Goal: Task Accomplishment & Management: Manage account settings

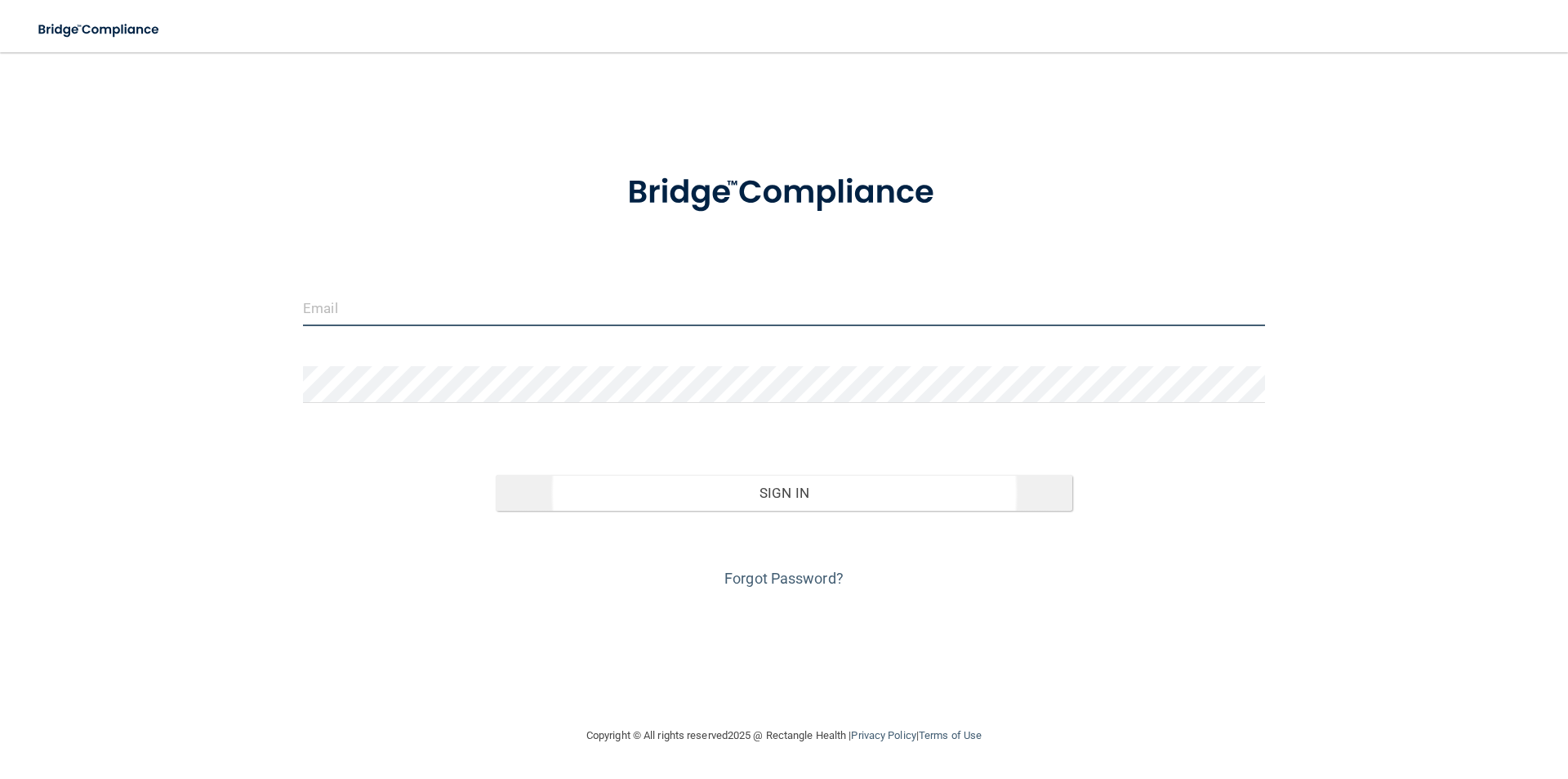
type input "[PERSON_NAME][EMAIL_ADDRESS][PERSON_NAME][DOMAIN_NAME]"
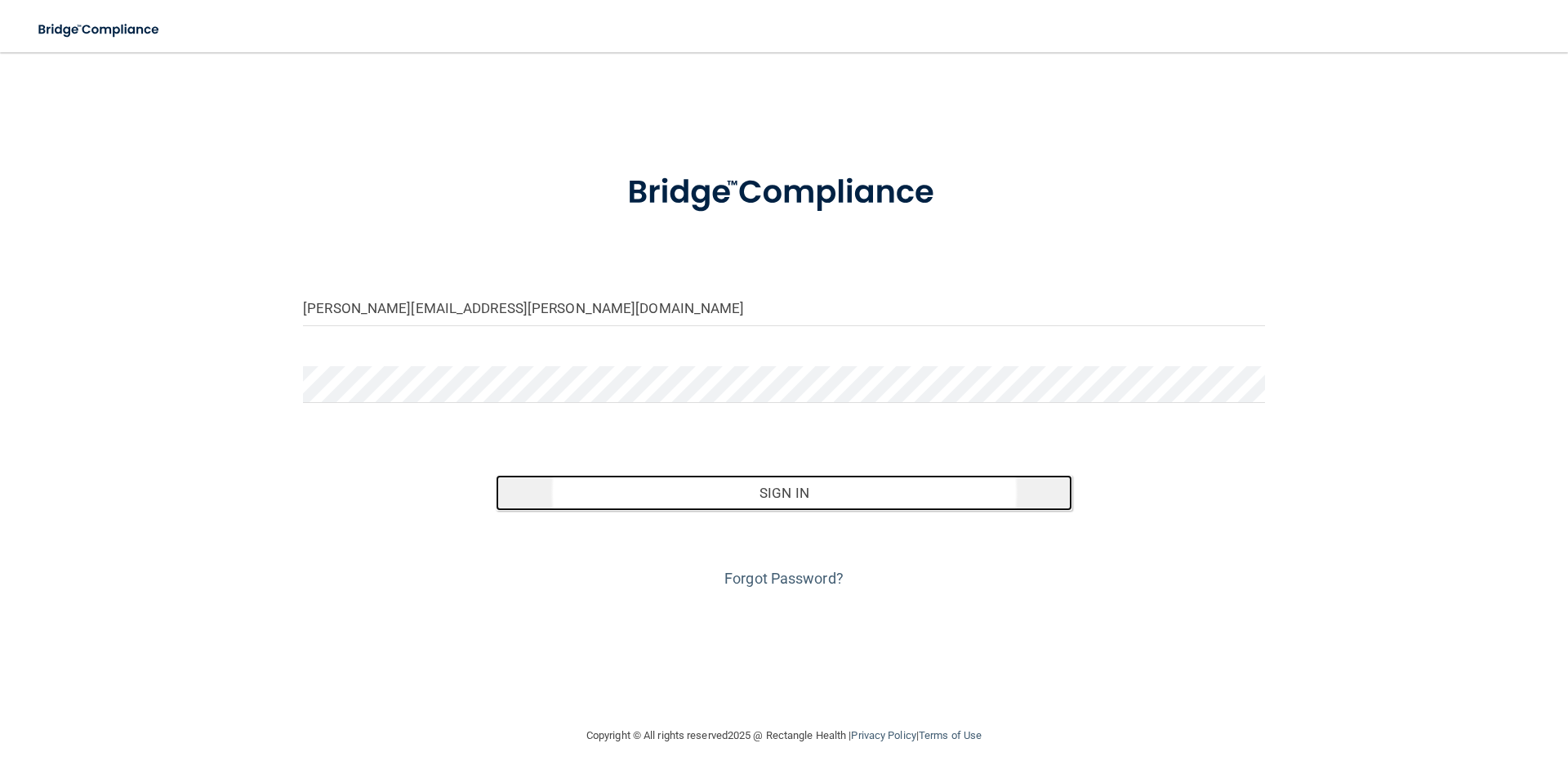
click at [812, 494] on button "Sign In" at bounding box center [785, 492] width 578 height 36
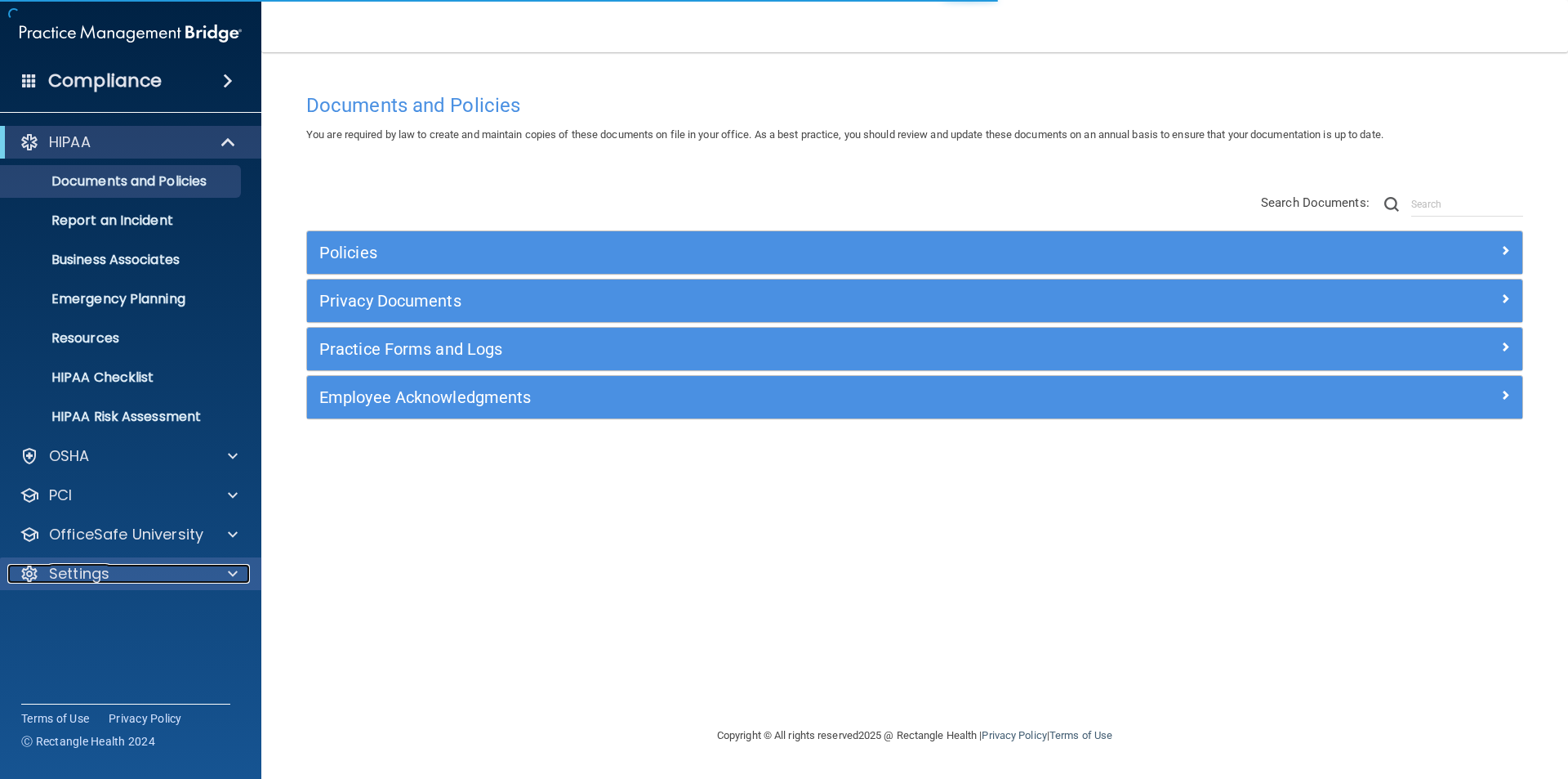
click at [103, 573] on p "Settings" at bounding box center [78, 574] width 60 height 20
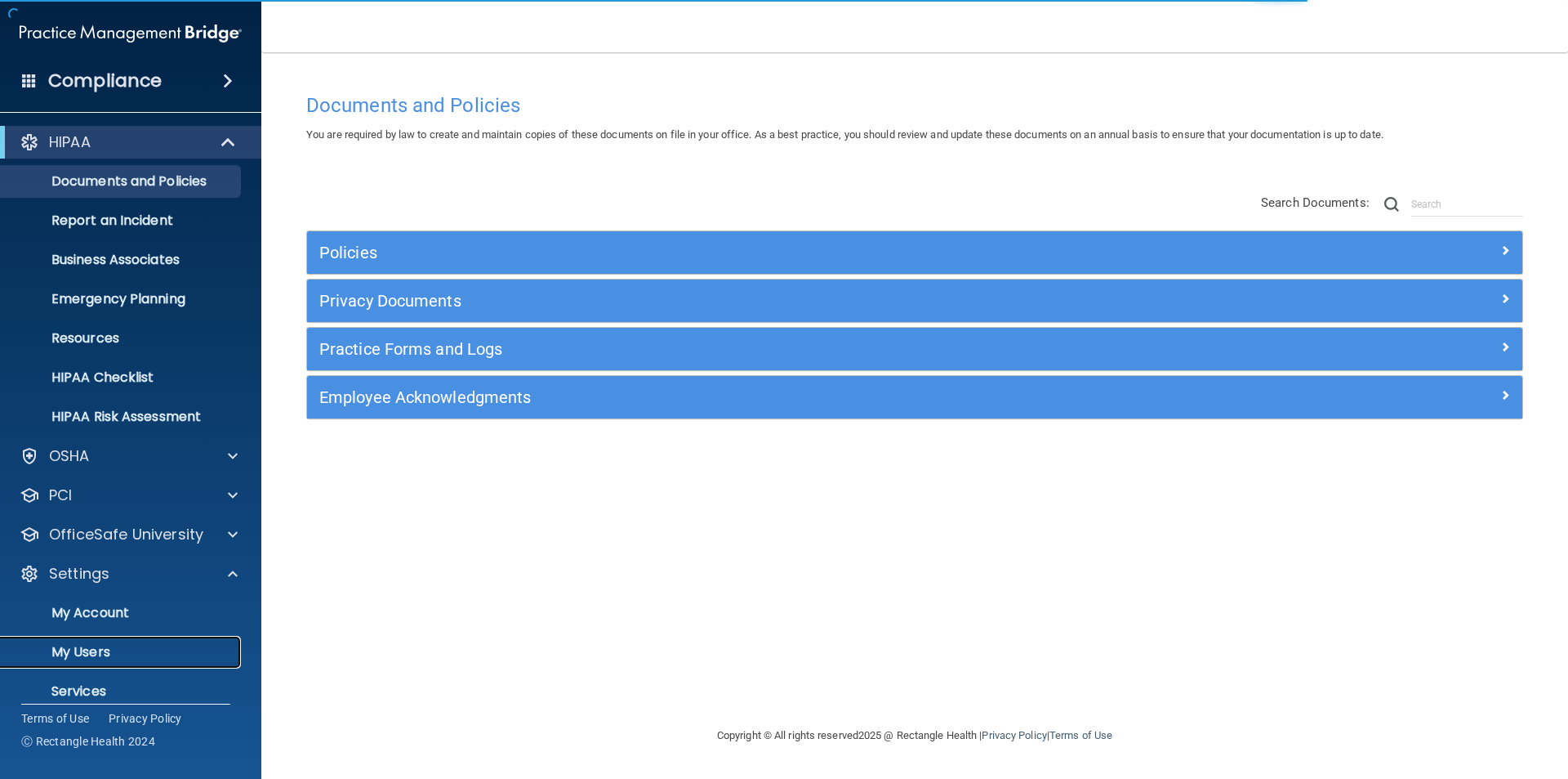
click at [101, 652] on p "My Users" at bounding box center [122, 652] width 223 height 17
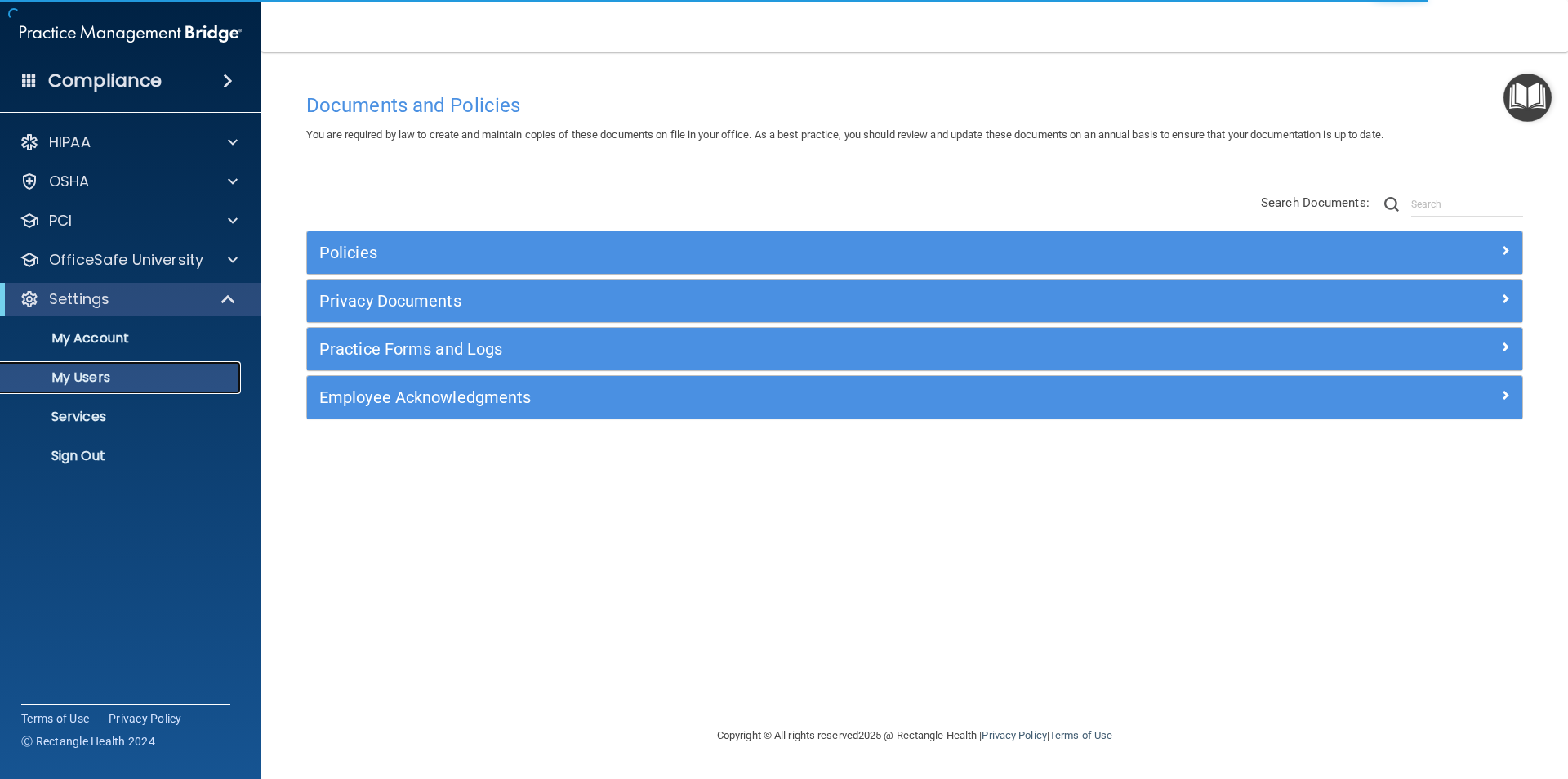
select select "20"
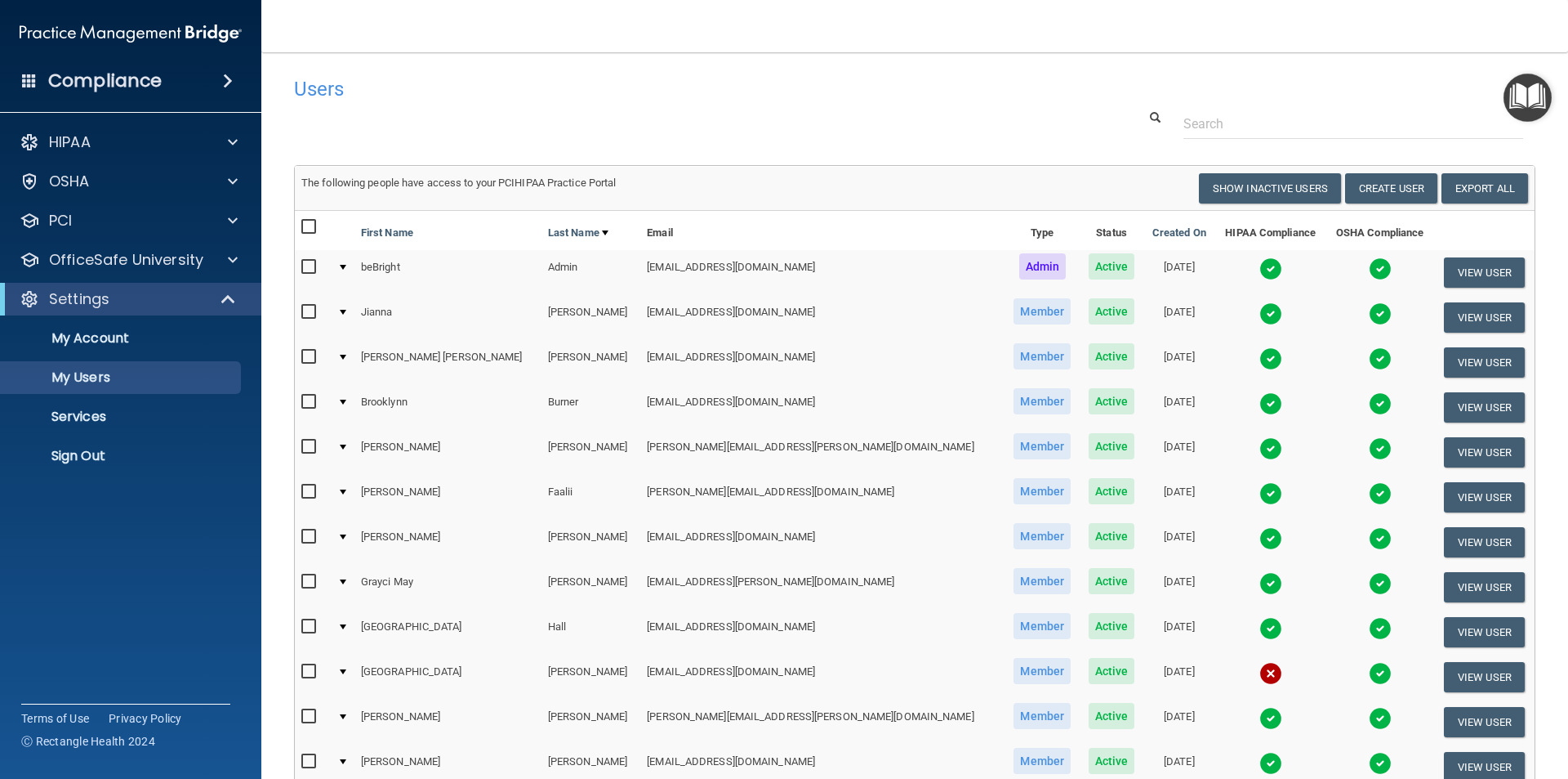
click at [1089, 447] on span "Active" at bounding box center [1112, 447] width 47 height 26
drag, startPoint x: 982, startPoint y: 447, endPoint x: 1030, endPoint y: 473, distance: 54.6
click at [1143, 473] on td "12/30/2024" at bounding box center [1179, 453] width 72 height 45
click at [312, 447] on input "checkbox" at bounding box center [311, 447] width 19 height 13
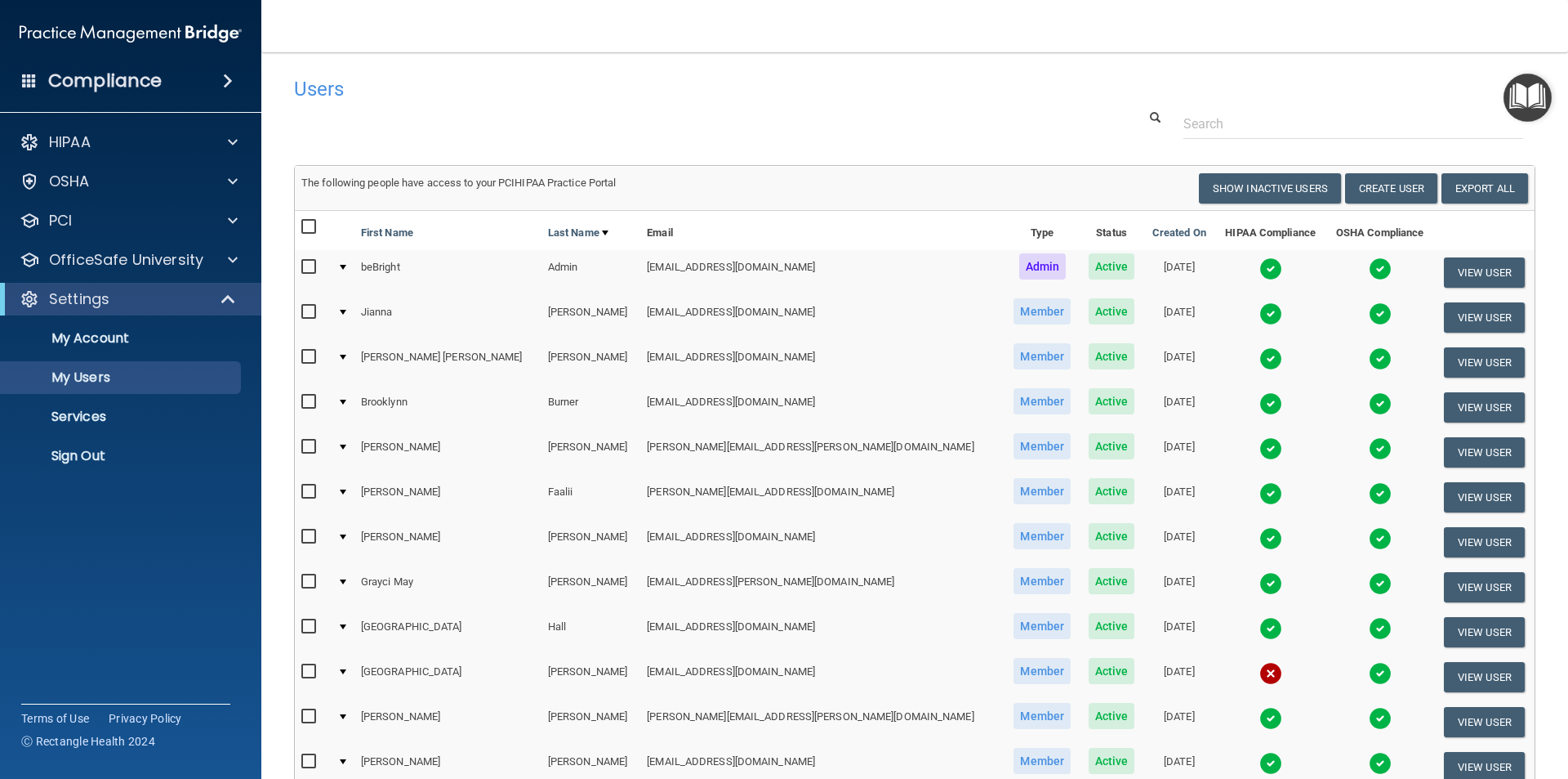
checkbox input "true"
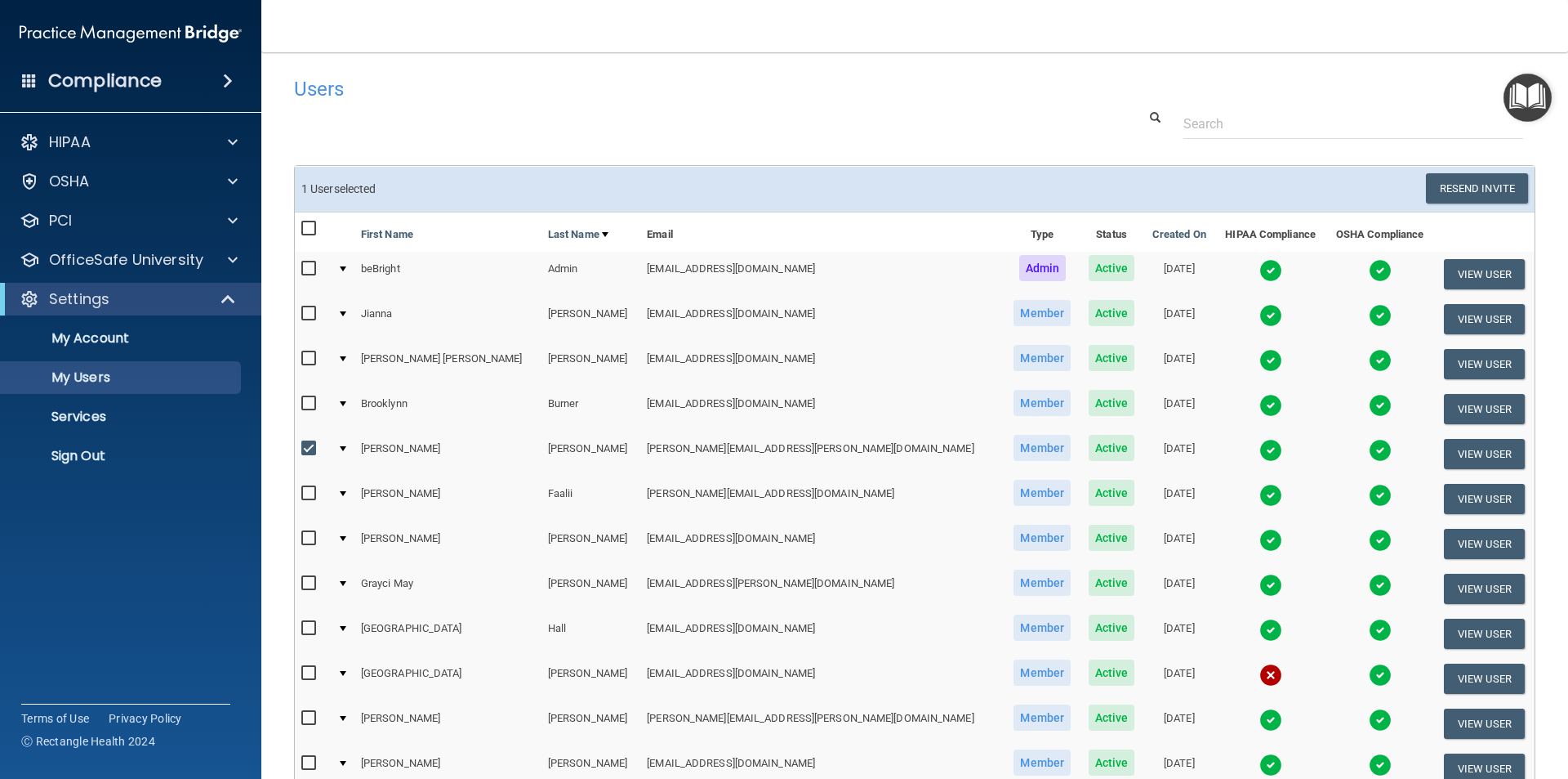
click at [1089, 454] on span "Active" at bounding box center [1112, 447] width 47 height 26
click at [1005, 462] on td "Member" at bounding box center [1042, 454] width 75 height 45
click at [1014, 447] on span "Member" at bounding box center [1042, 447] width 57 height 26
click at [1444, 453] on button "View User" at bounding box center [1484, 453] width 81 height 30
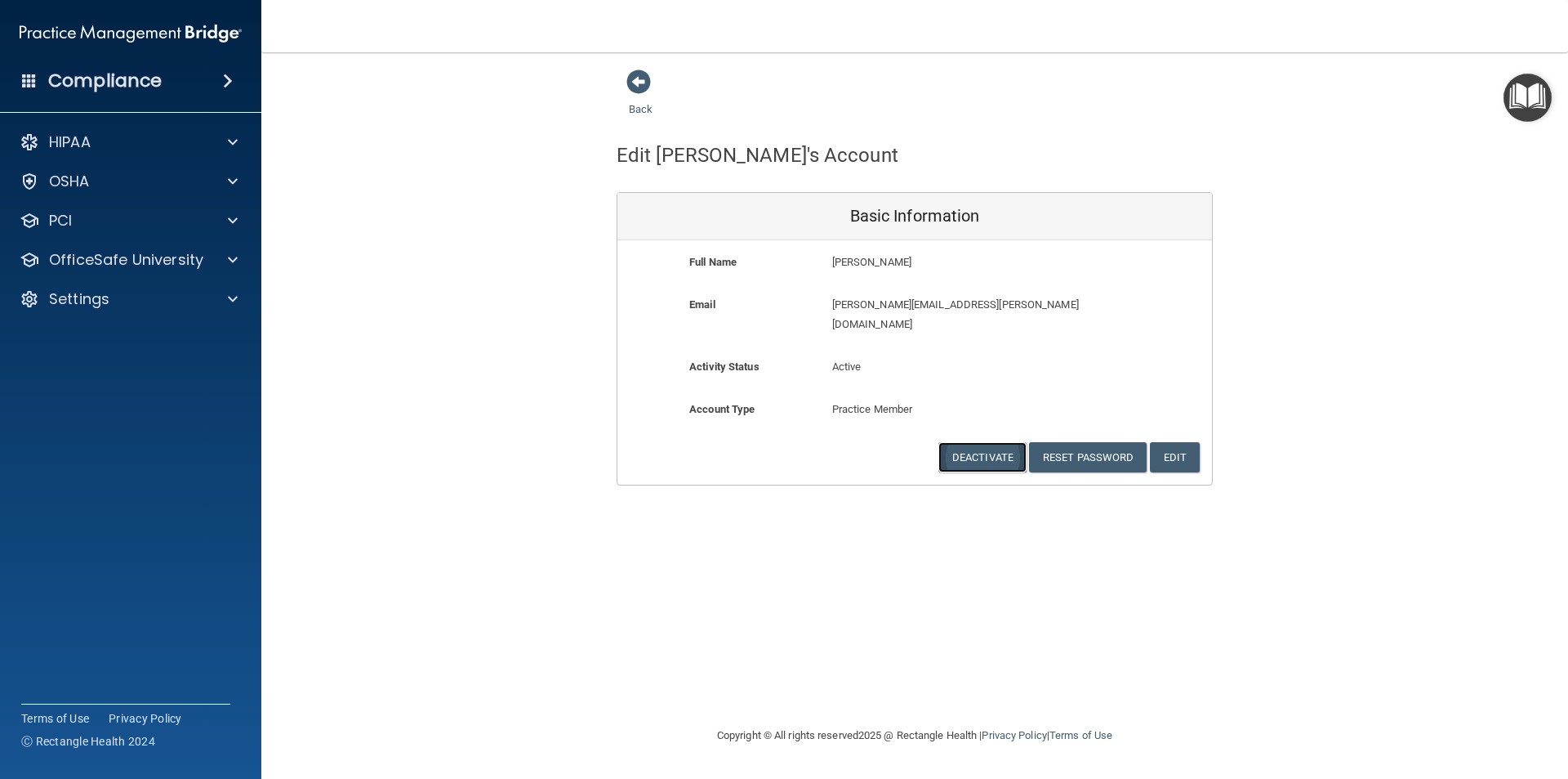
click at [979, 442] on button "Deactivate" at bounding box center [982, 457] width 88 height 30
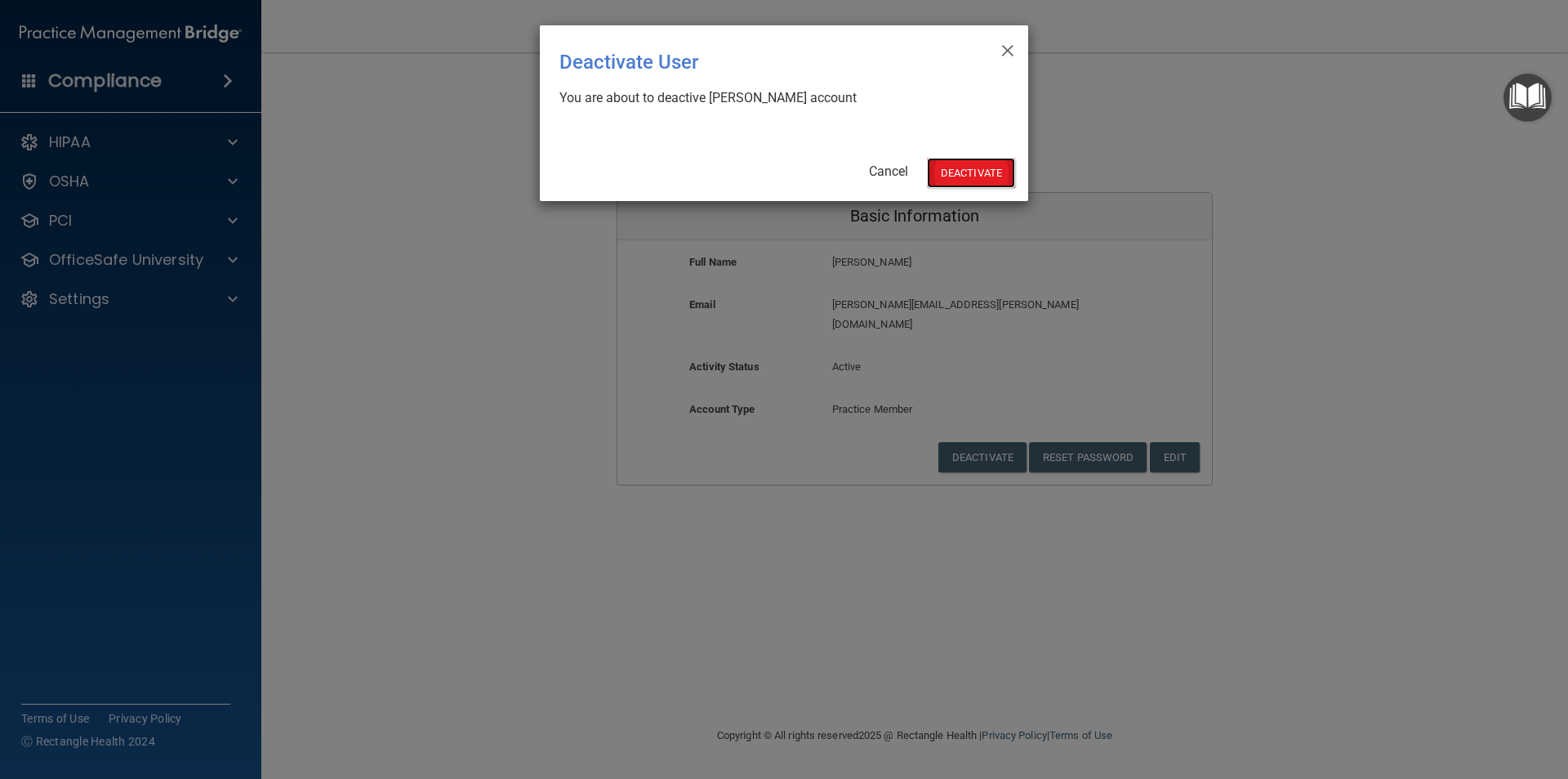
click at [983, 173] on button "Deactivate" at bounding box center [971, 172] width 88 height 30
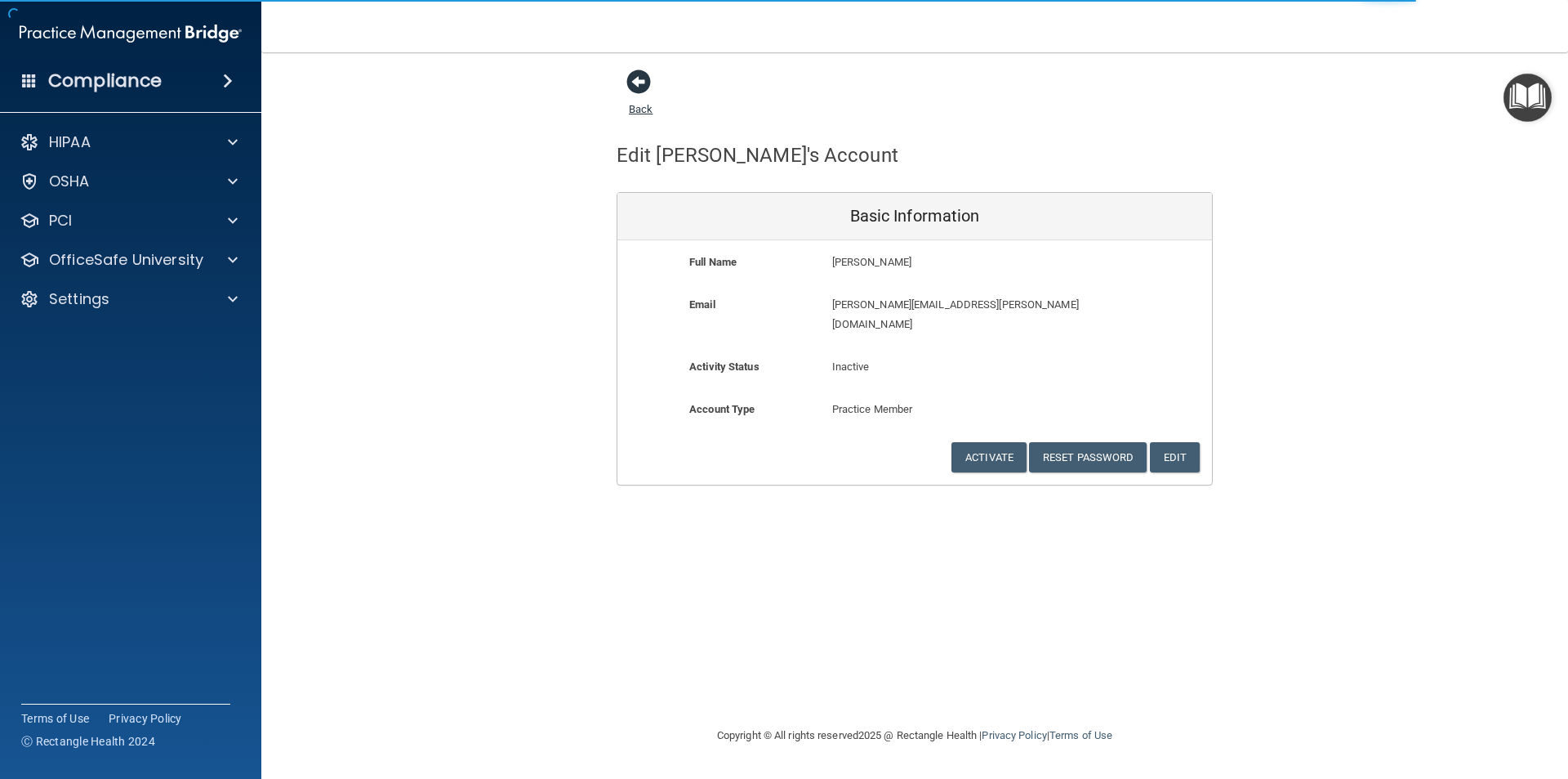
click at [631, 81] on span at bounding box center [639, 82] width 24 height 24
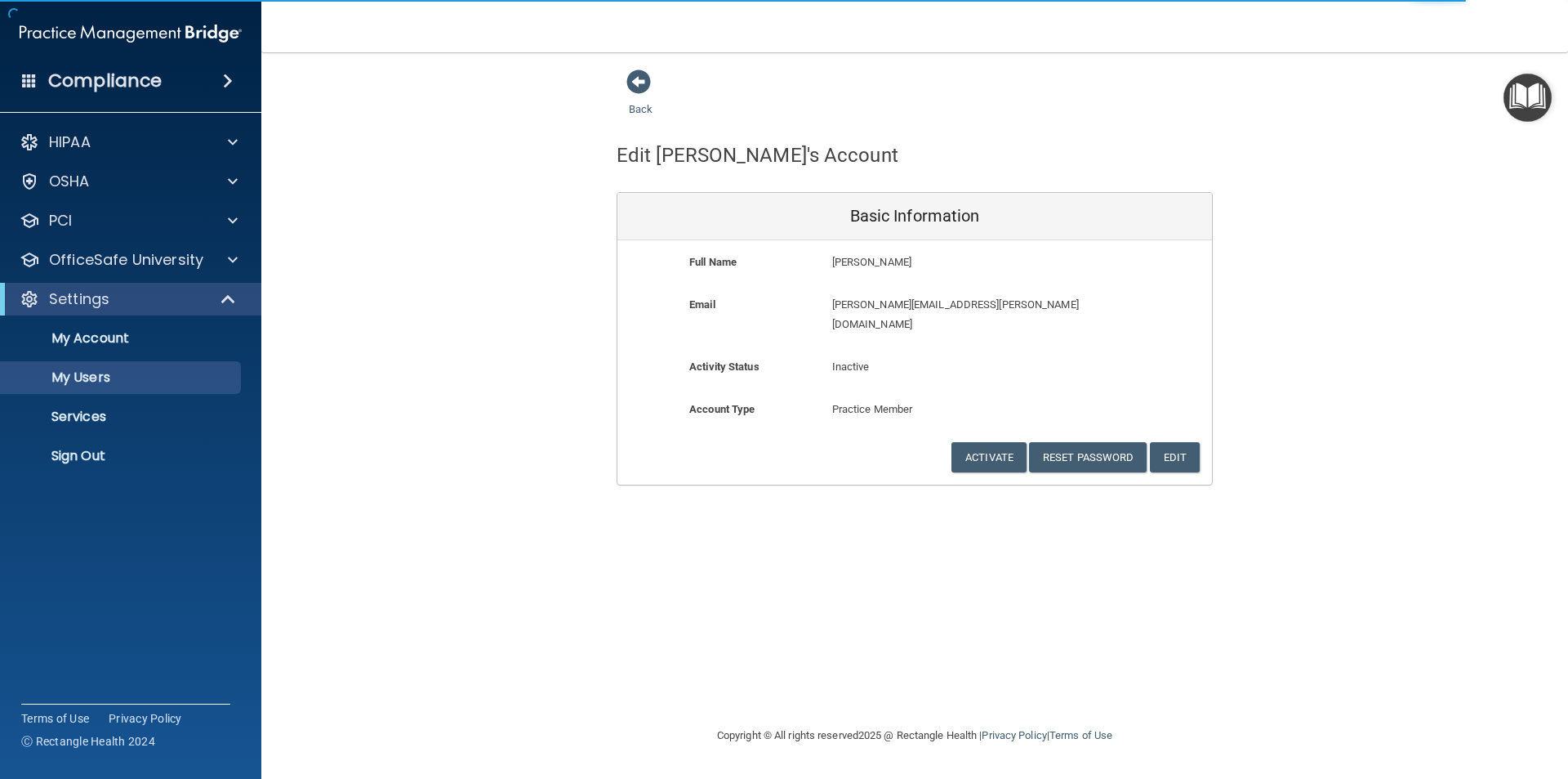
select select "20"
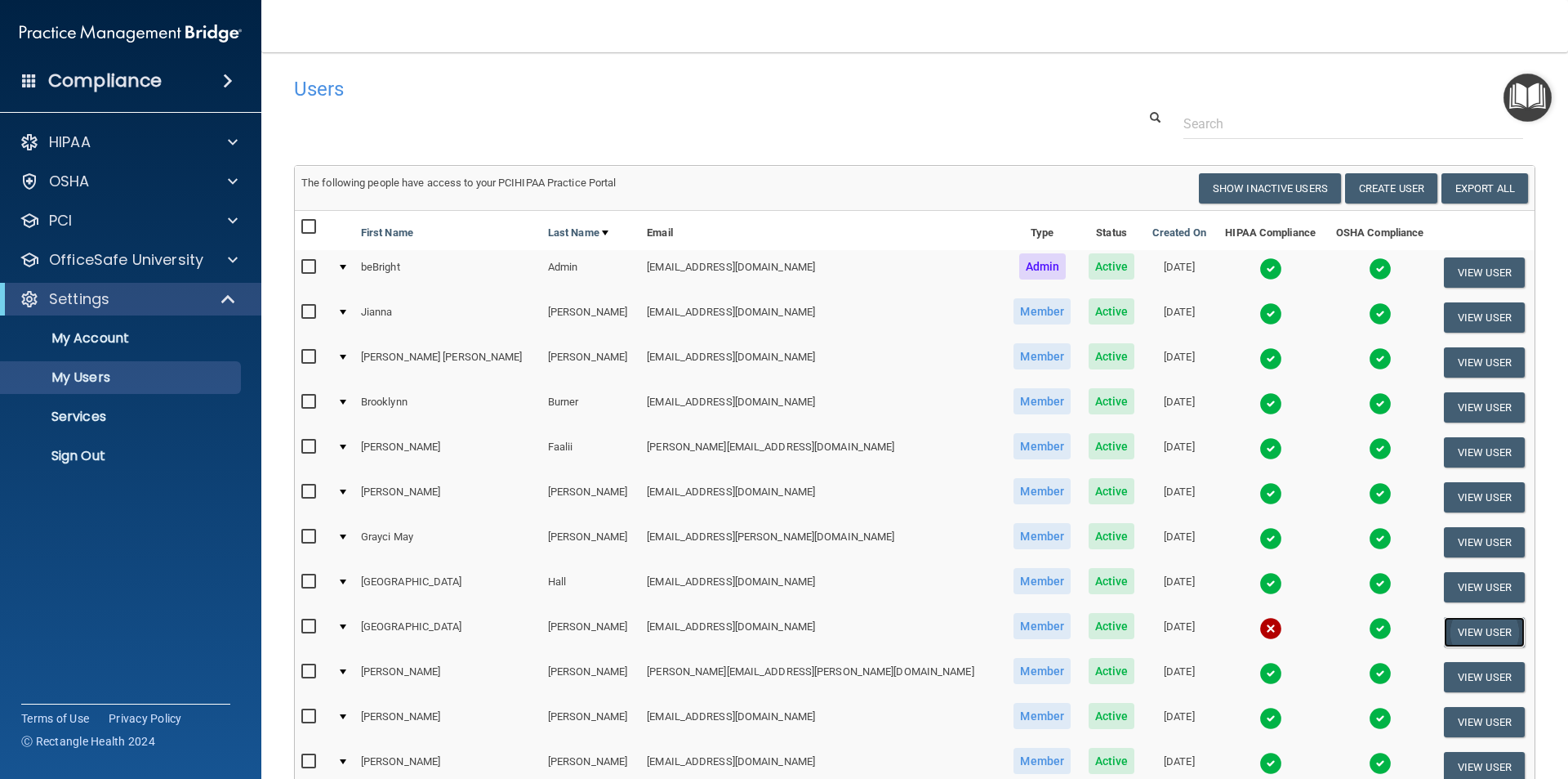
click at [1444, 626] on button "View User" at bounding box center [1484, 632] width 81 height 30
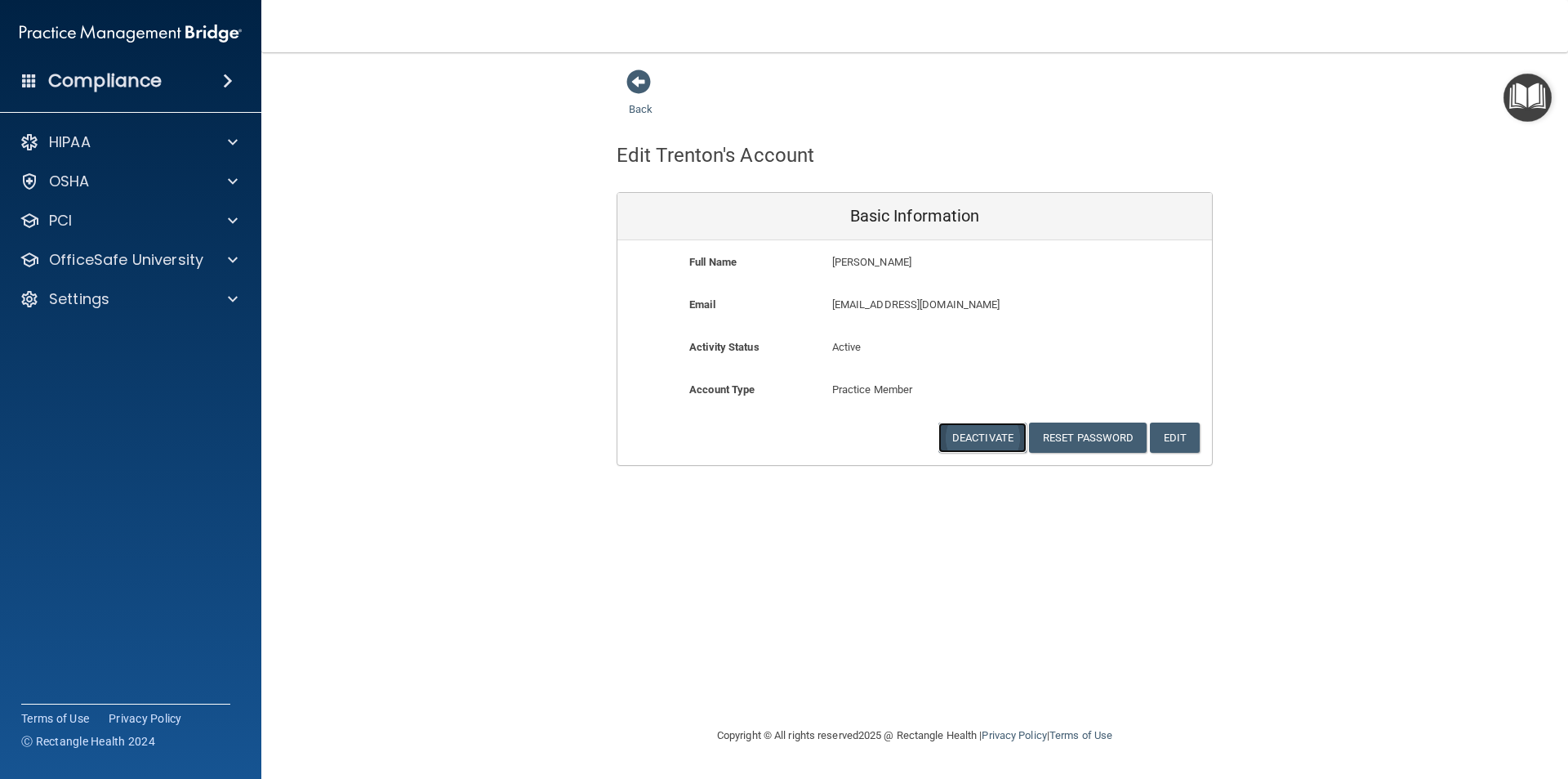
click at [979, 433] on button "Deactivate" at bounding box center [982, 437] width 88 height 30
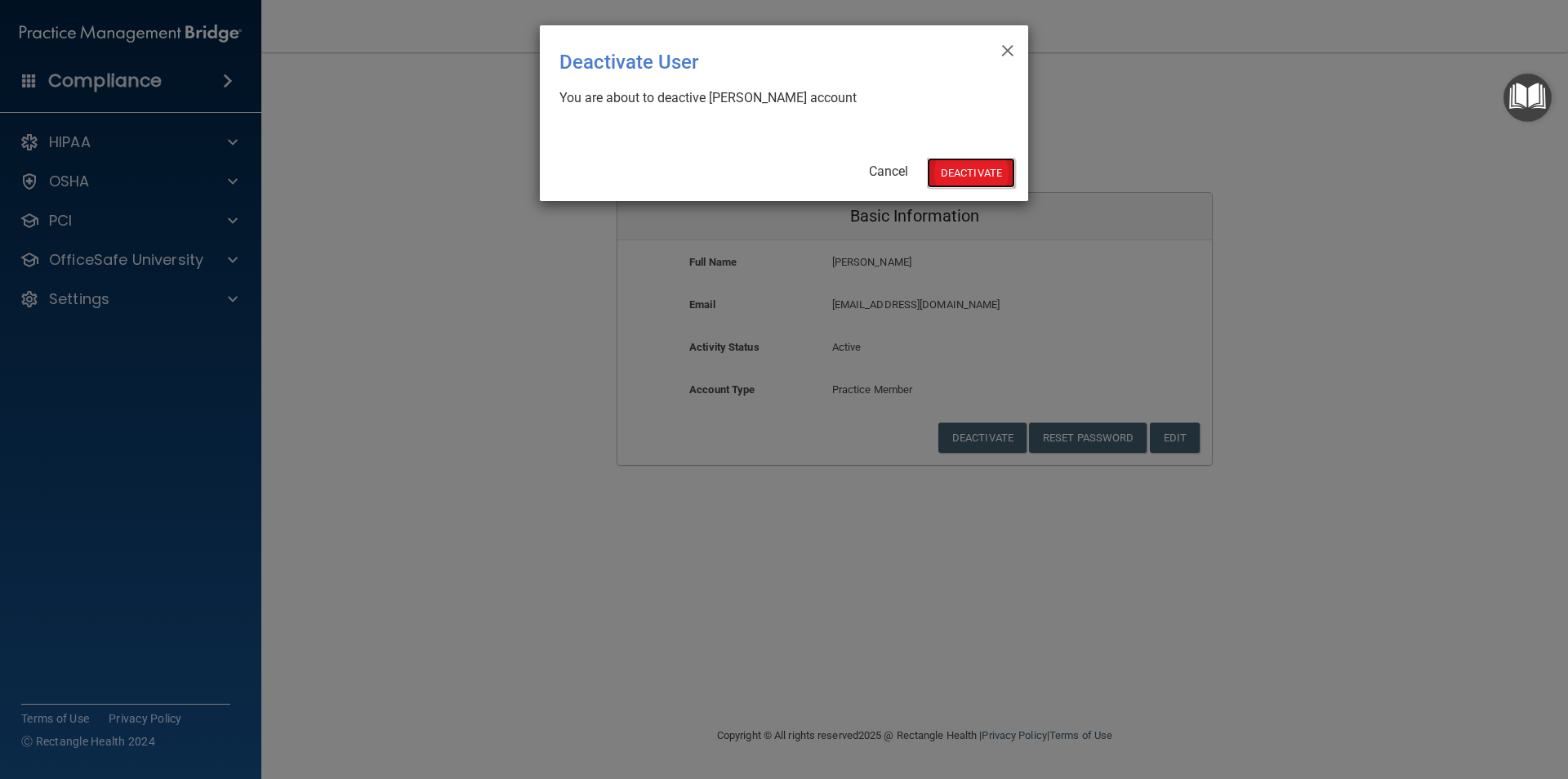
click at [981, 178] on button "Deactivate" at bounding box center [971, 172] width 88 height 30
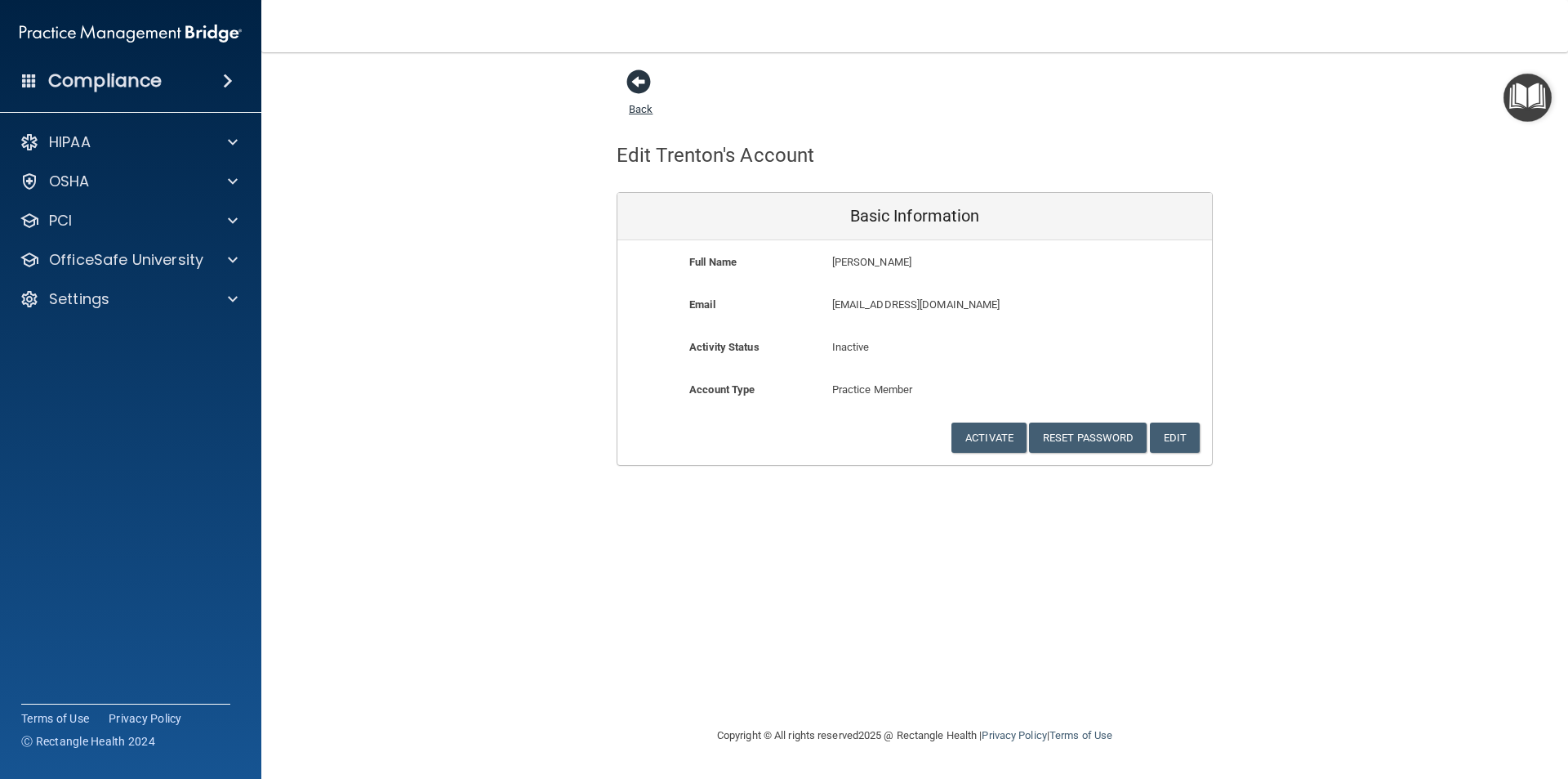
click at [633, 78] on span at bounding box center [639, 82] width 24 height 24
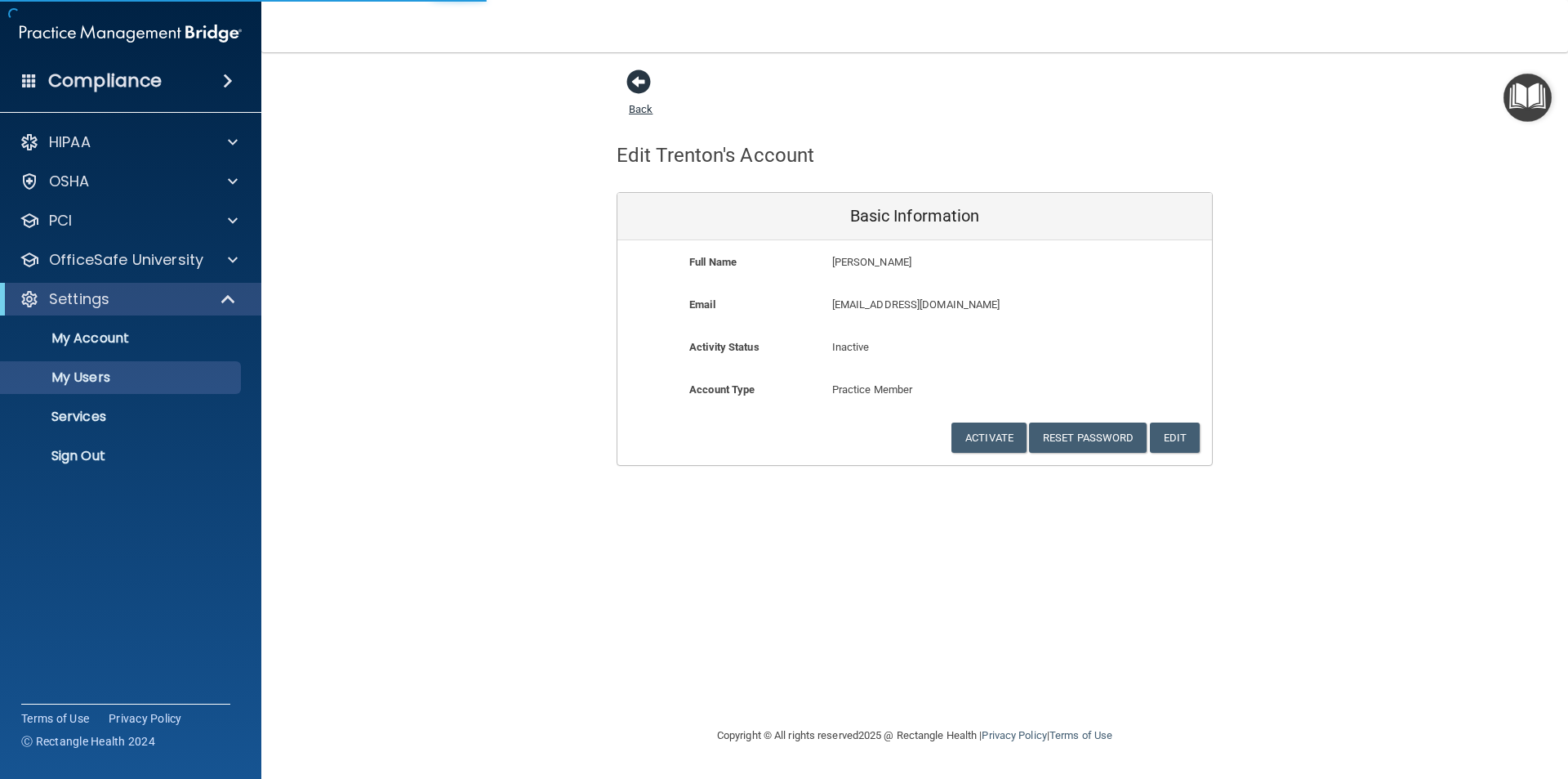
select select "20"
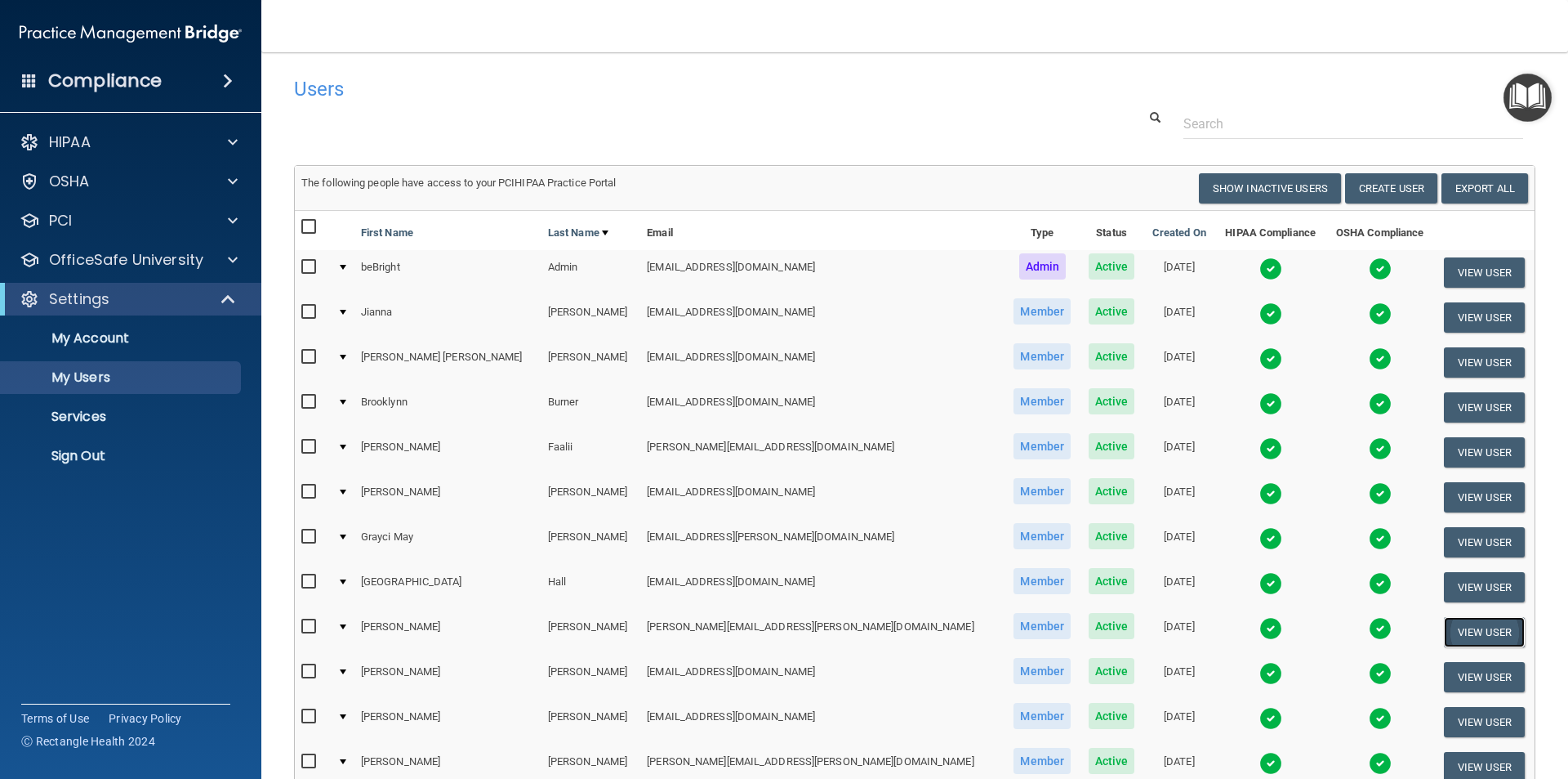
click at [1444, 629] on button "View User" at bounding box center [1484, 632] width 81 height 30
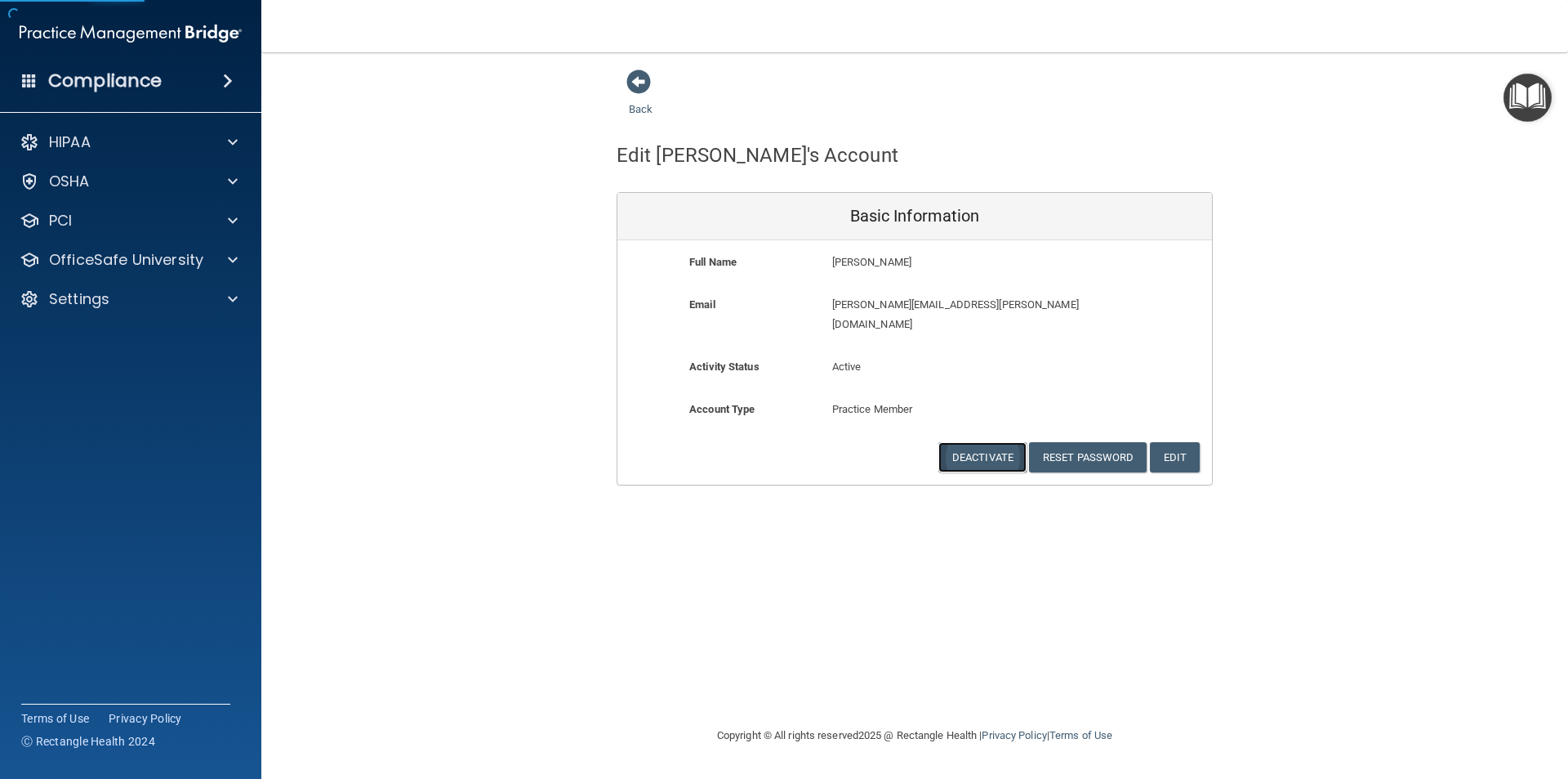
click at [976, 442] on button "Deactivate" at bounding box center [982, 457] width 88 height 30
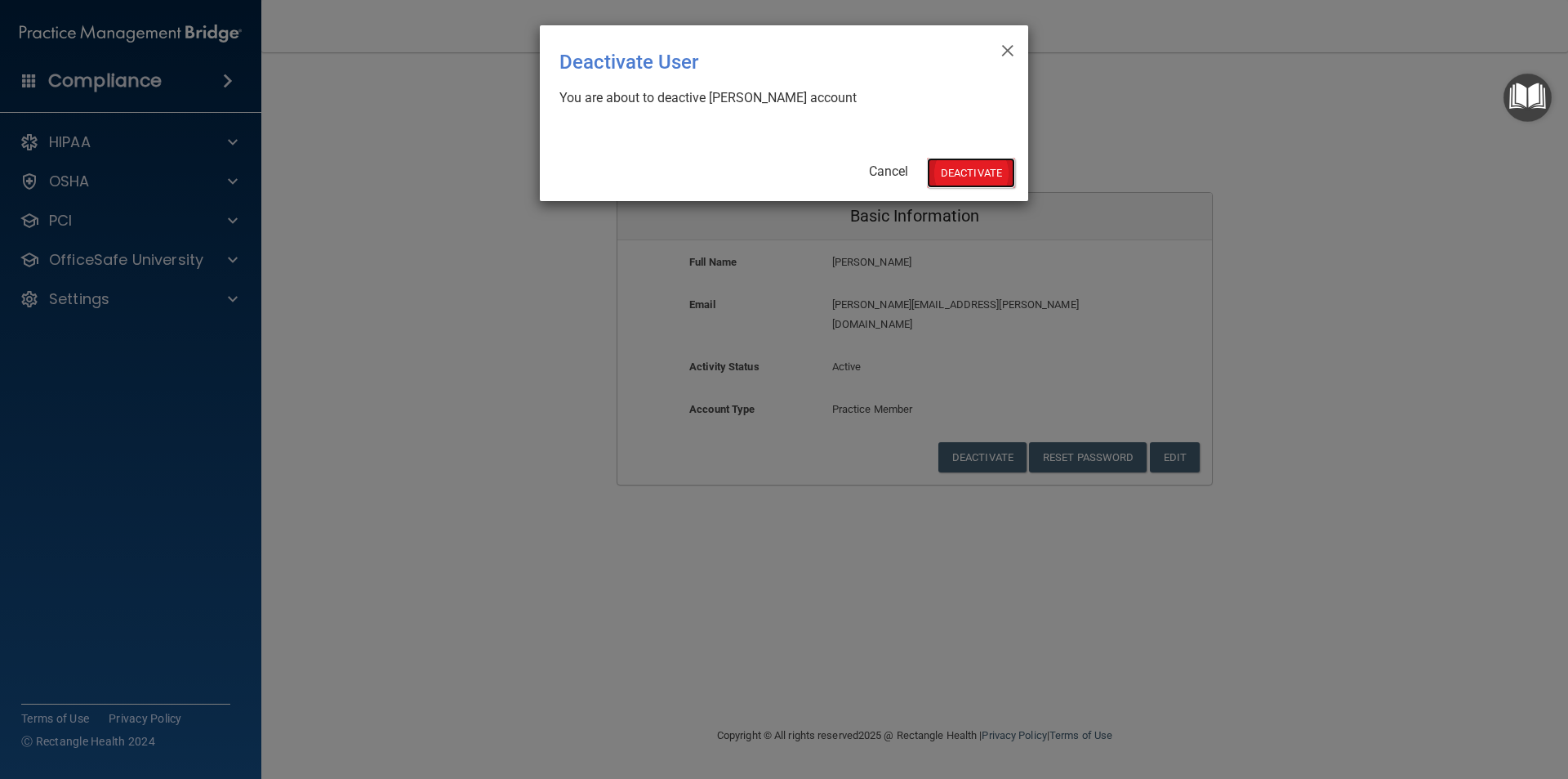
click at [952, 178] on button "Deactivate" at bounding box center [971, 172] width 88 height 30
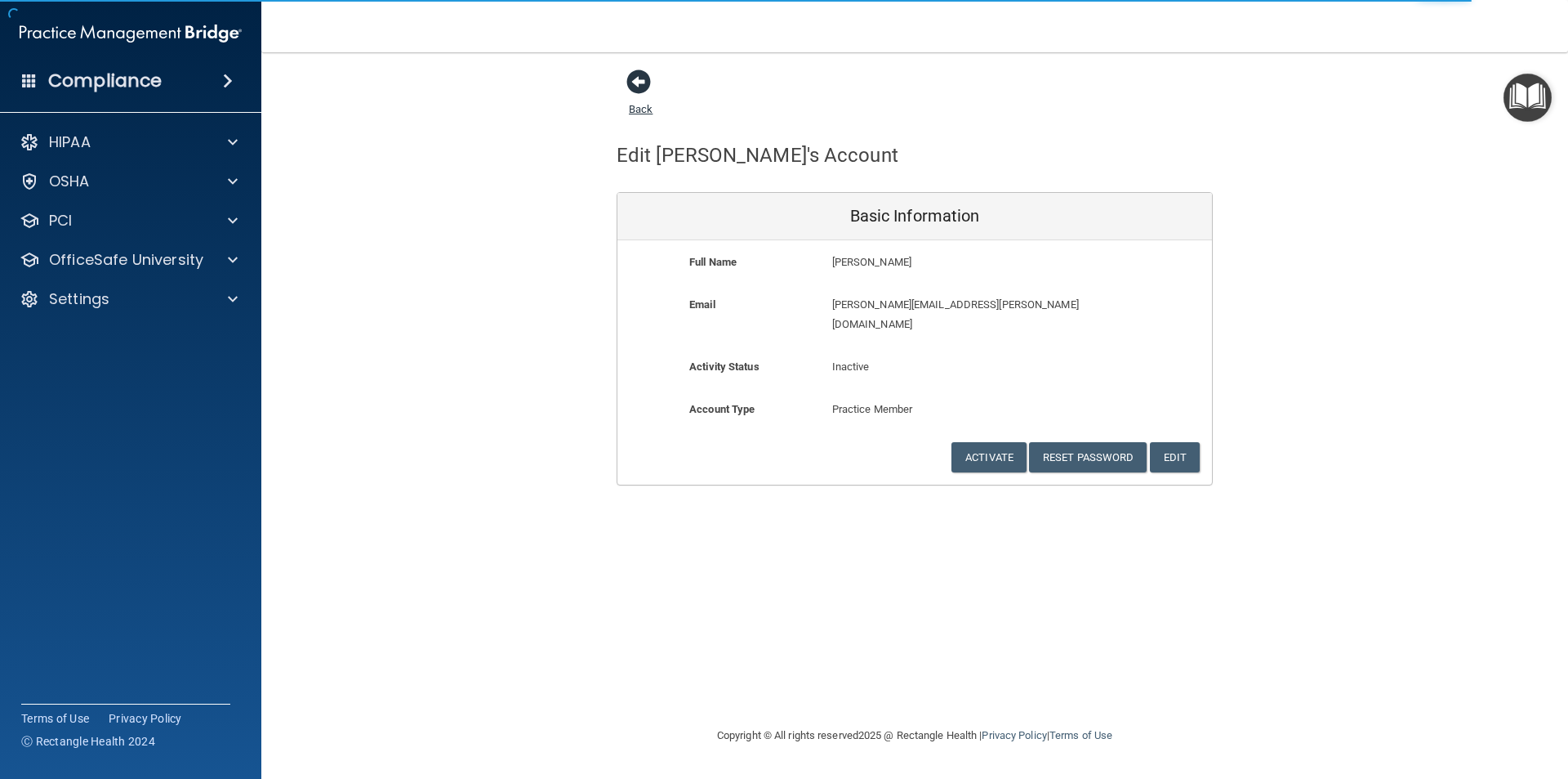
click at [646, 74] on span at bounding box center [639, 82] width 24 height 24
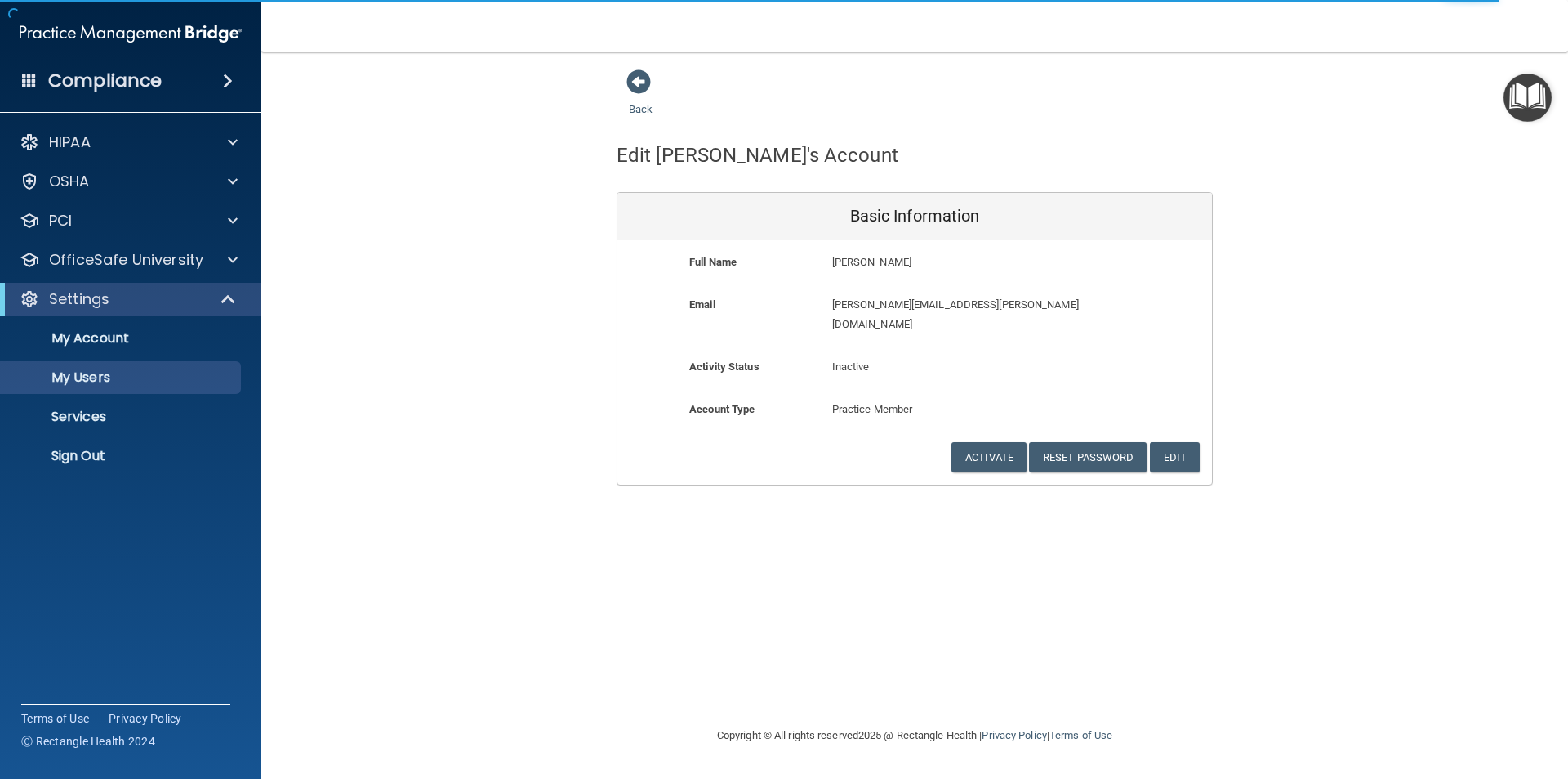
select select "20"
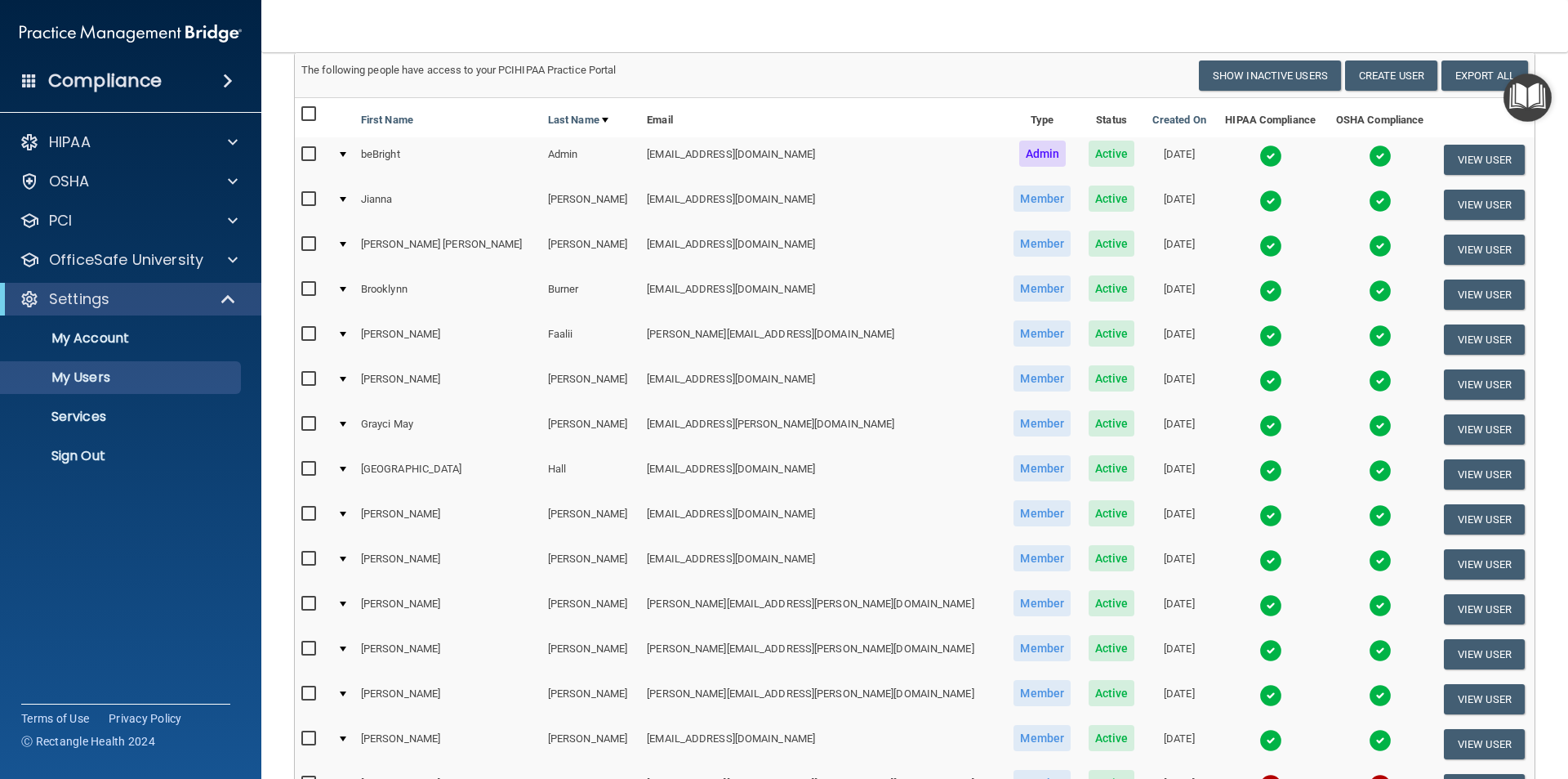
scroll to position [164, 0]
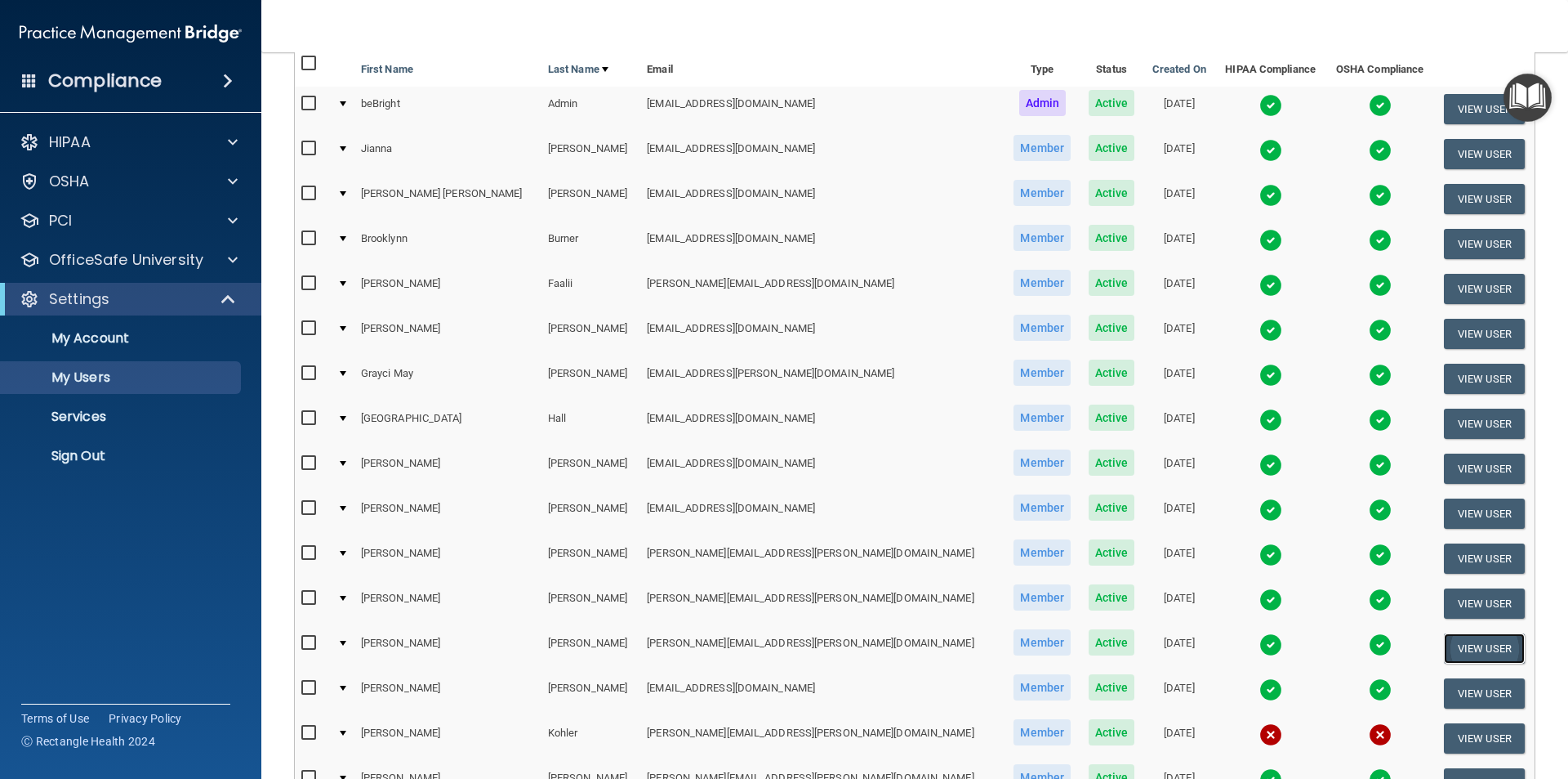
click at [1446, 656] on button "View User" at bounding box center [1484, 648] width 81 height 30
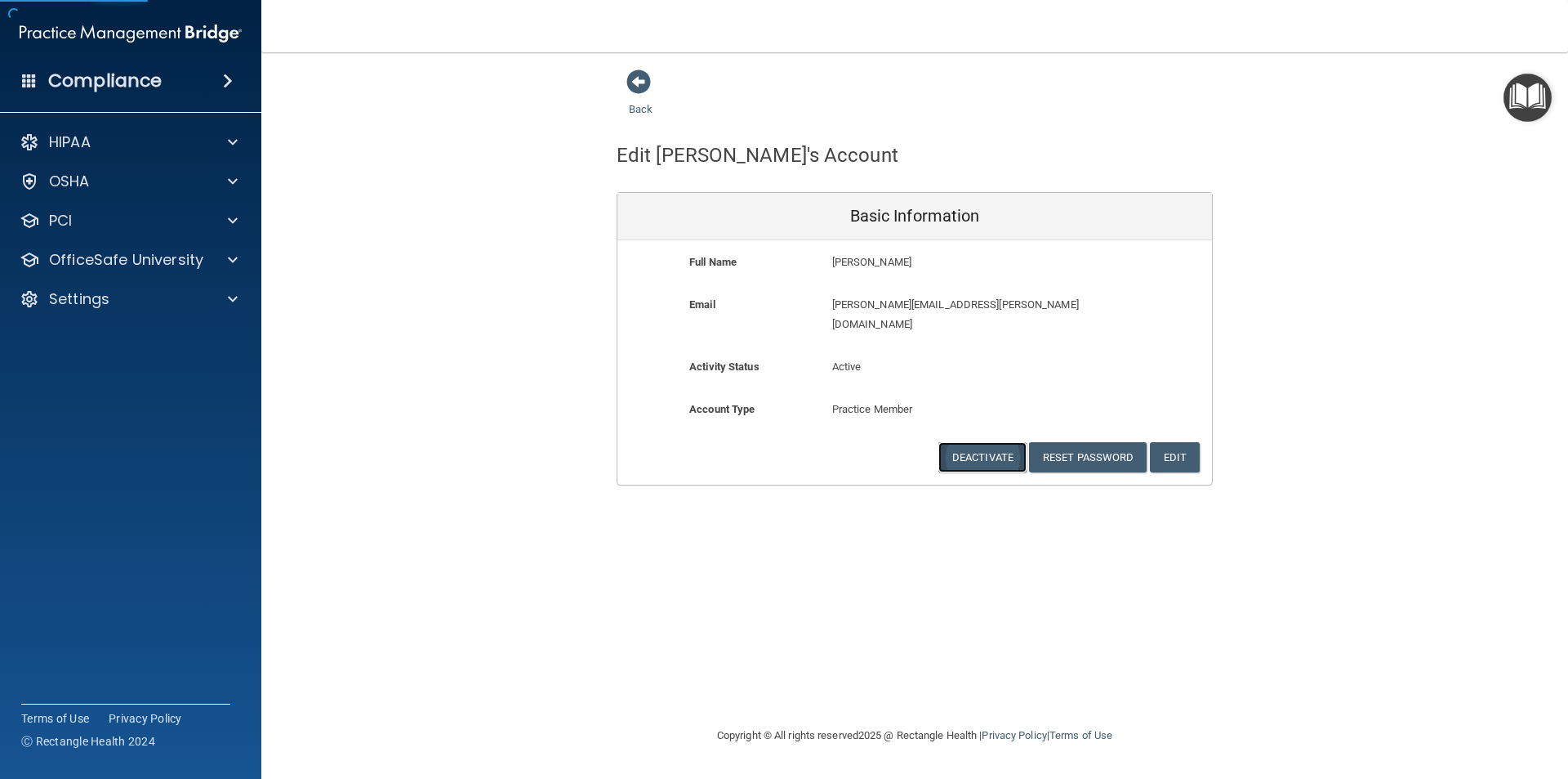
click at [961, 442] on button "Deactivate" at bounding box center [982, 457] width 88 height 30
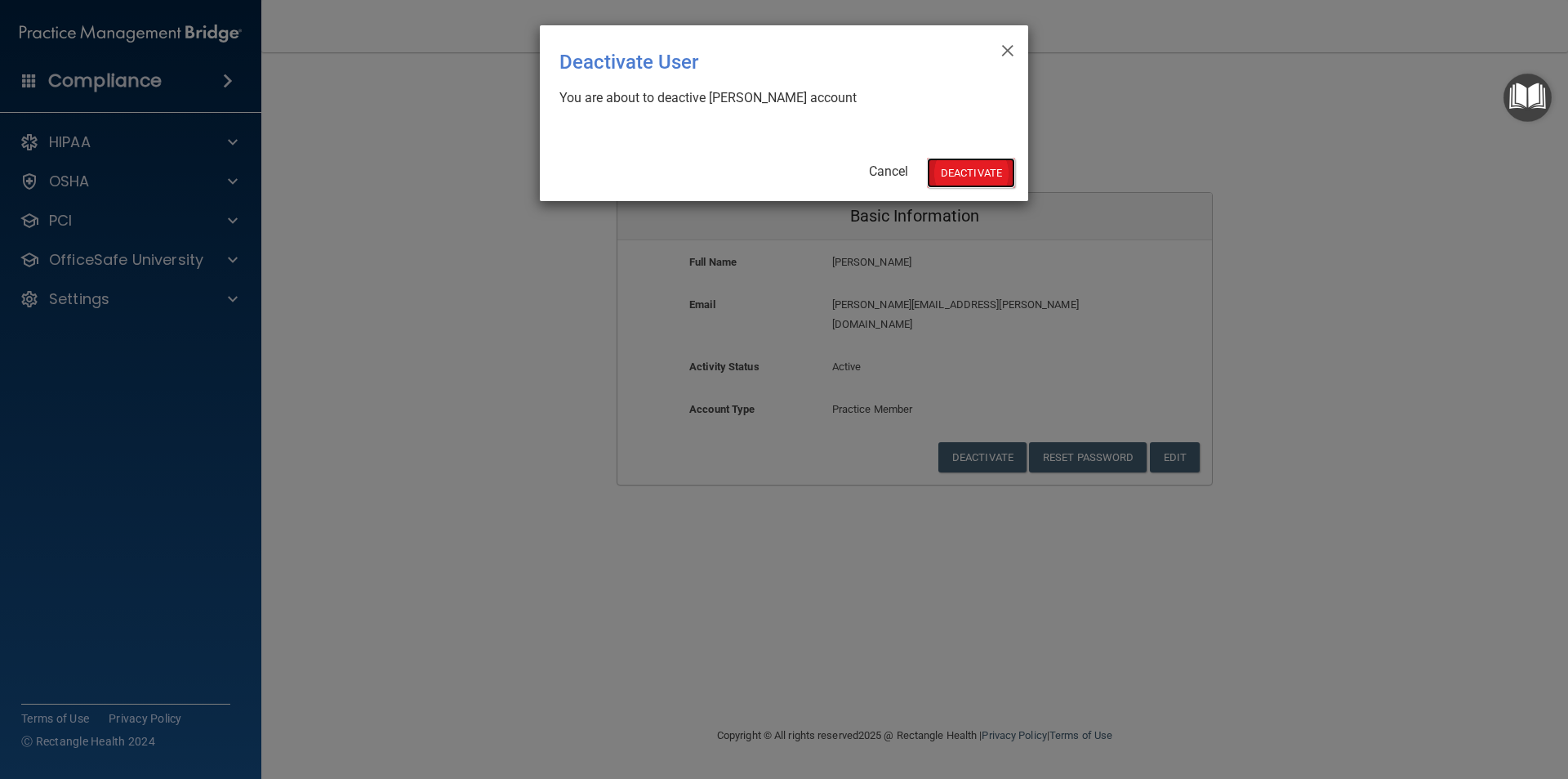
click at [971, 181] on button "Deactivate" at bounding box center [971, 172] width 88 height 30
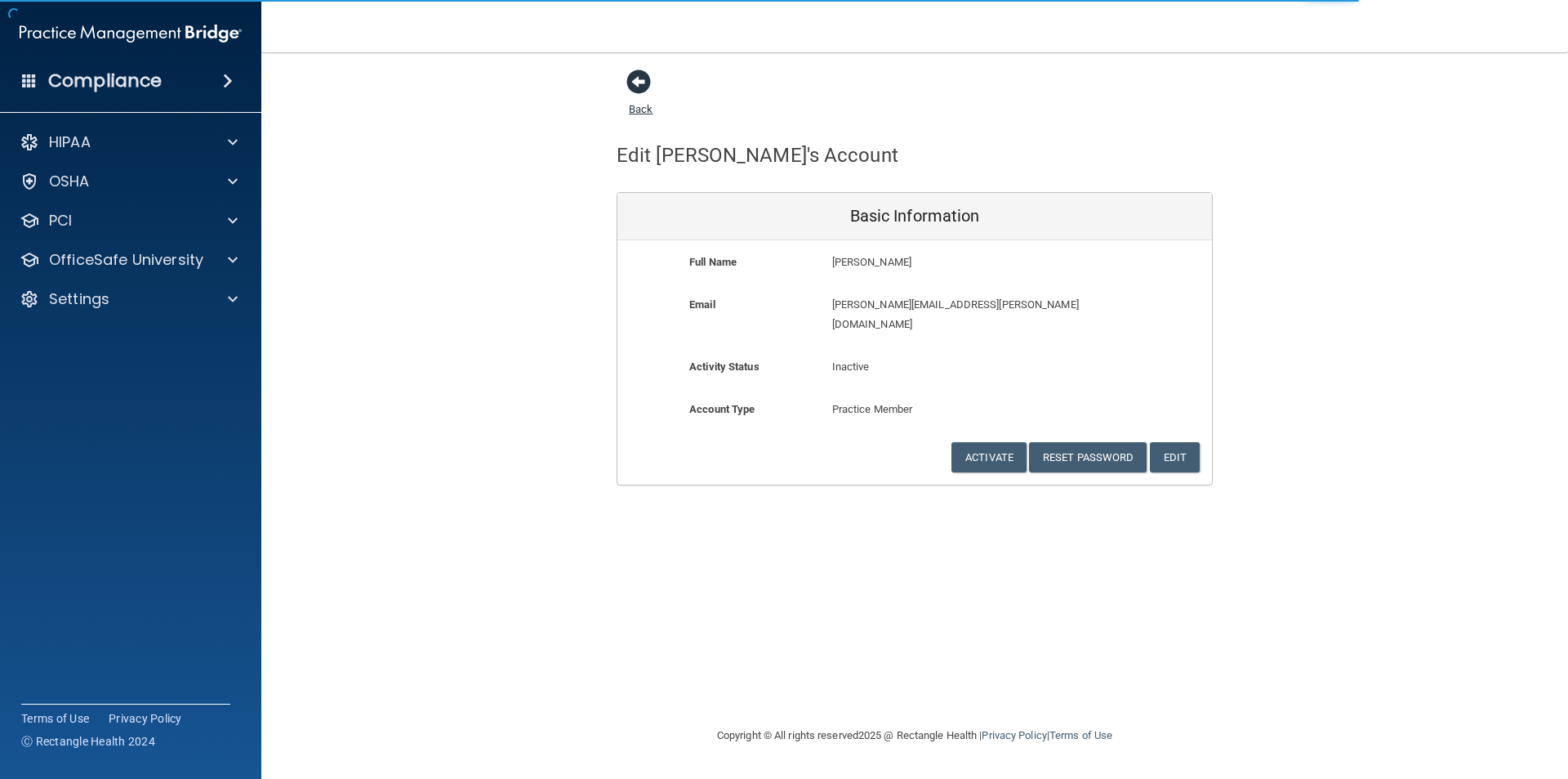
click at [645, 89] on span at bounding box center [639, 82] width 24 height 24
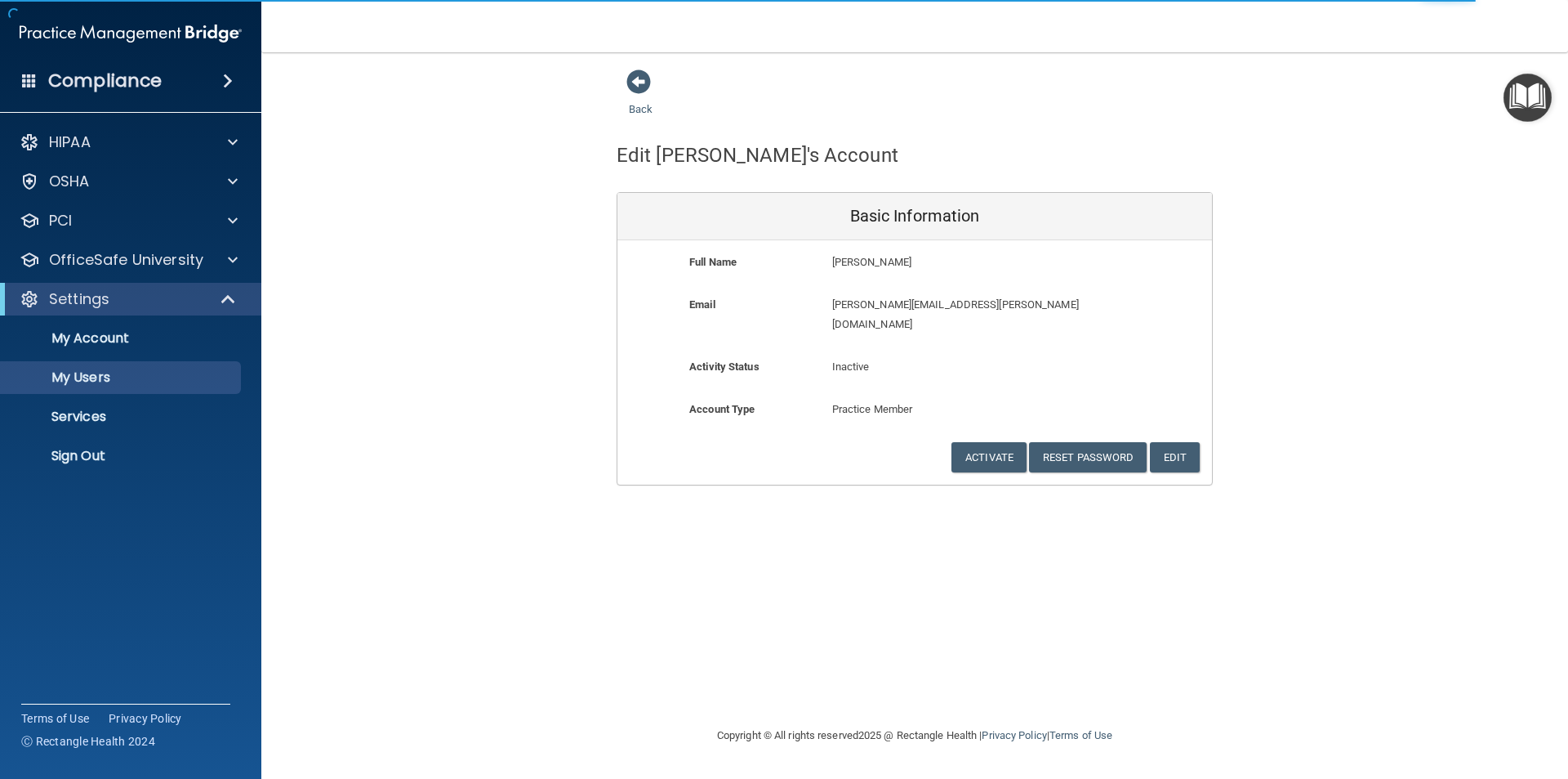
select select "20"
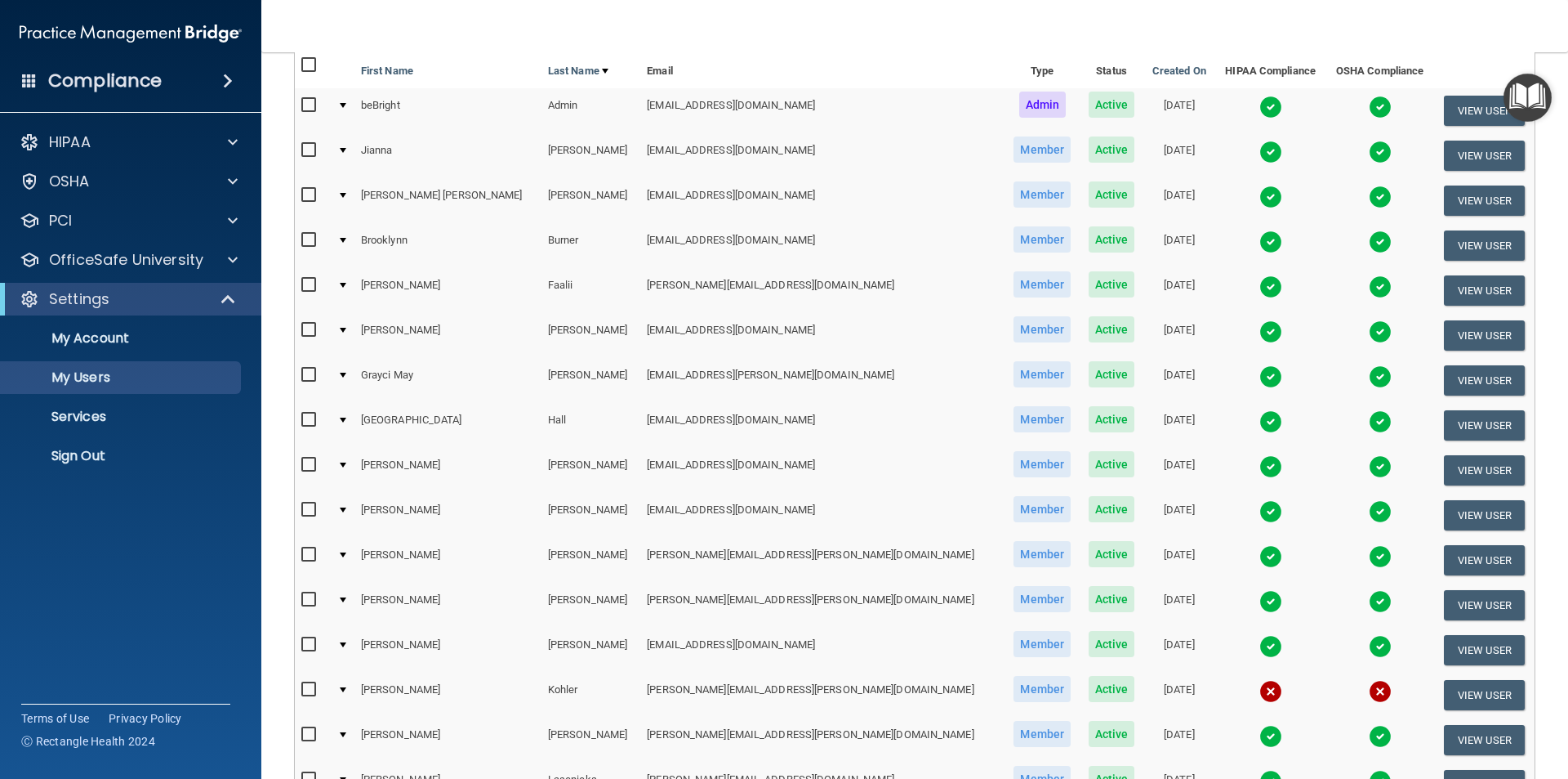
scroll to position [164, 0]
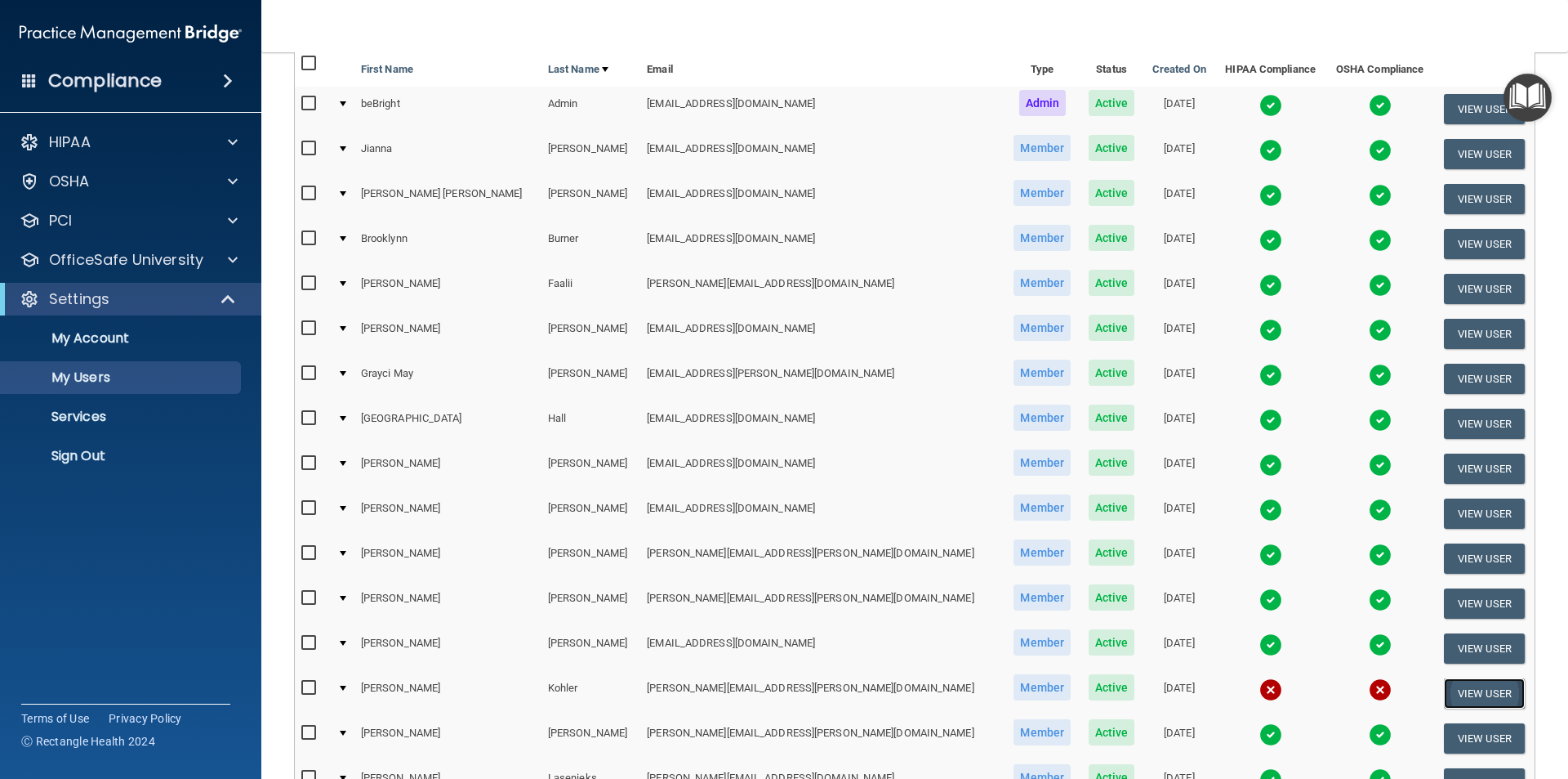
click at [1444, 700] on button "View User" at bounding box center [1484, 693] width 81 height 30
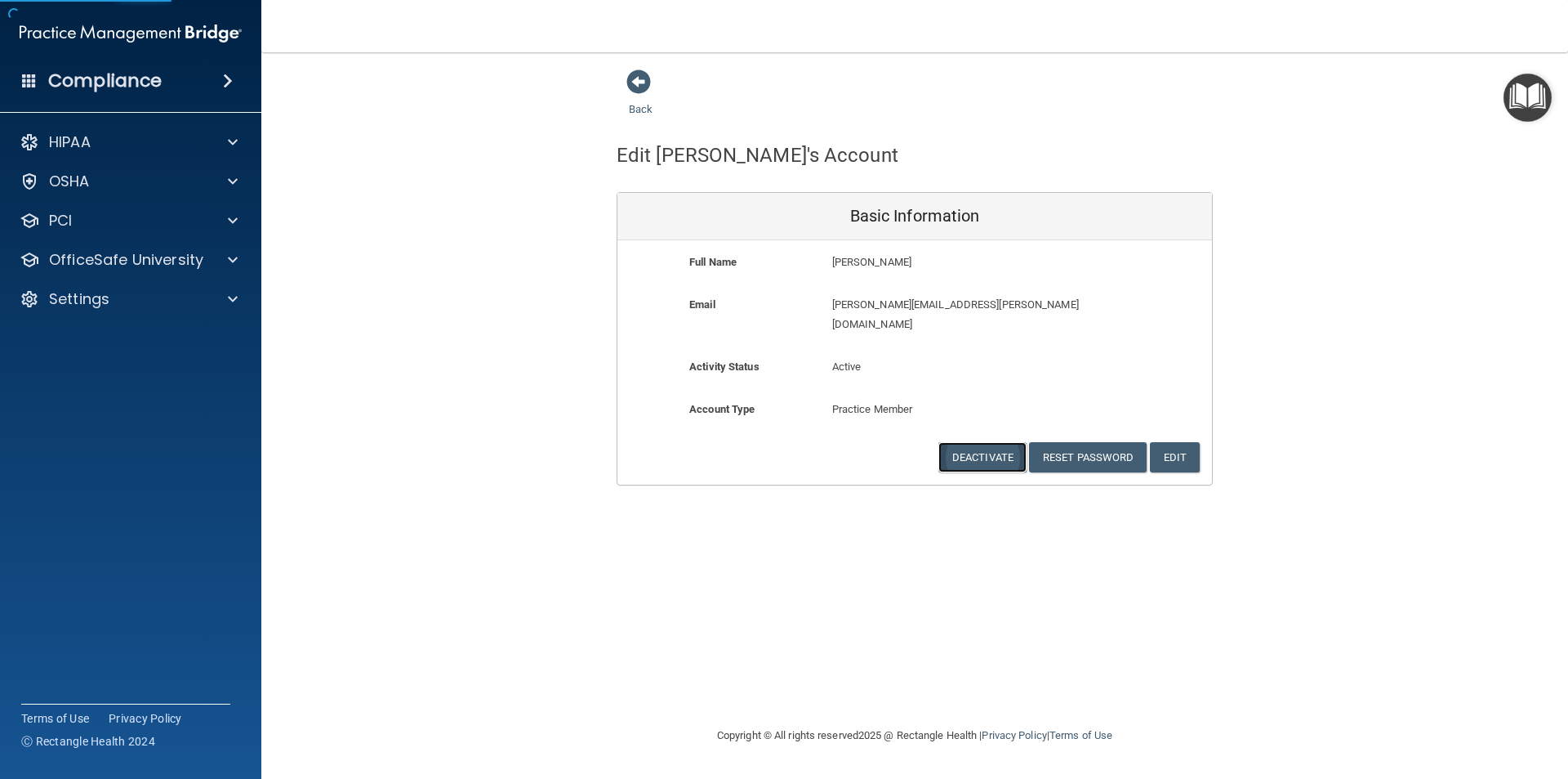
click at [994, 442] on button "Deactivate" at bounding box center [982, 457] width 88 height 30
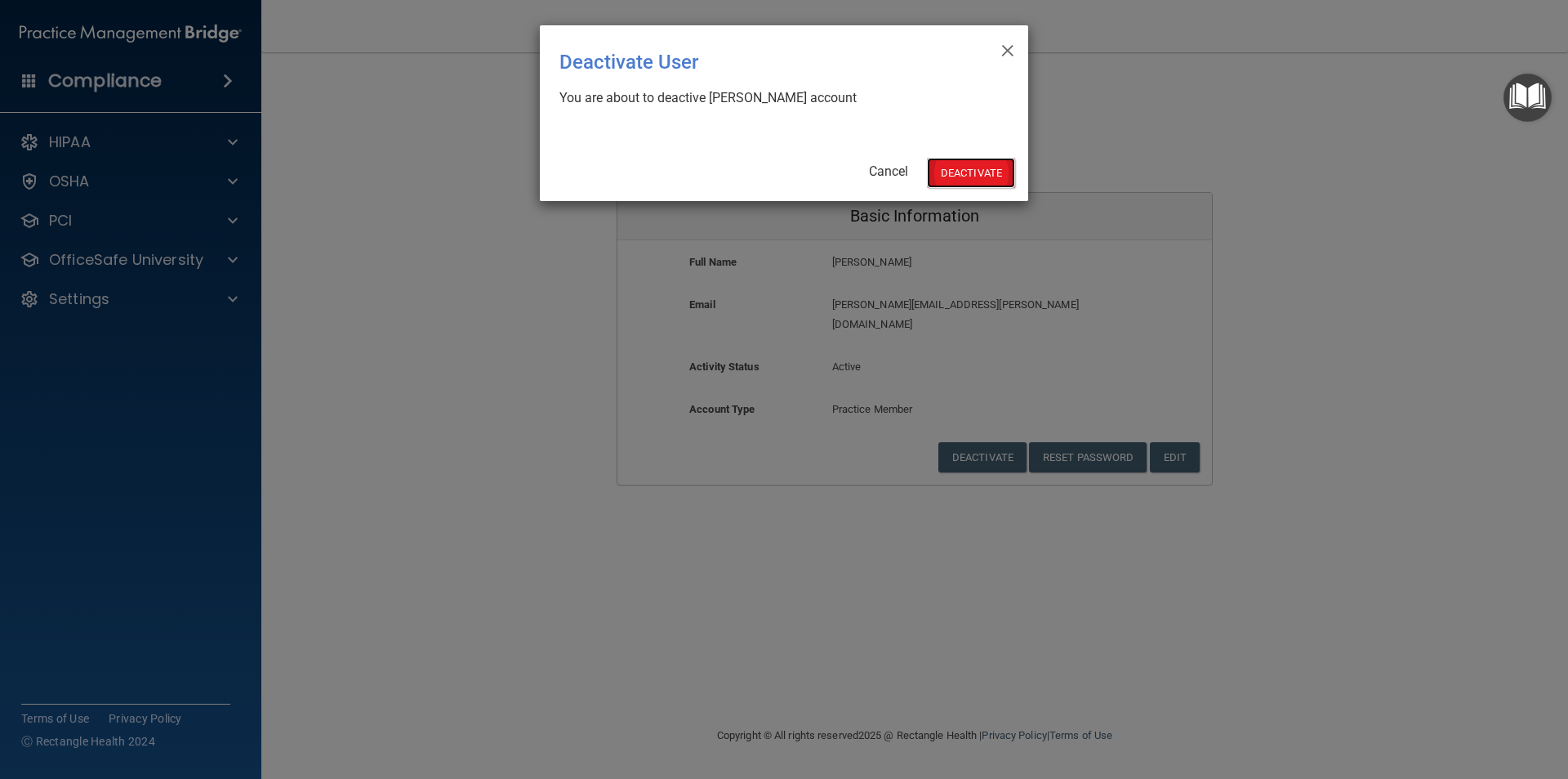
click at [949, 168] on button "Deactivate" at bounding box center [971, 172] width 88 height 30
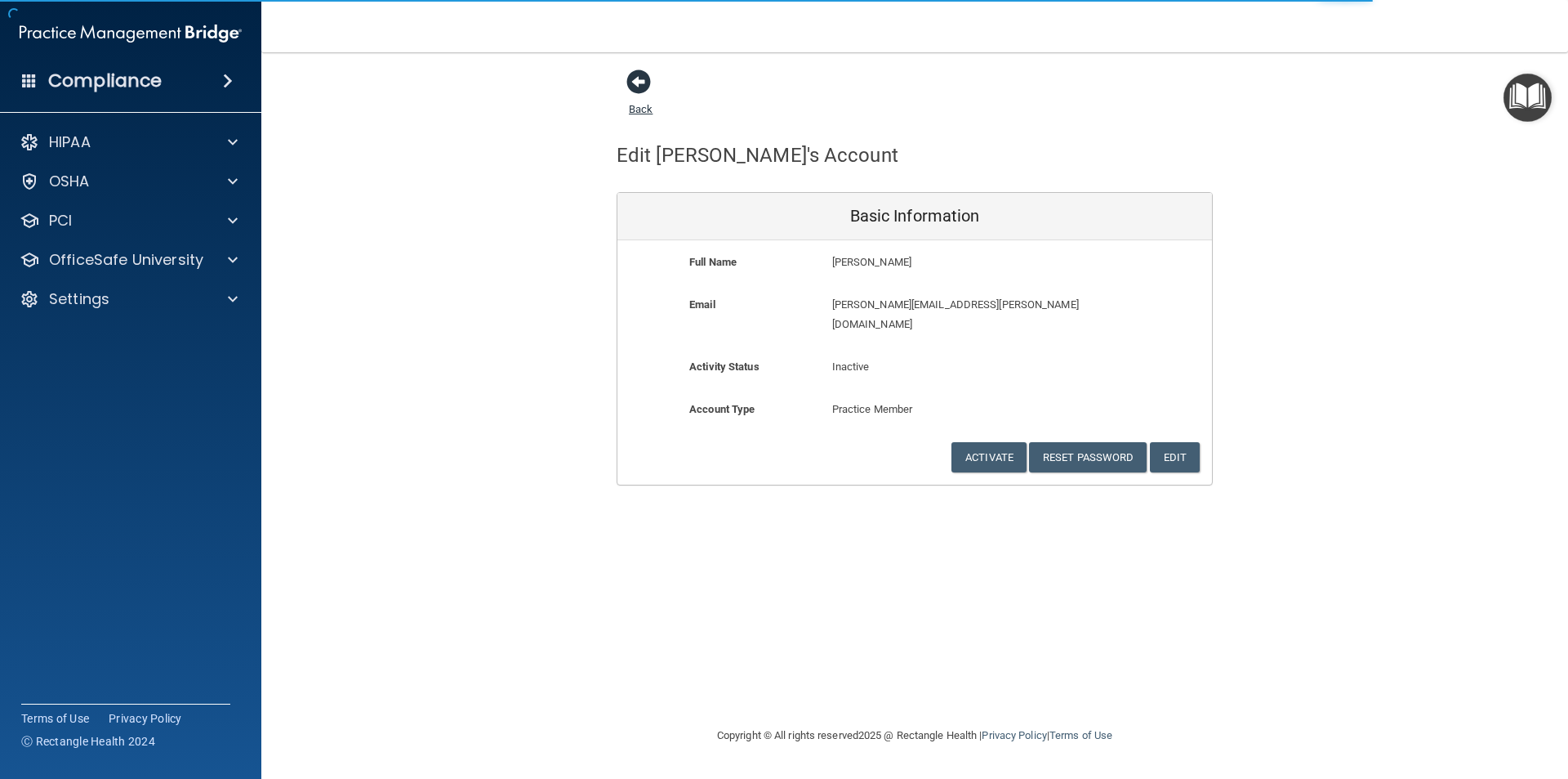
click at [640, 80] on span at bounding box center [639, 82] width 24 height 24
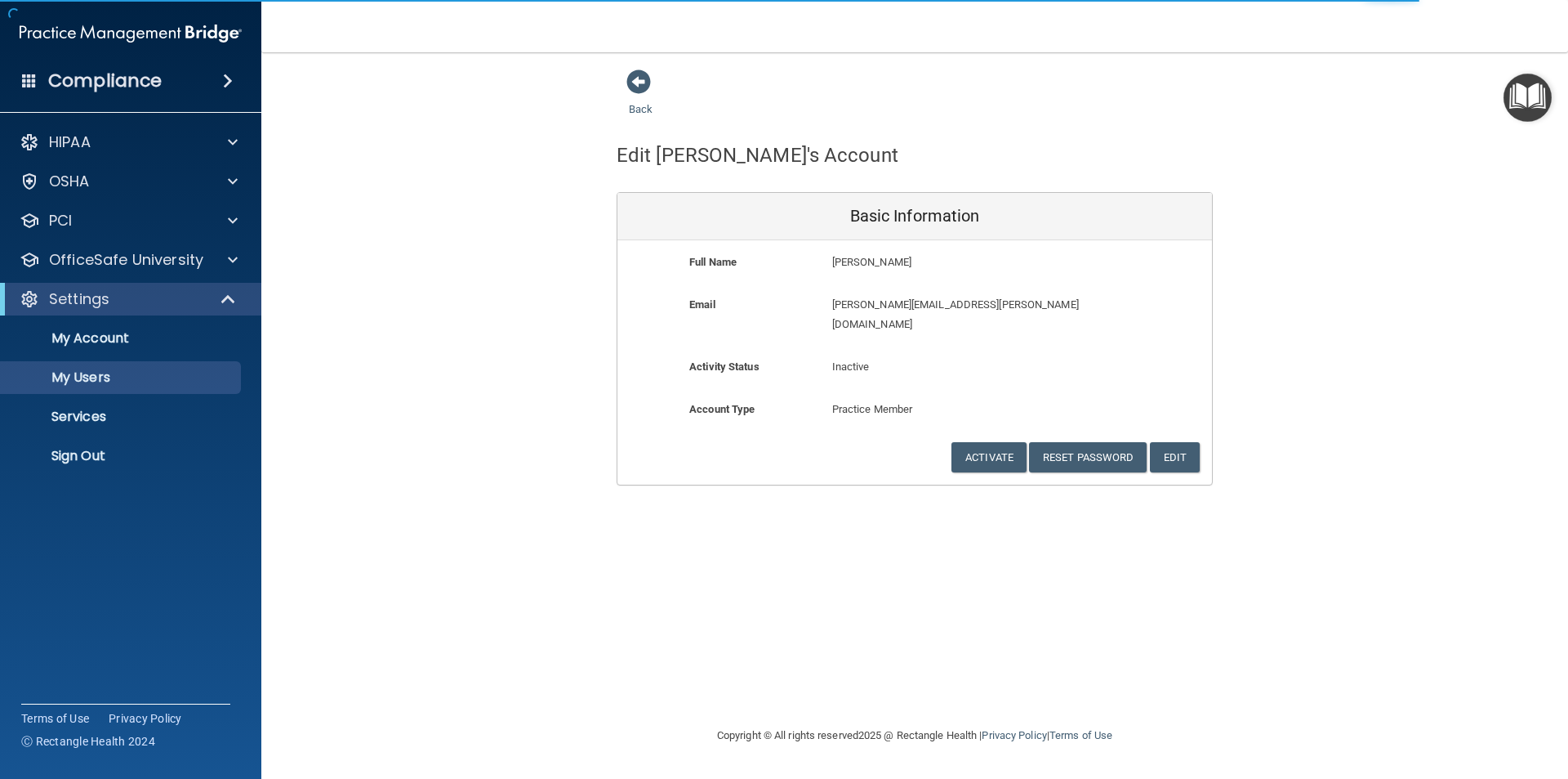
select select "20"
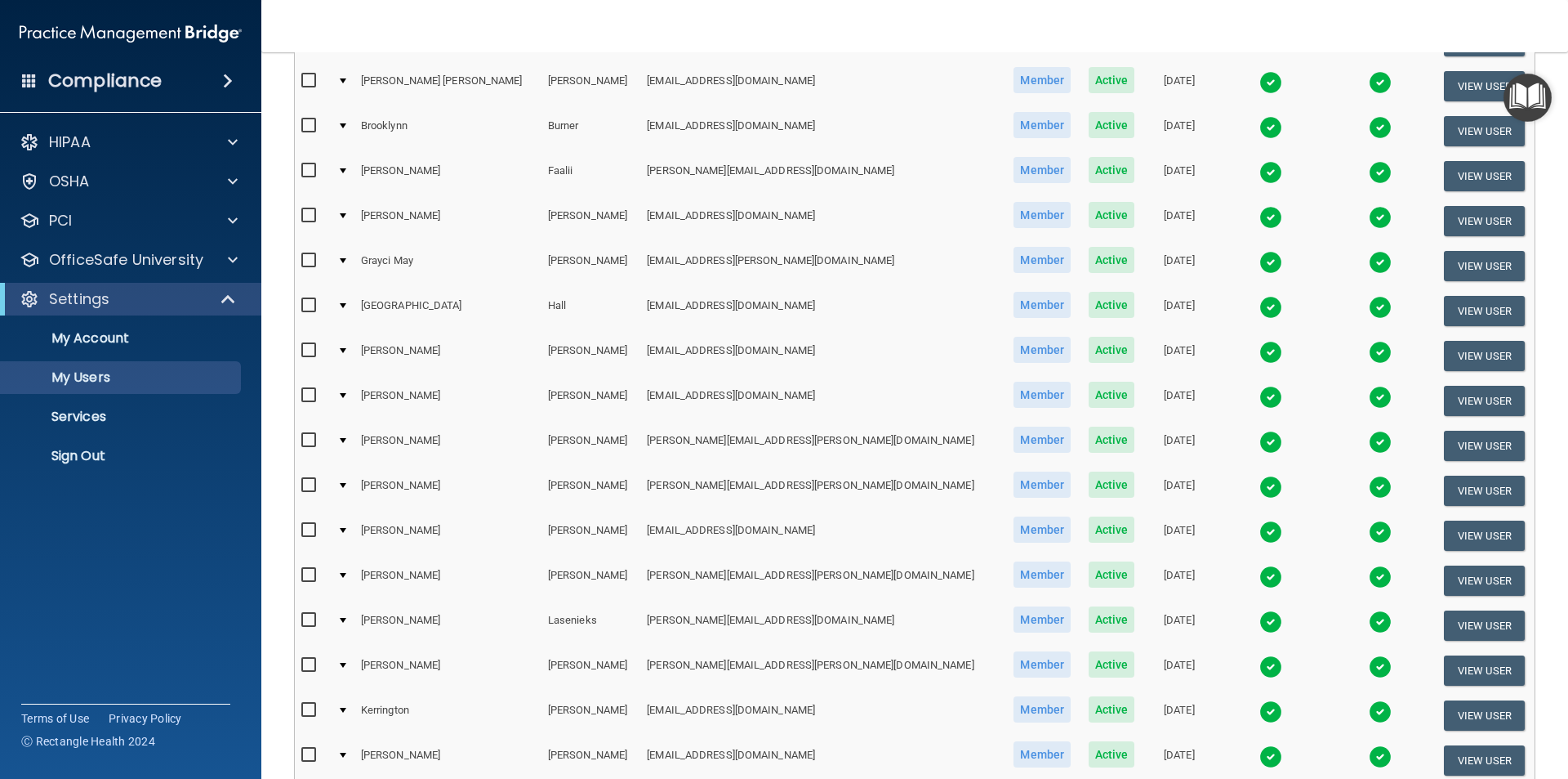
scroll to position [327, 0]
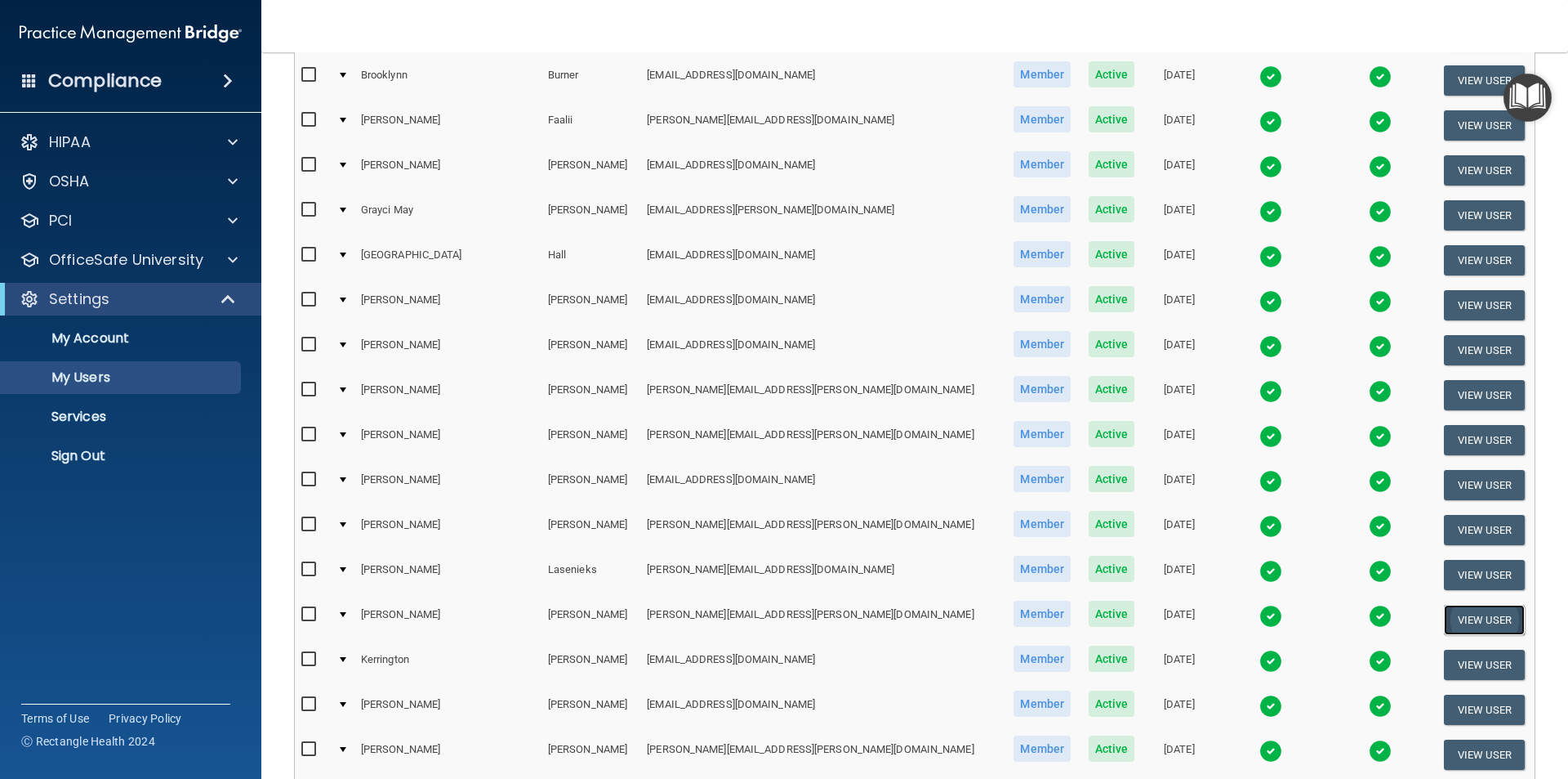
click at [1464, 614] on button "View User" at bounding box center [1484, 620] width 81 height 30
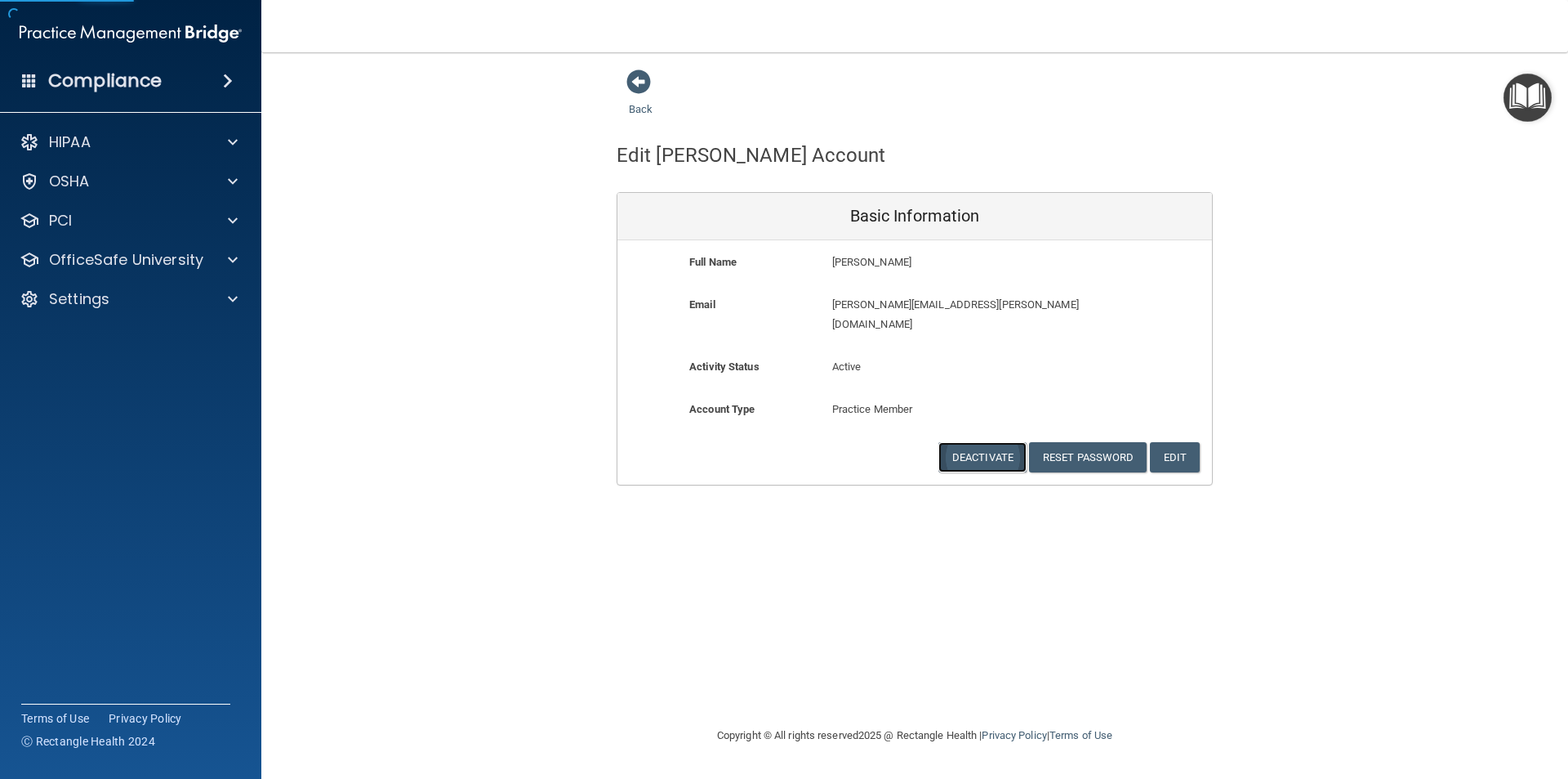
click at [997, 442] on button "Deactivate" at bounding box center [982, 457] width 88 height 30
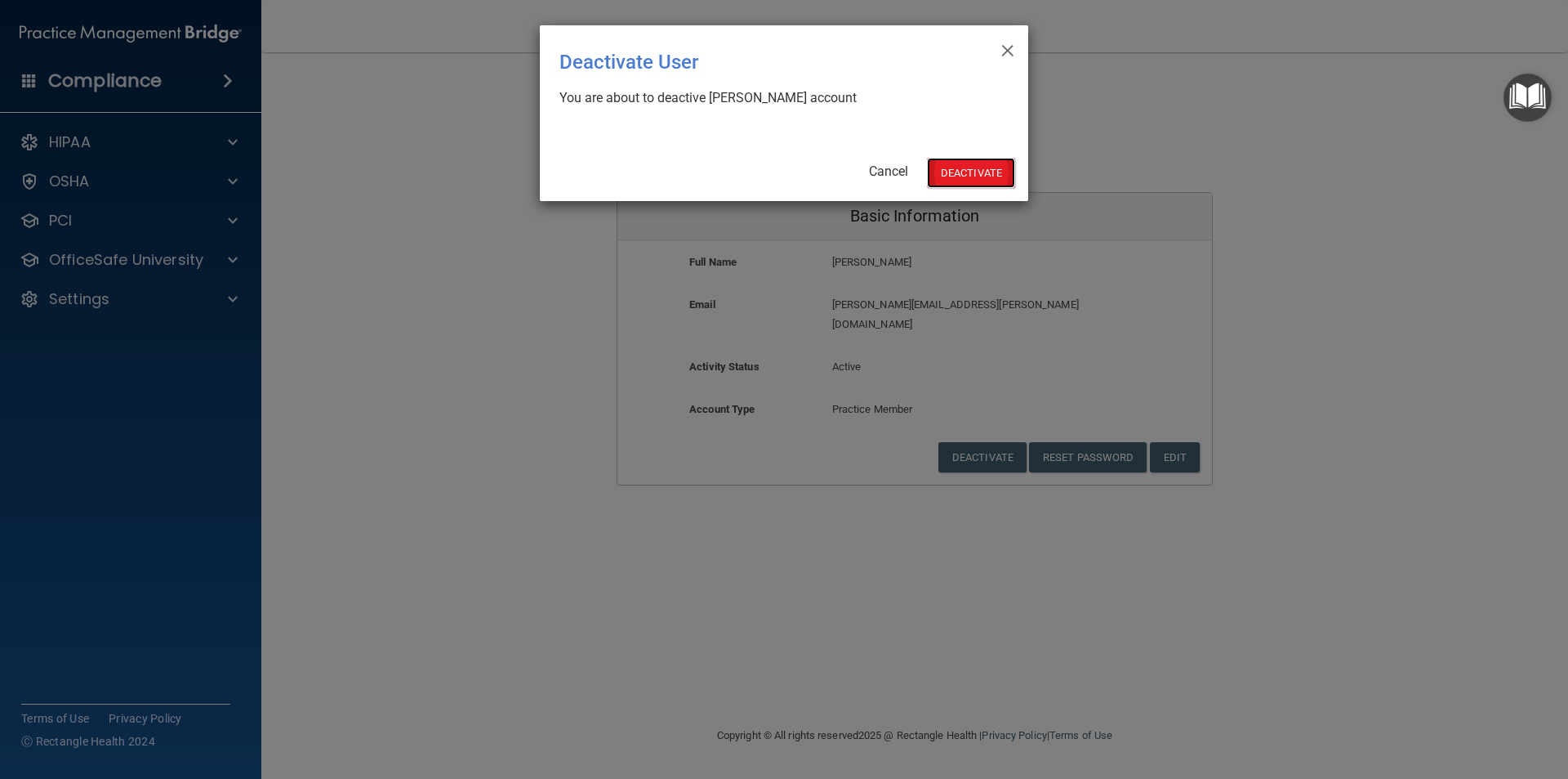
click at [943, 178] on button "Deactivate" at bounding box center [971, 172] width 88 height 30
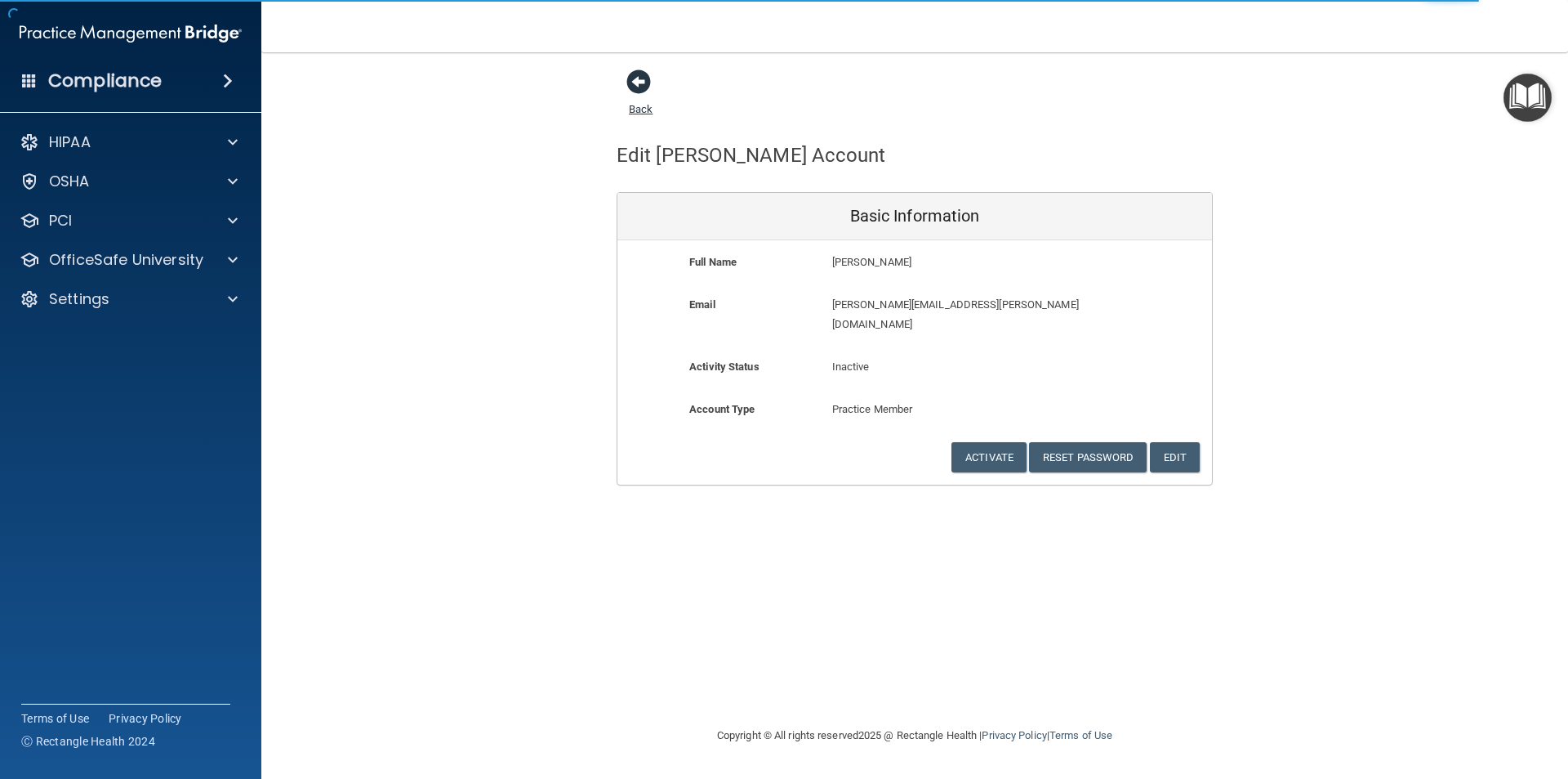
click at [637, 86] on span at bounding box center [639, 82] width 24 height 24
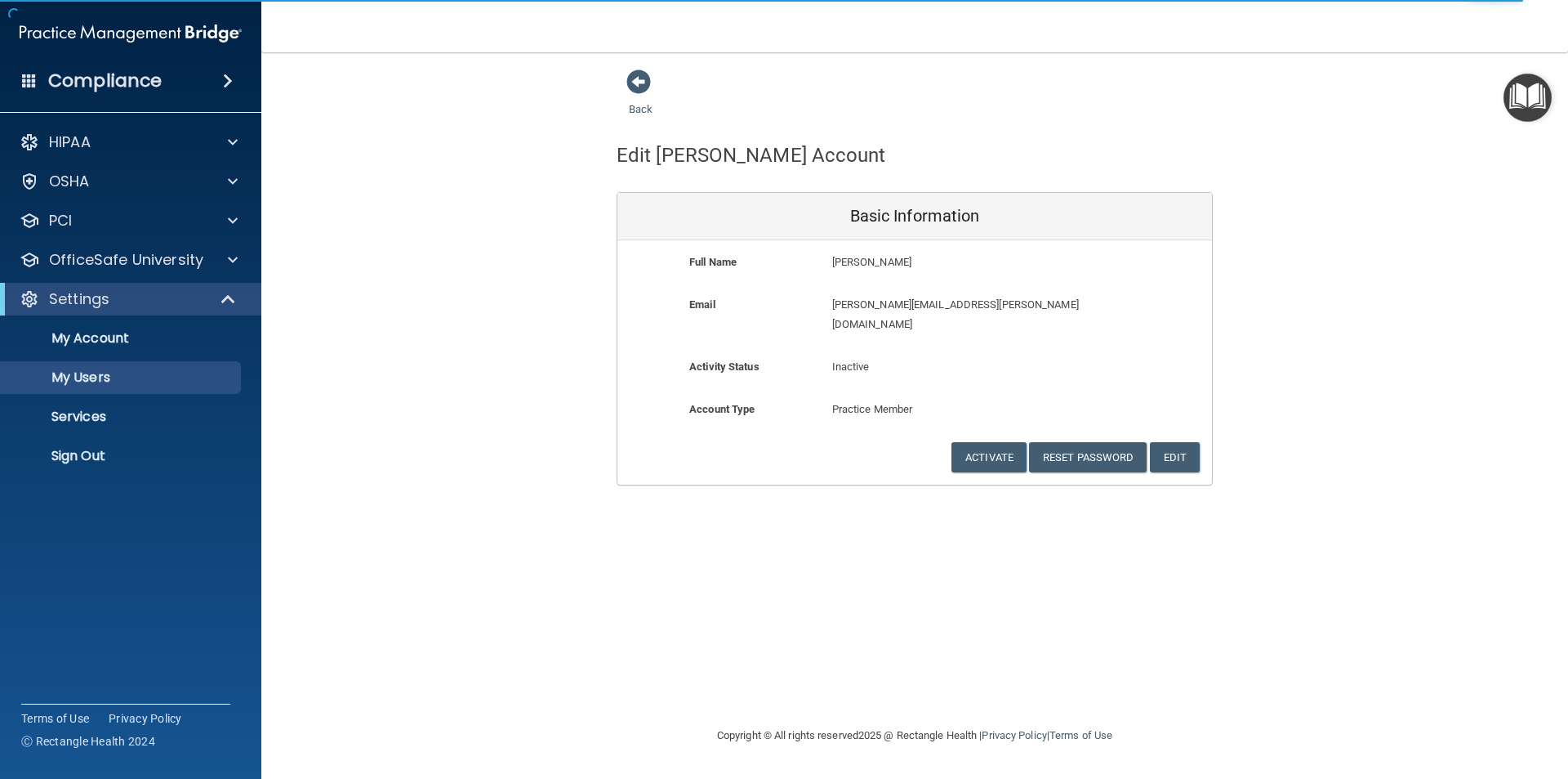
select select "20"
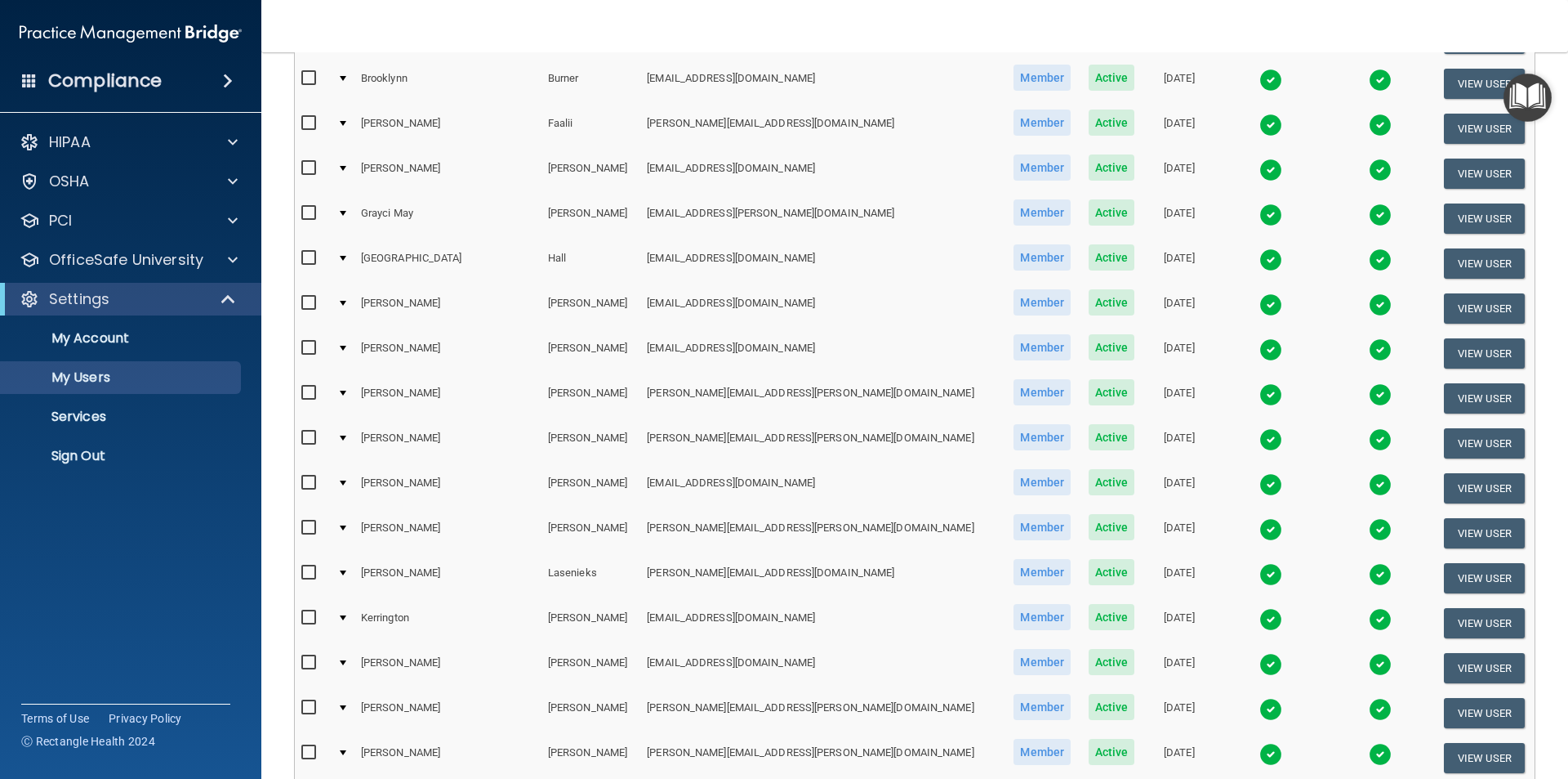
scroll to position [327, 0]
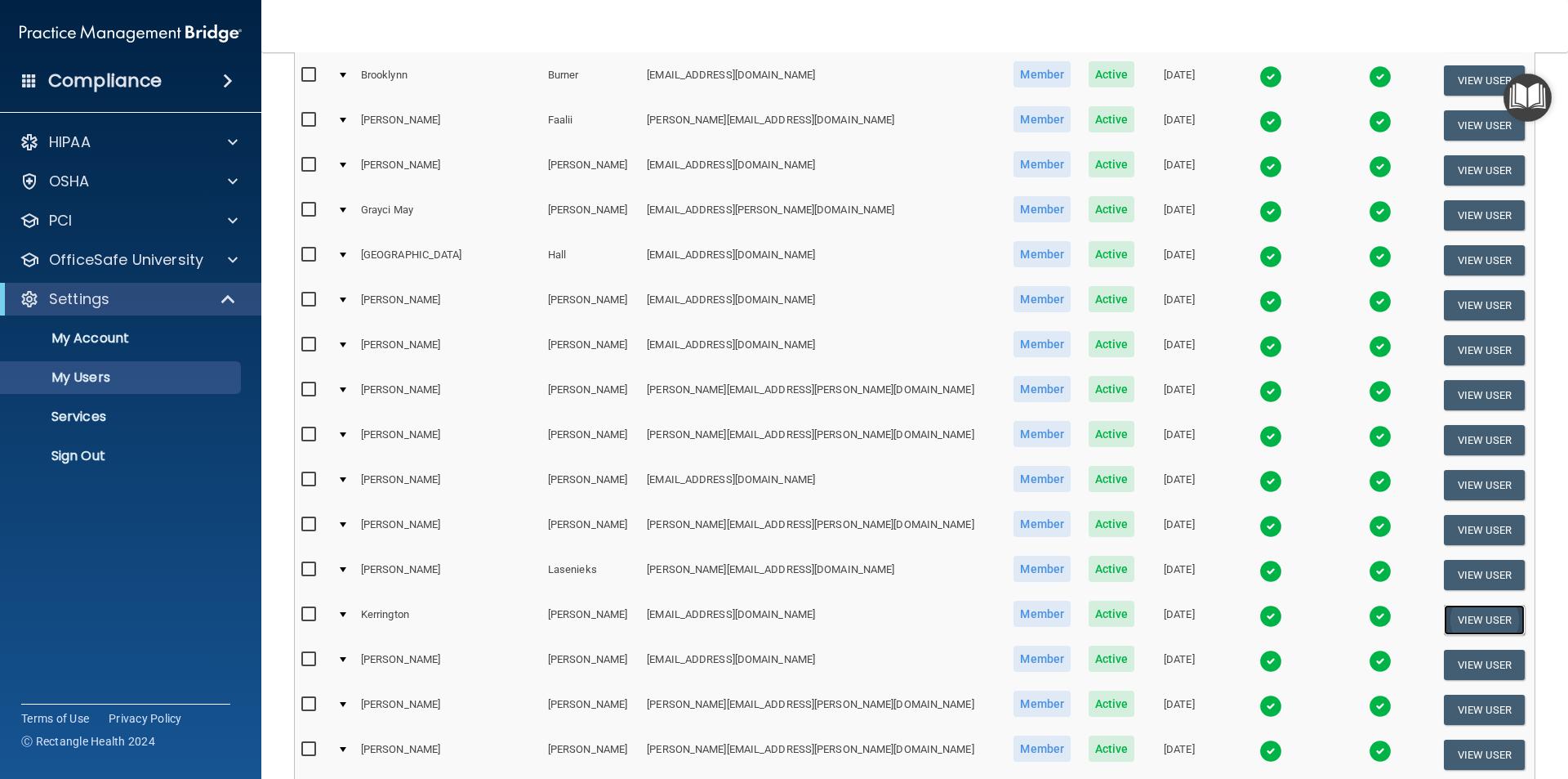
click at [1444, 621] on button "View User" at bounding box center [1484, 620] width 81 height 30
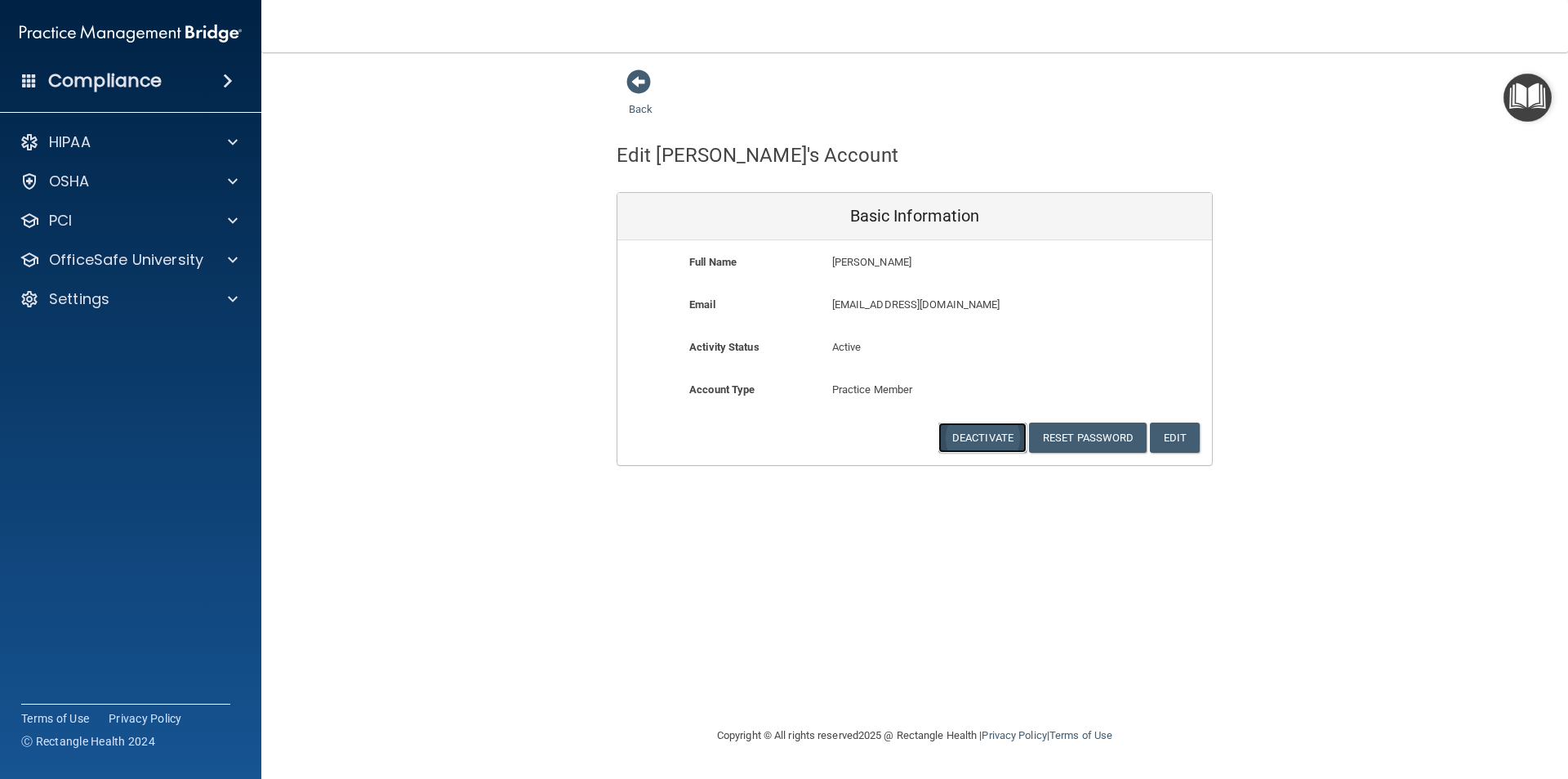
click at [965, 433] on button "Deactivate" at bounding box center [982, 437] width 88 height 30
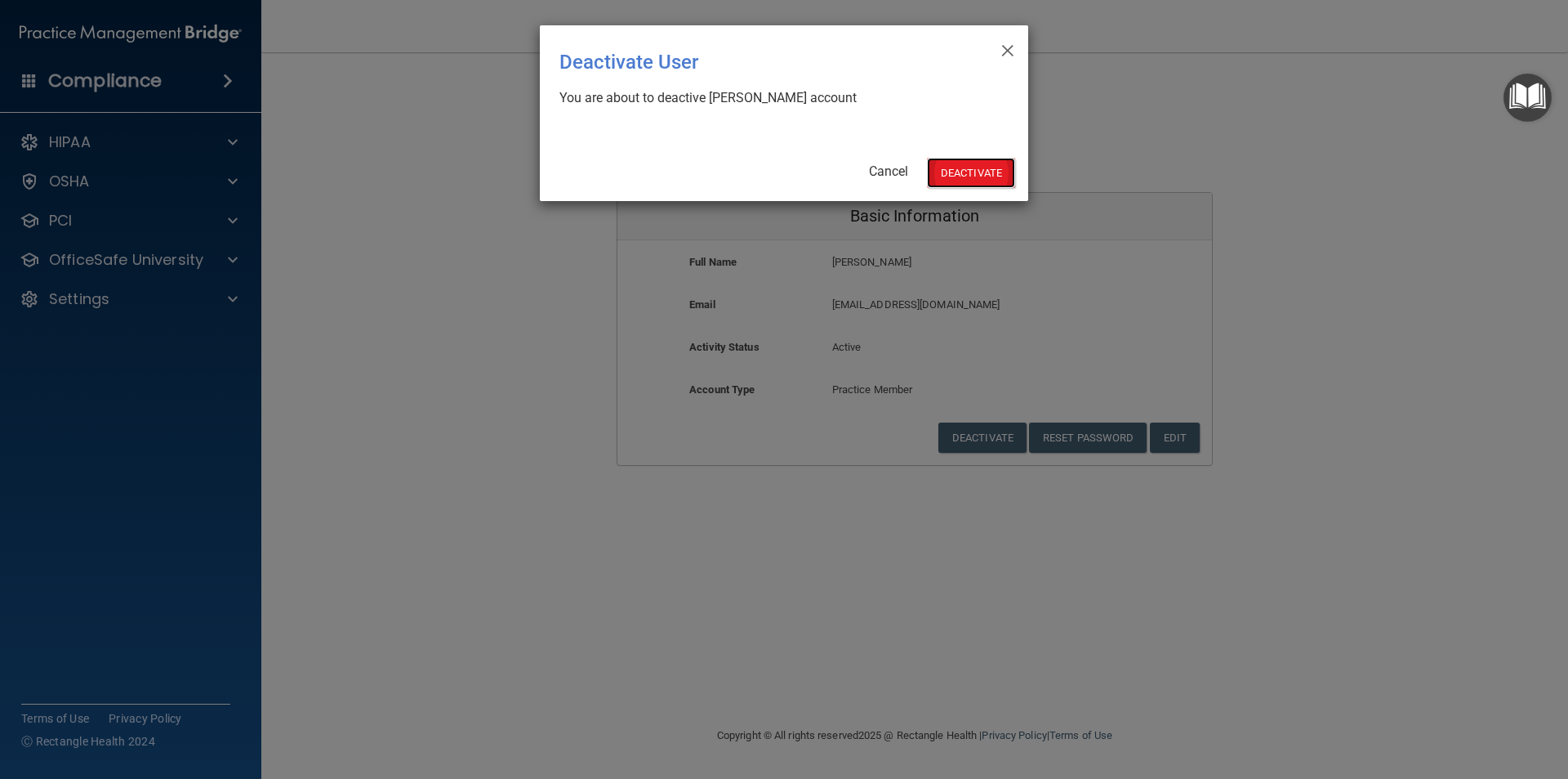
drag, startPoint x: 981, startPoint y: 174, endPoint x: 957, endPoint y: 183, distance: 25.6
click at [981, 173] on button "Deactivate" at bounding box center [971, 172] width 88 height 30
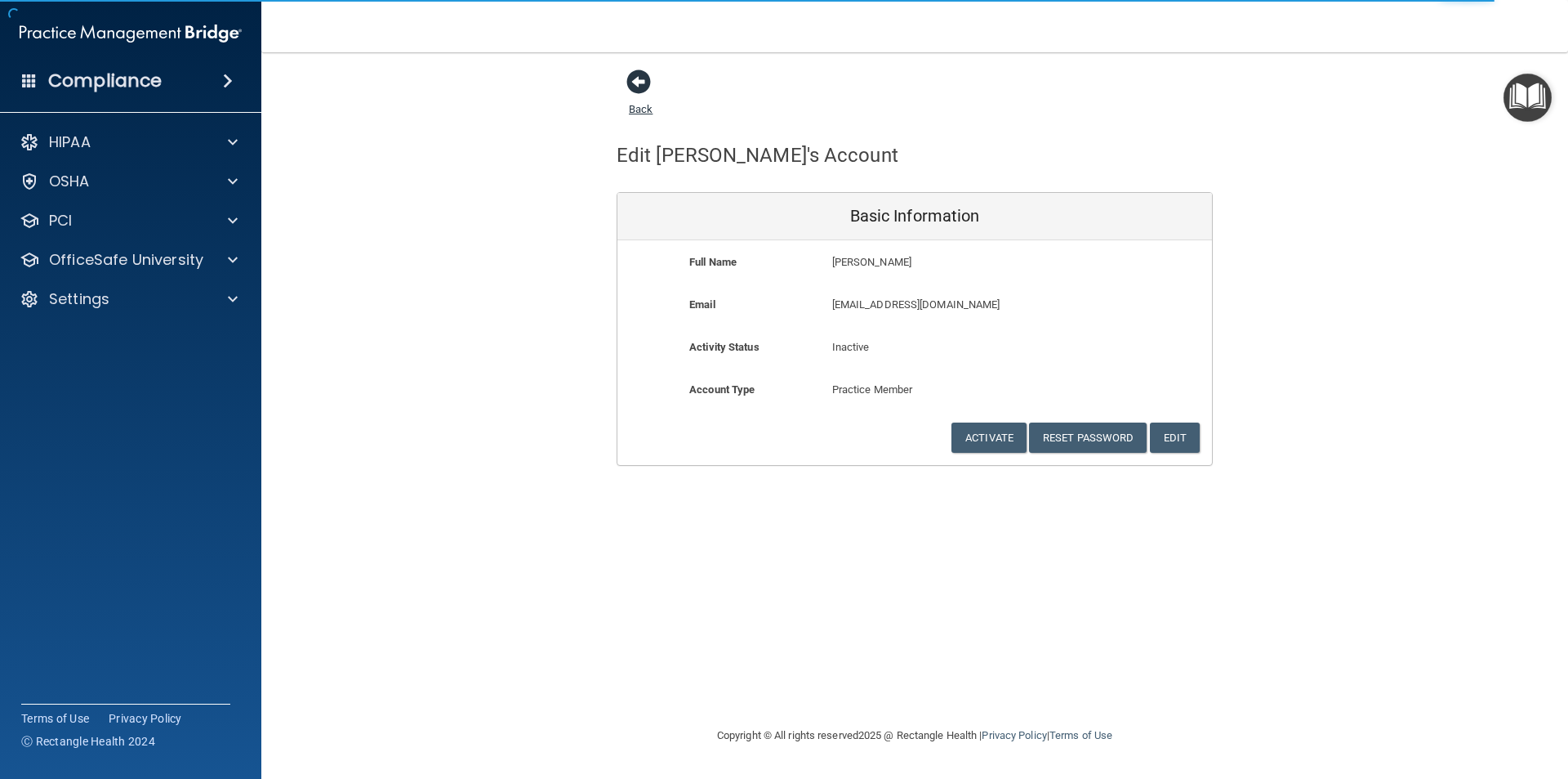
click at [634, 77] on span at bounding box center [639, 82] width 24 height 24
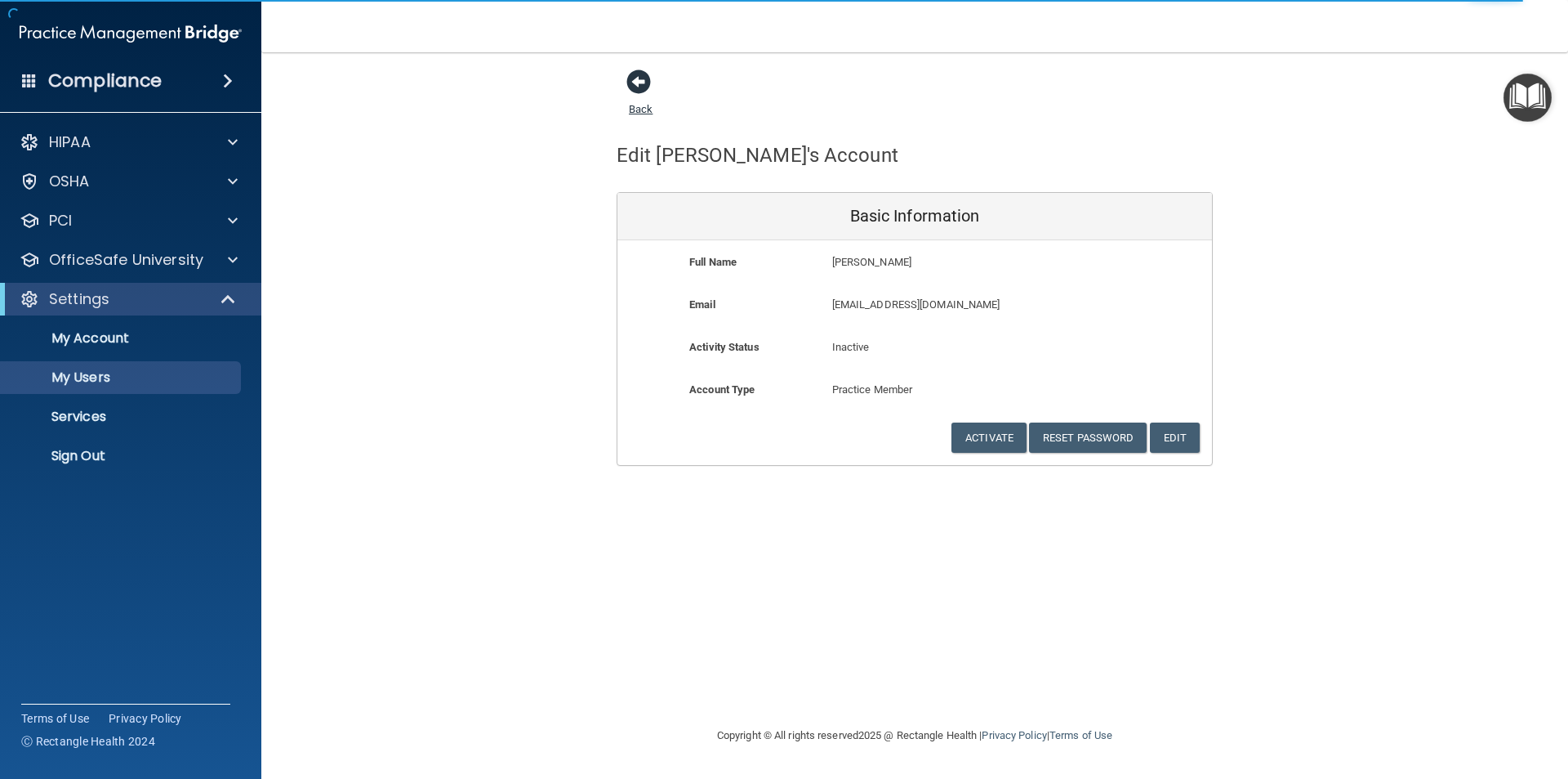
select select "20"
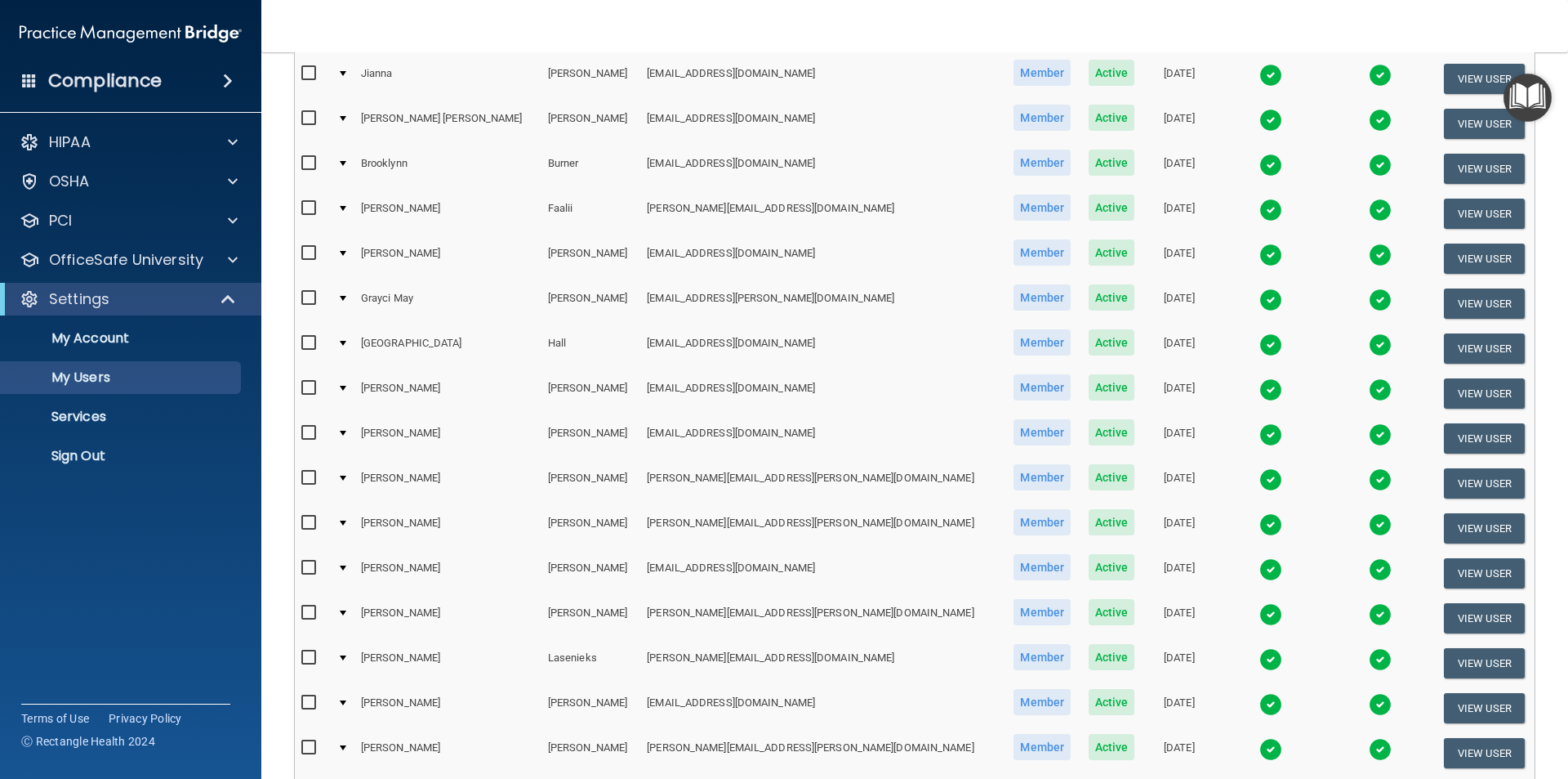
scroll to position [245, 0]
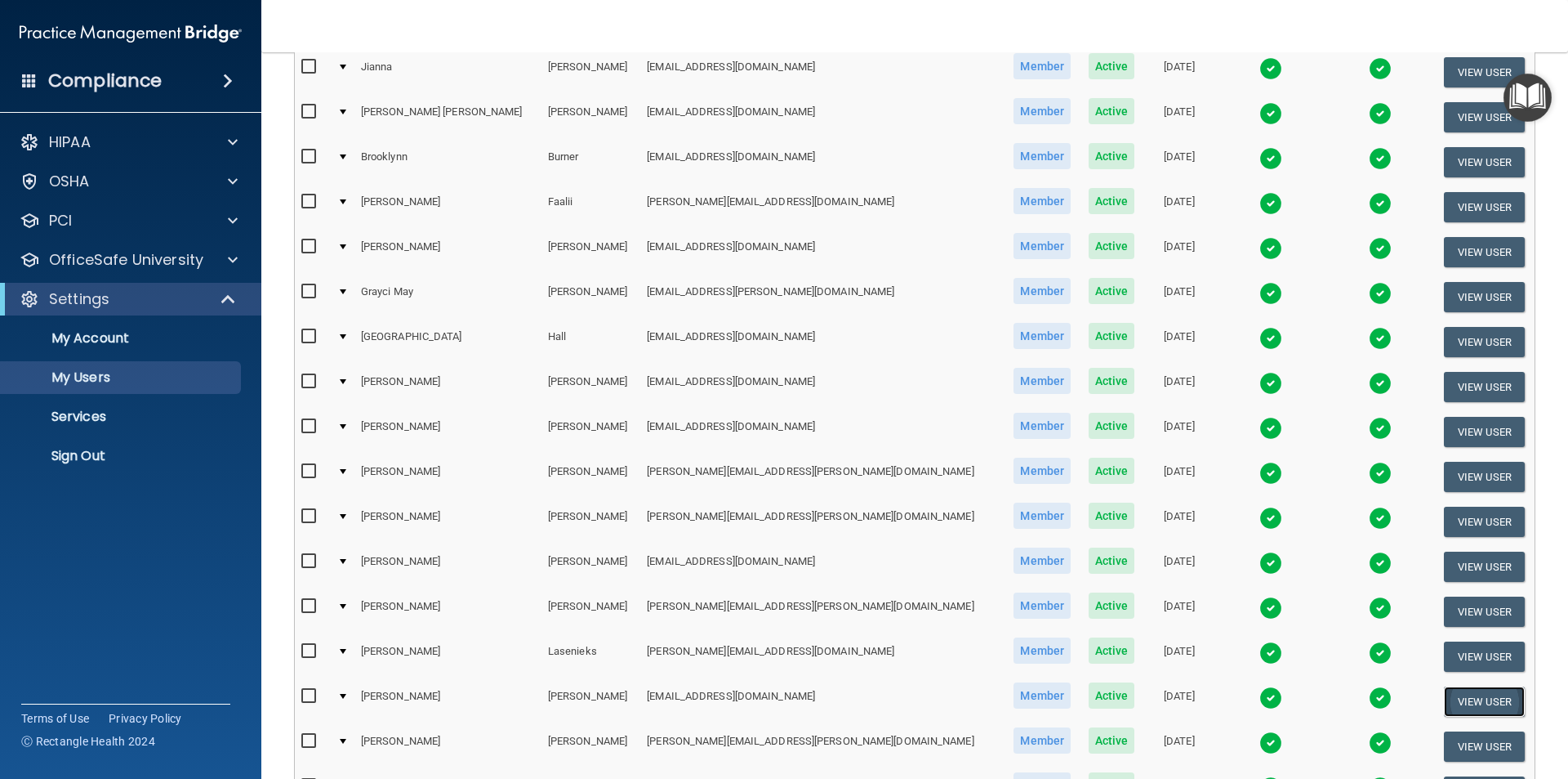
click at [1474, 709] on button "View User" at bounding box center [1484, 702] width 81 height 30
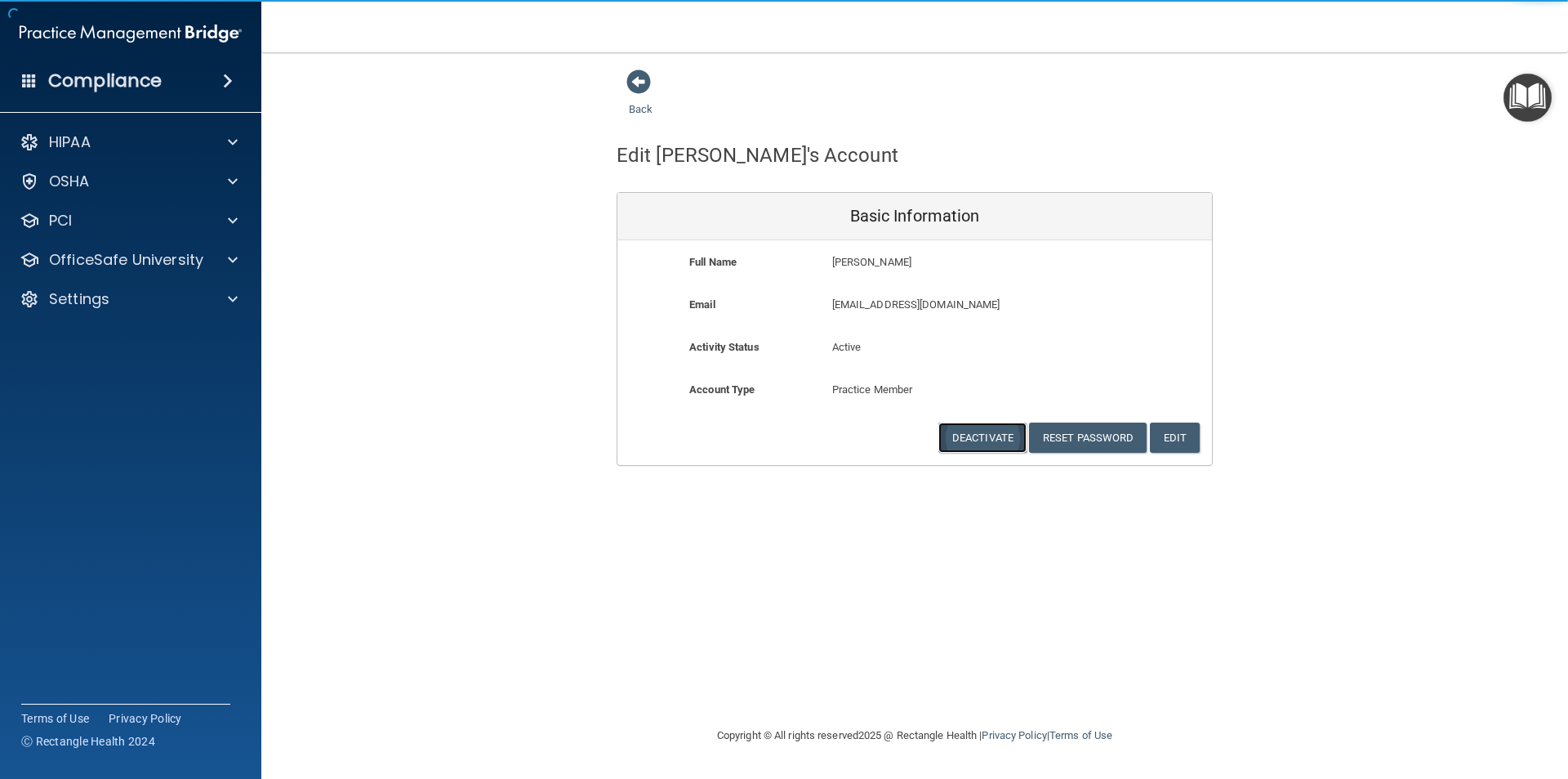
click at [968, 431] on button "Deactivate" at bounding box center [982, 437] width 88 height 30
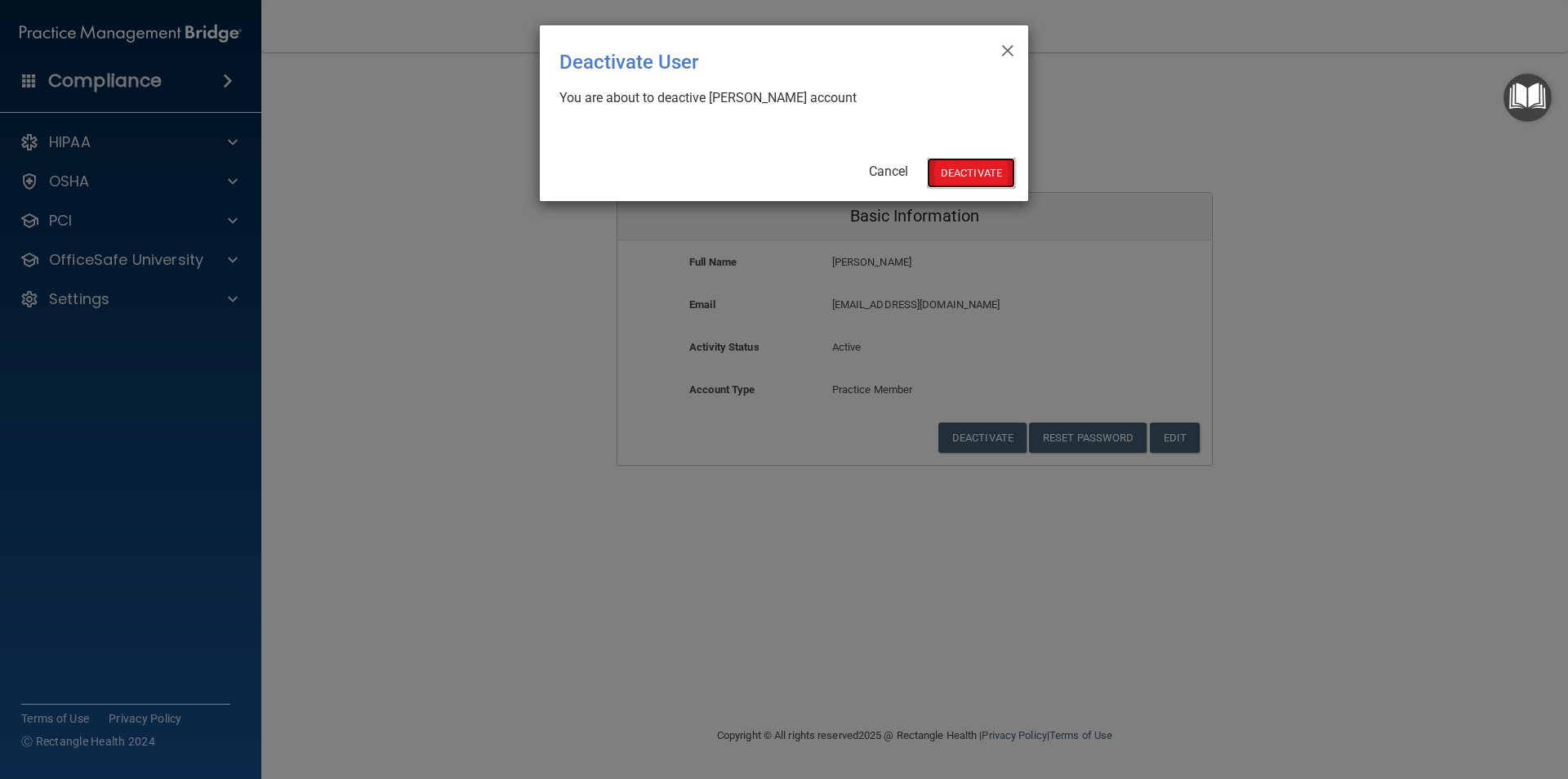
click at [995, 176] on button "Deactivate" at bounding box center [971, 172] width 88 height 30
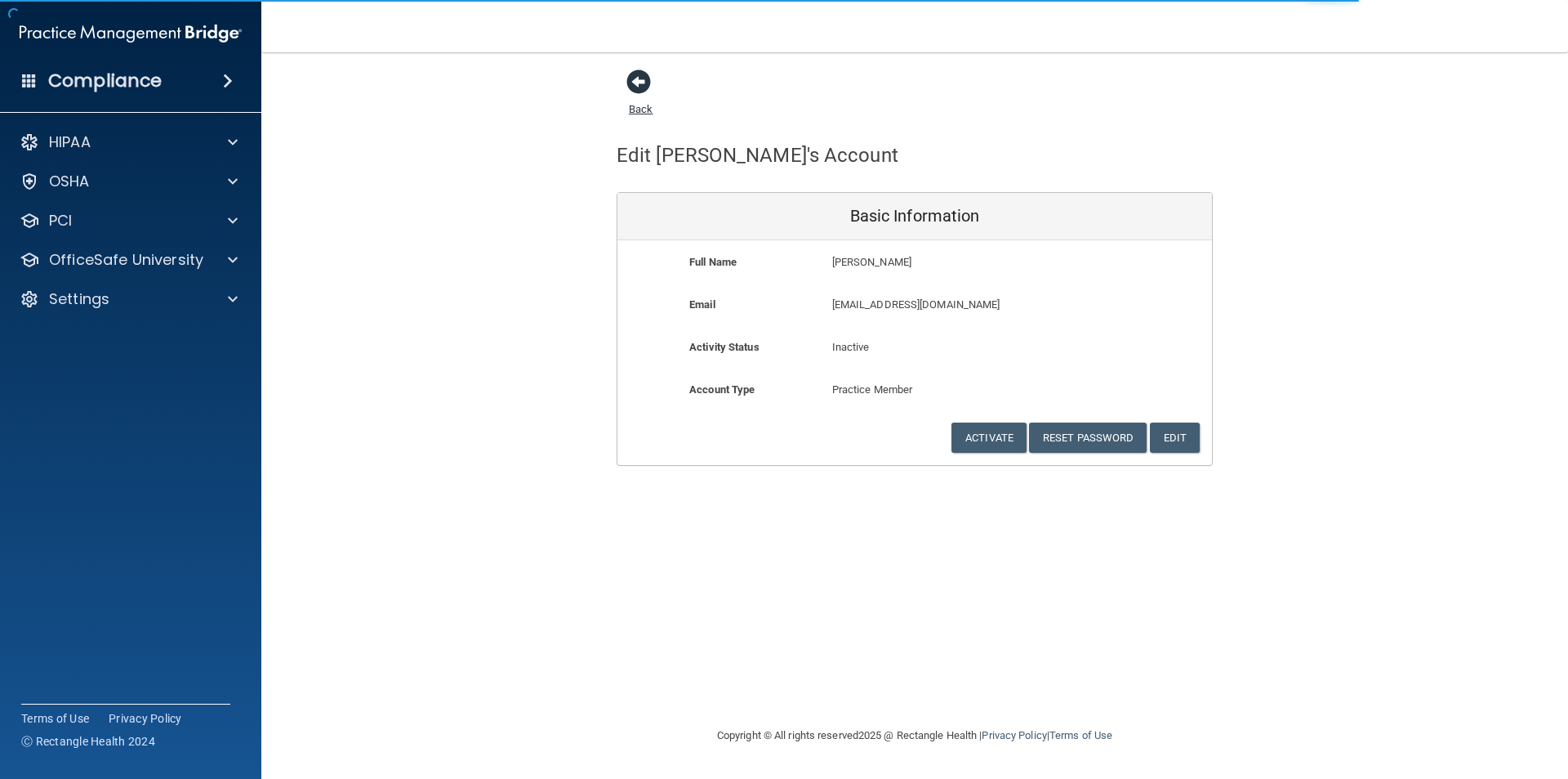
click at [640, 82] on span at bounding box center [639, 82] width 24 height 24
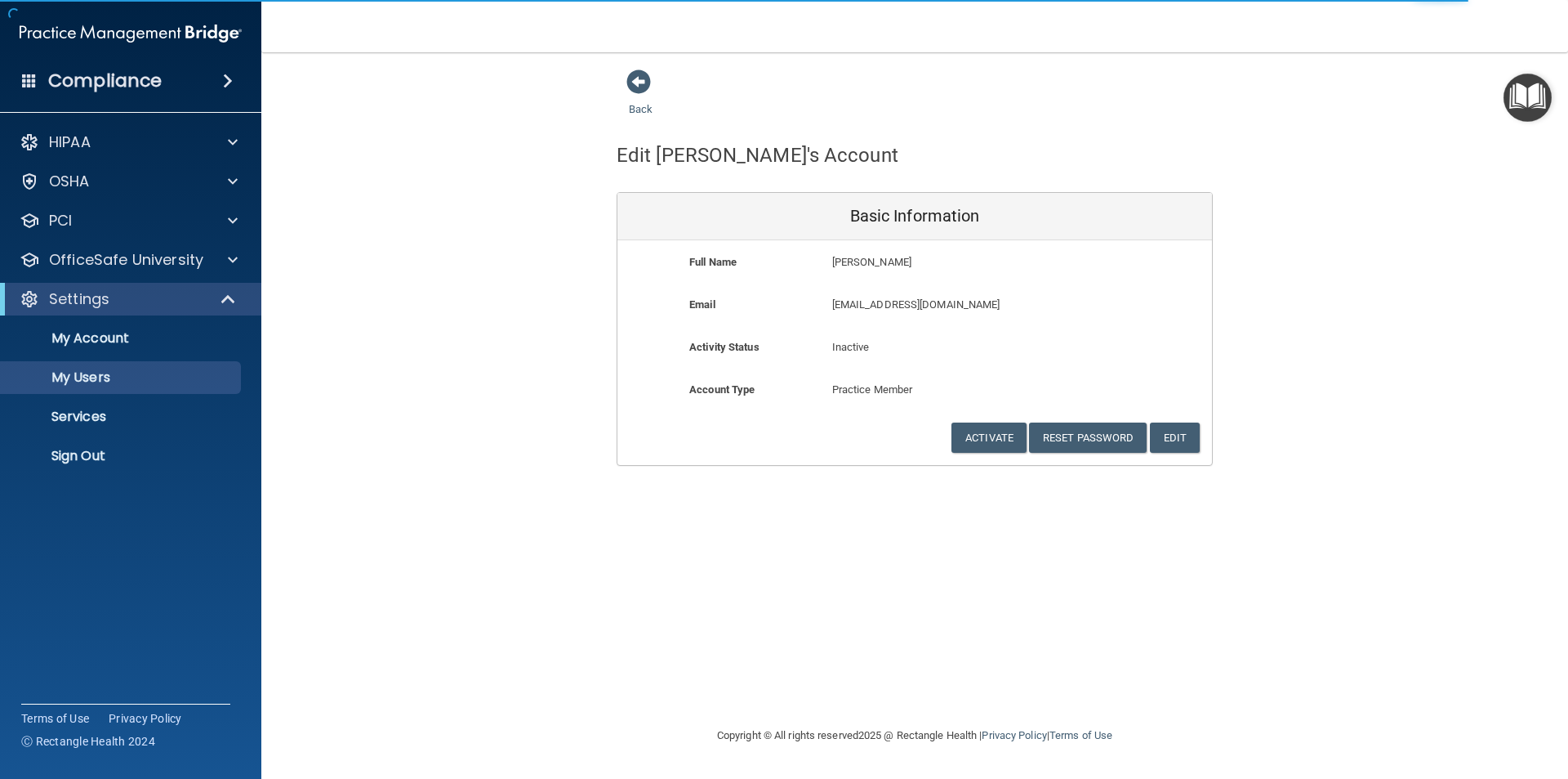
select select "20"
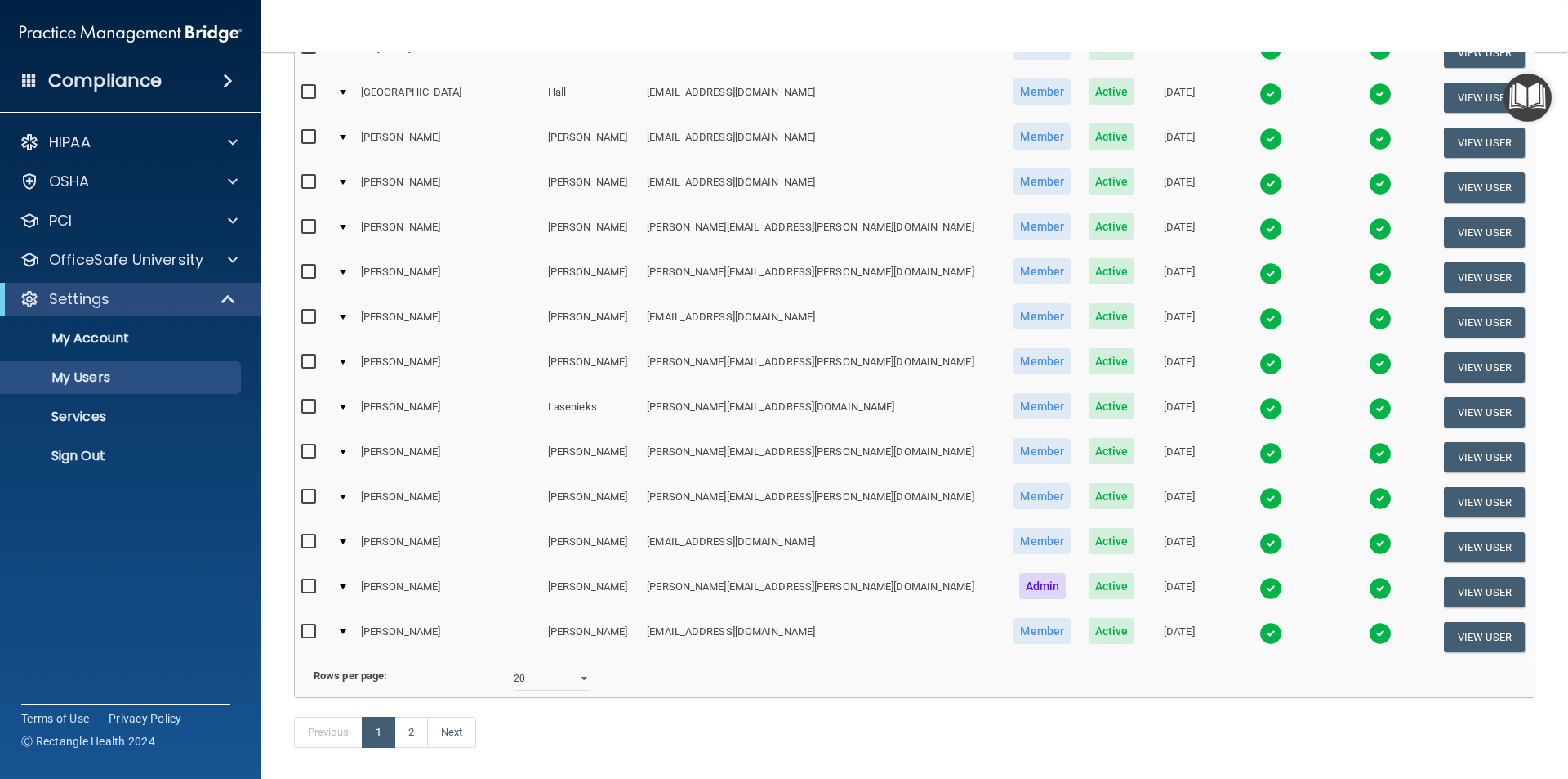
scroll to position [490, 0]
click at [417, 747] on link "2" at bounding box center [411, 731] width 33 height 31
select select "20"
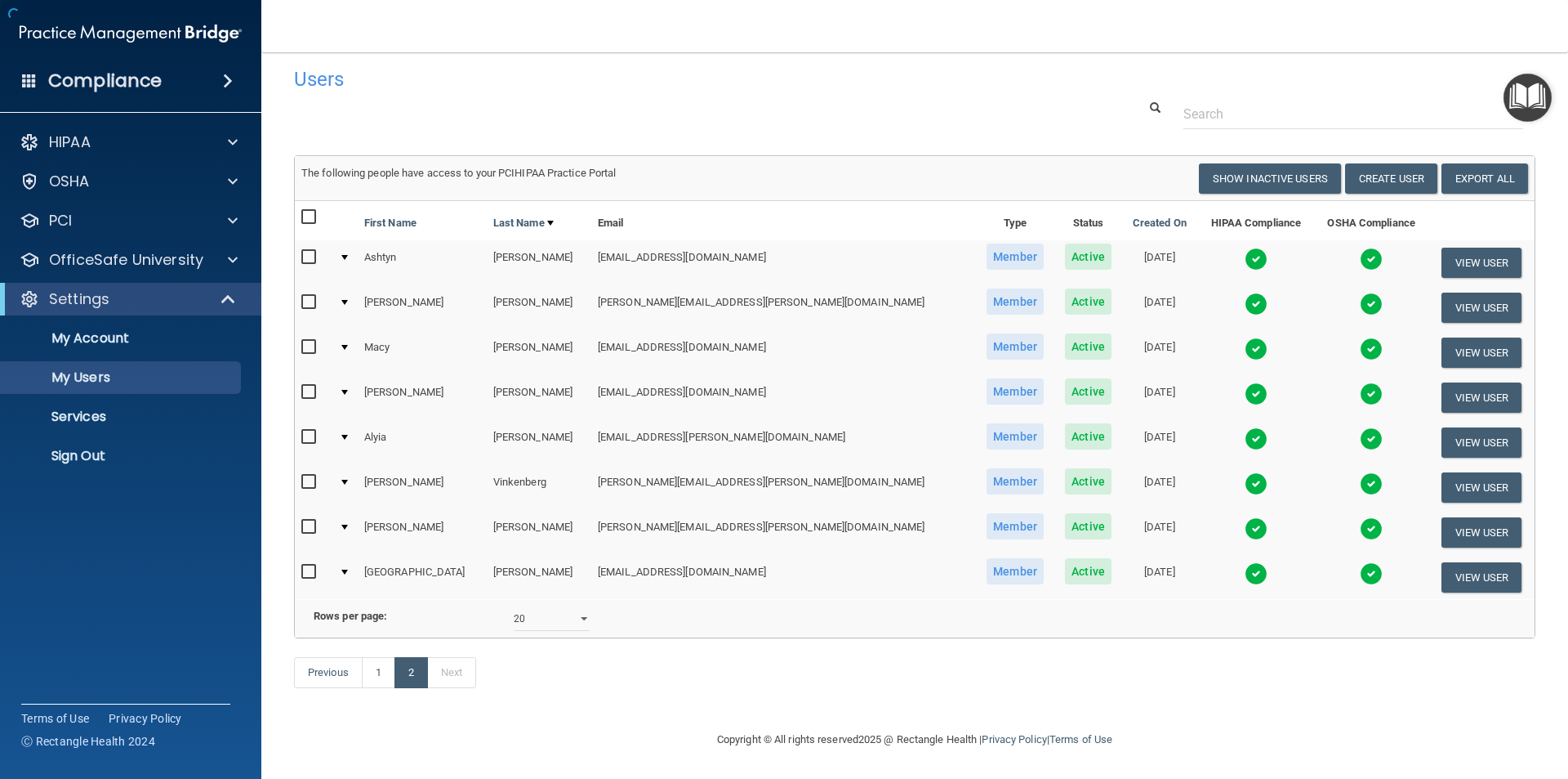
scroll to position [34, 0]
click at [1473, 338] on button "View User" at bounding box center [1482, 353] width 81 height 30
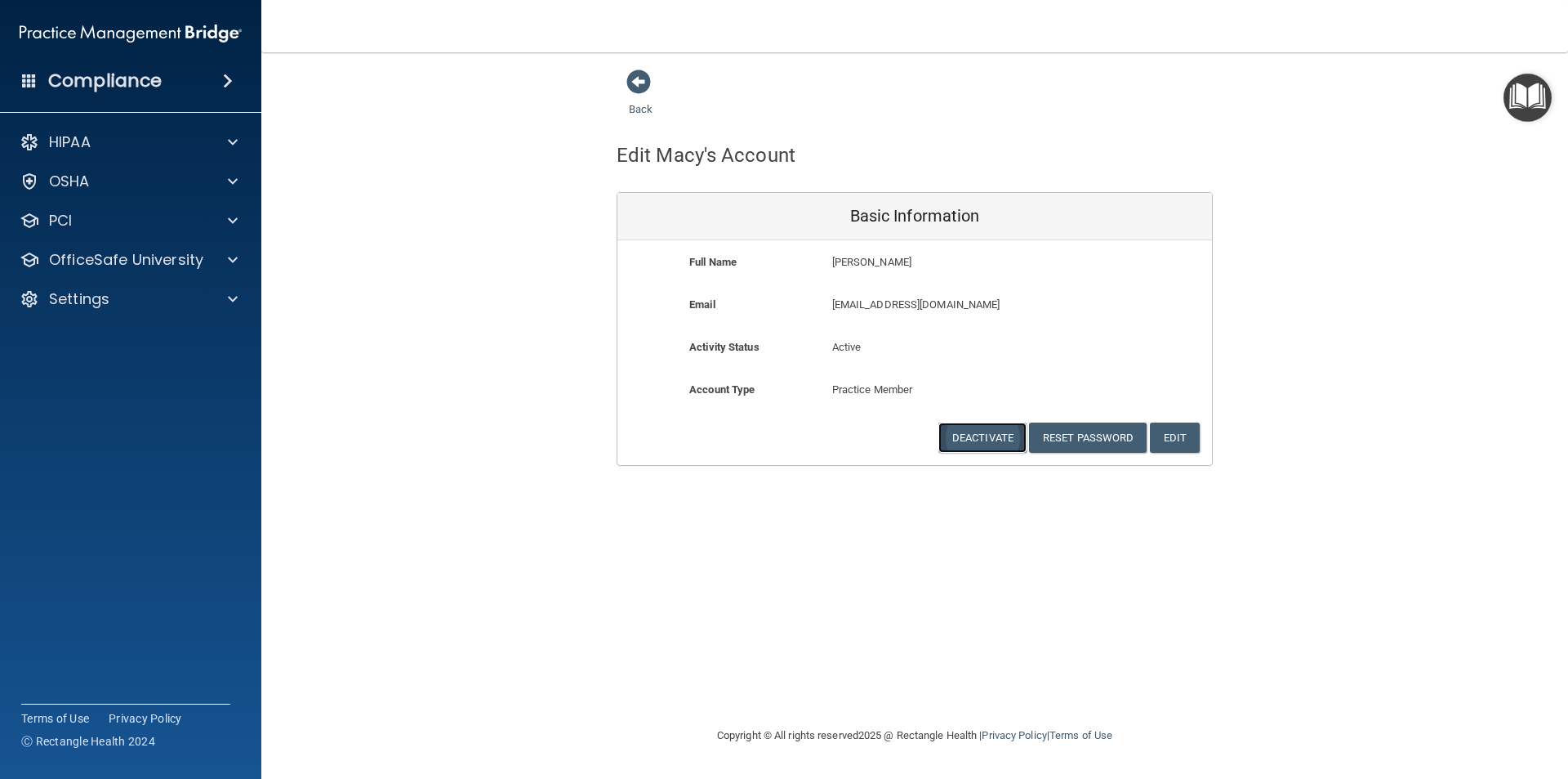
click at [958, 440] on button "Deactivate" at bounding box center [982, 437] width 88 height 30
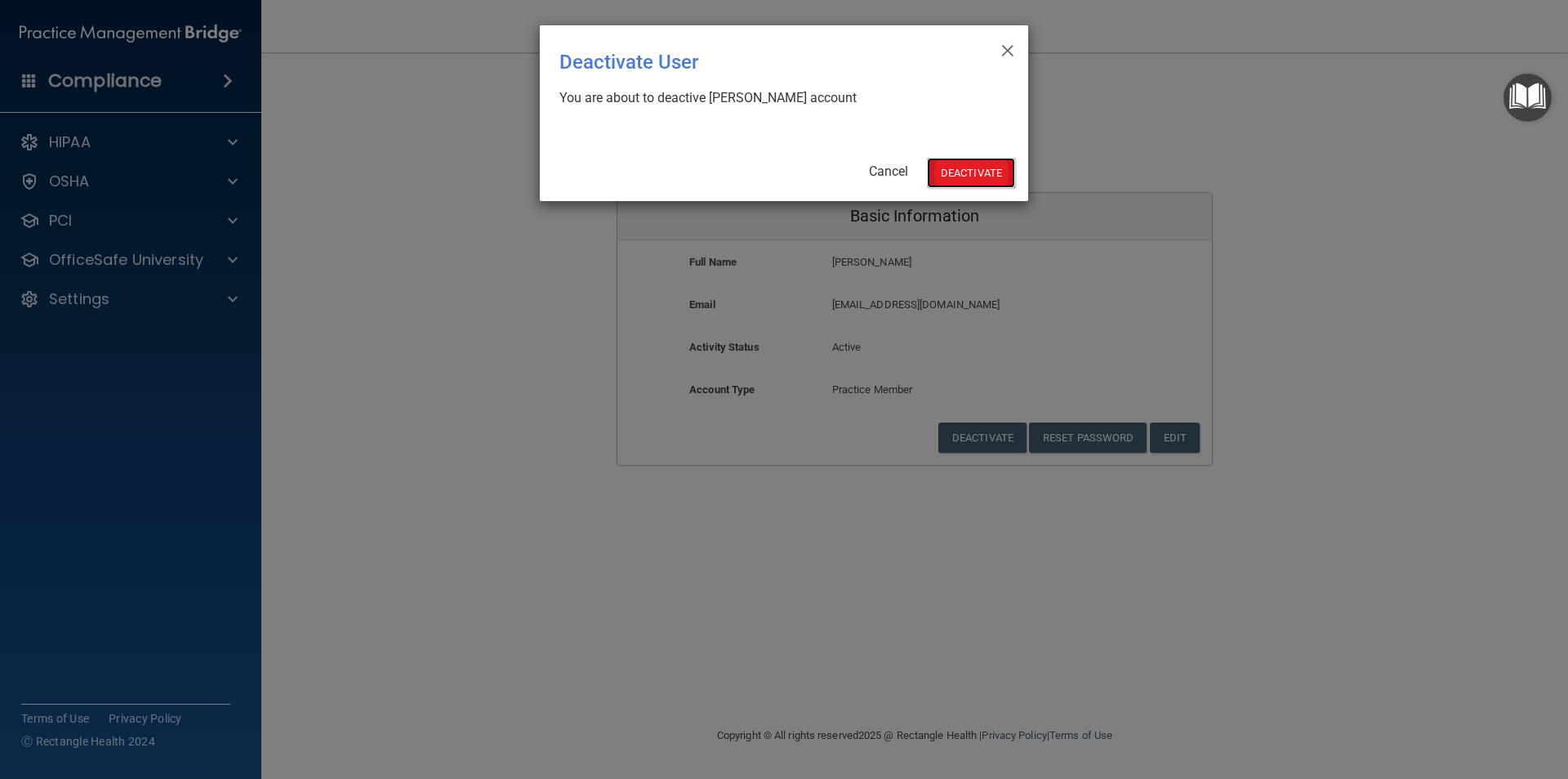
click at [941, 178] on button "Deactivate" at bounding box center [971, 172] width 88 height 30
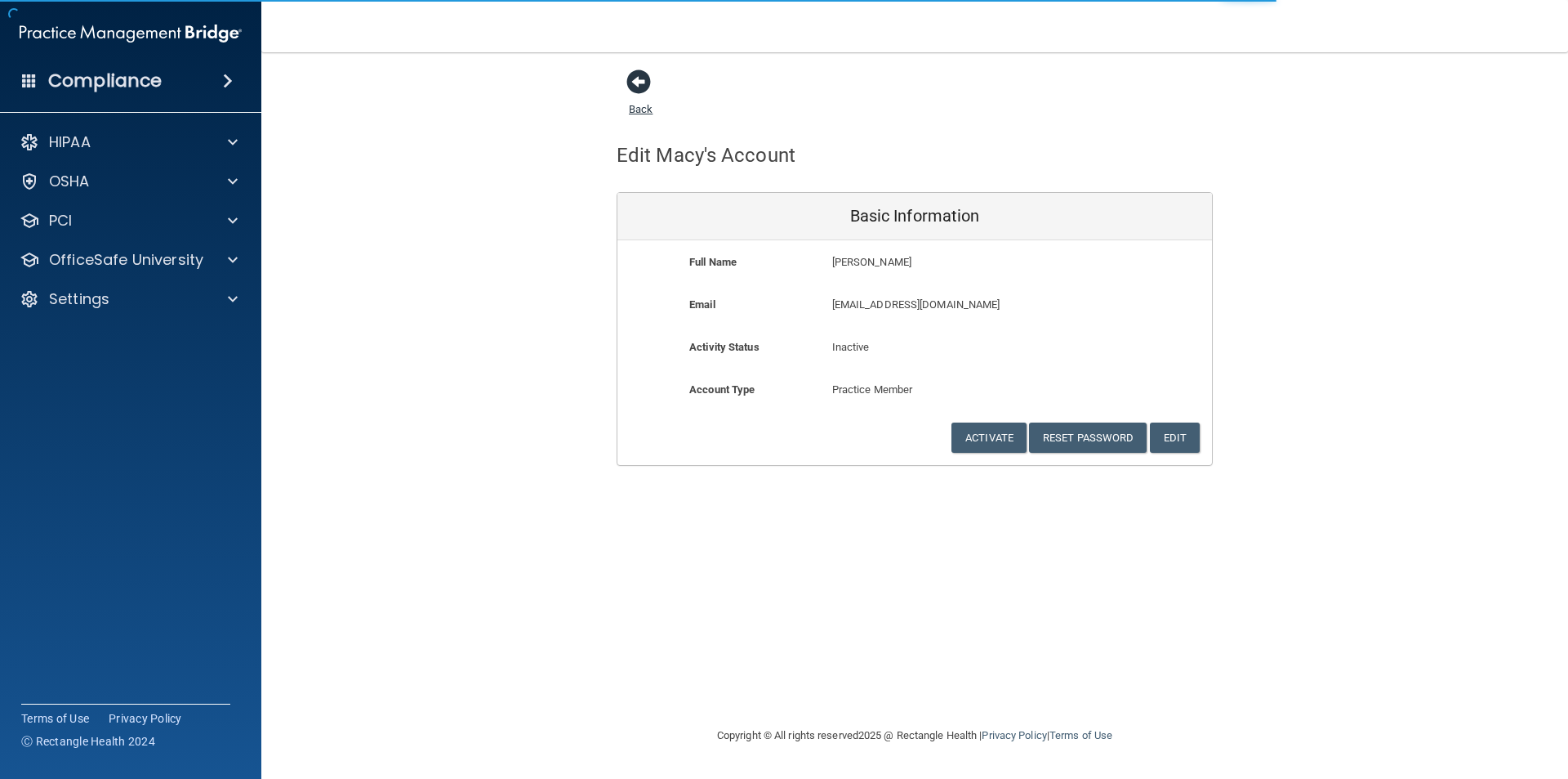
click at [641, 86] on span at bounding box center [639, 82] width 24 height 24
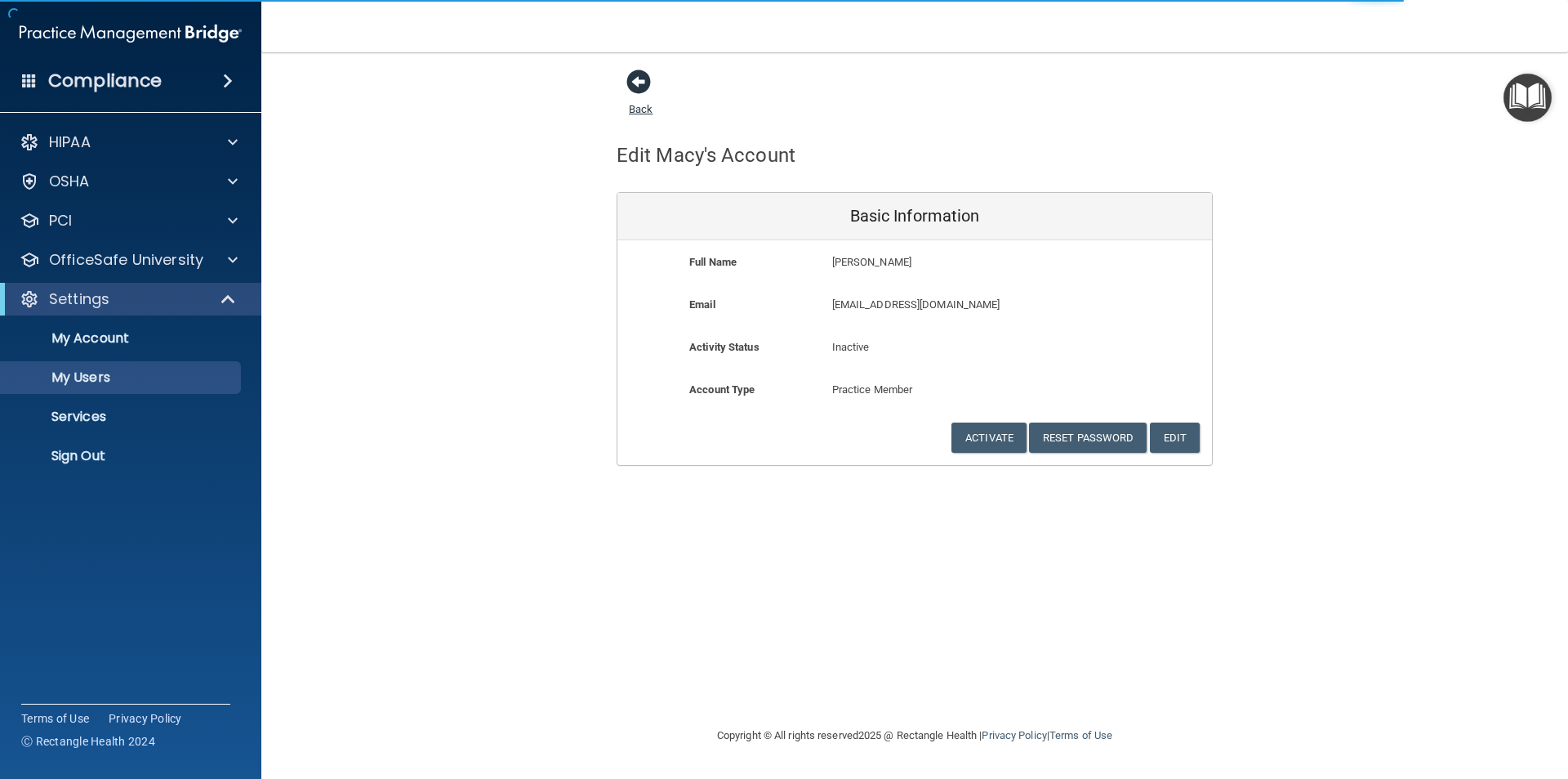
select select "20"
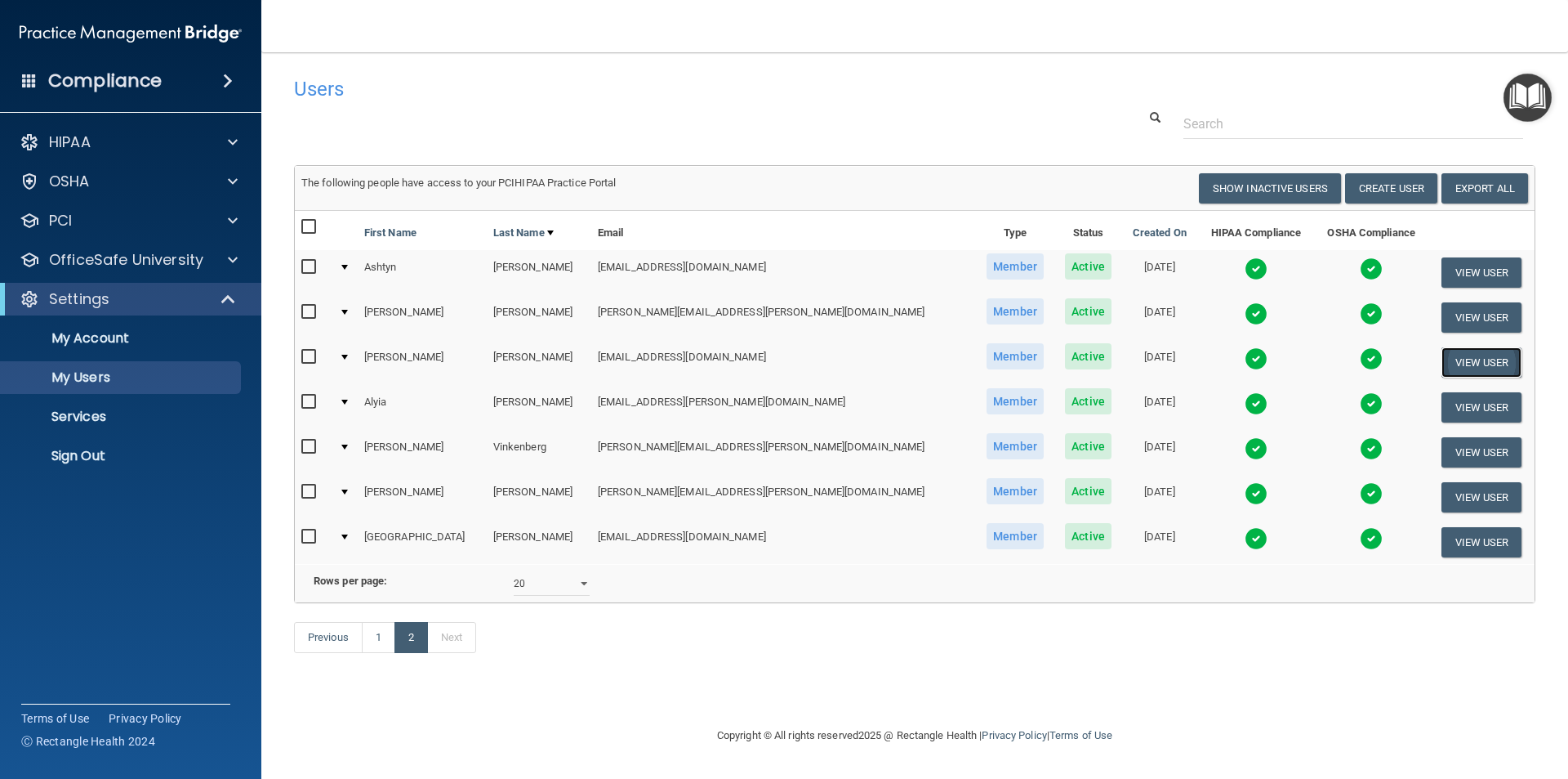
click at [1475, 360] on button "View User" at bounding box center [1482, 362] width 81 height 30
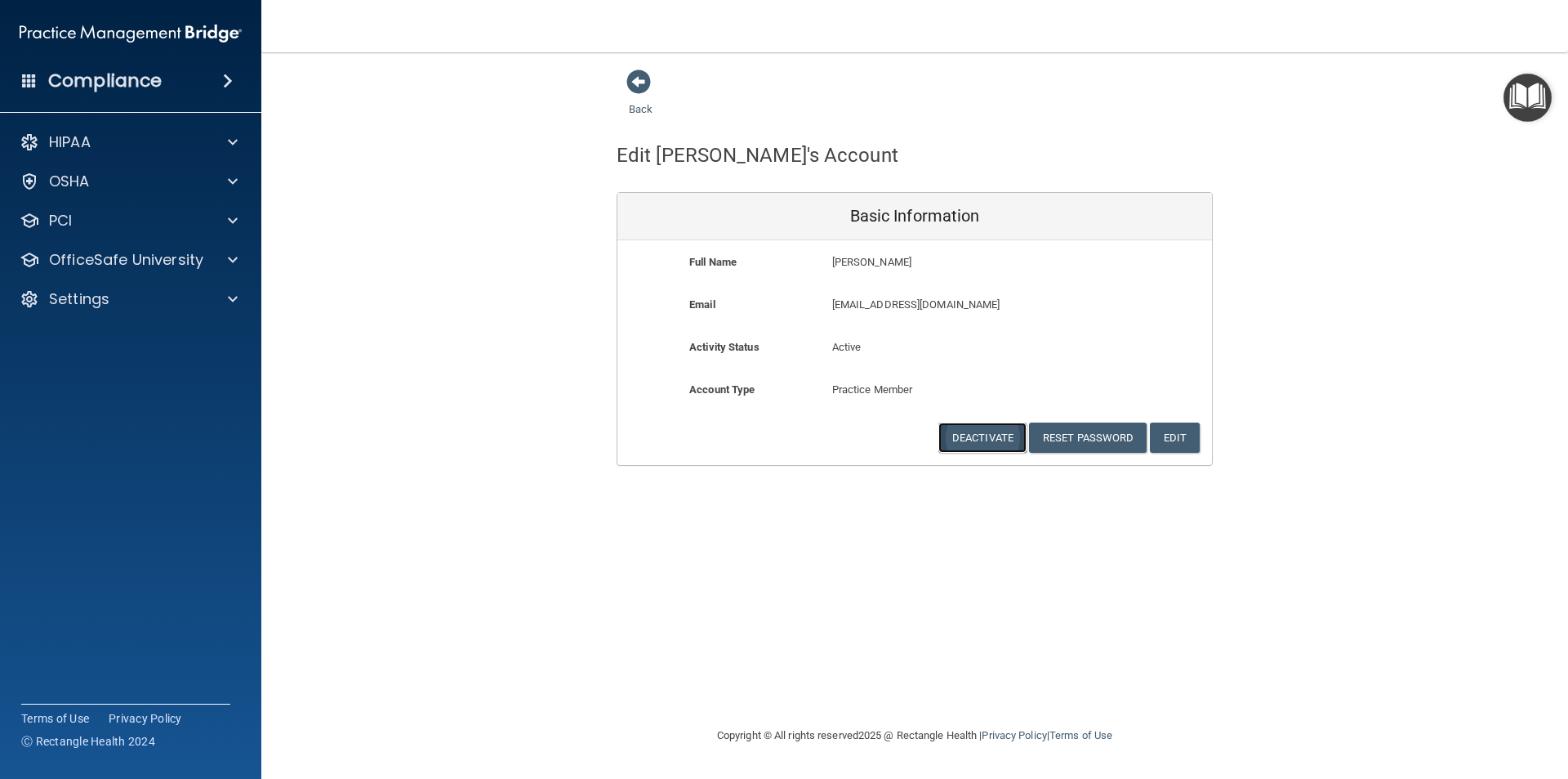
click at [1000, 431] on button "Deactivate" at bounding box center [982, 437] width 88 height 30
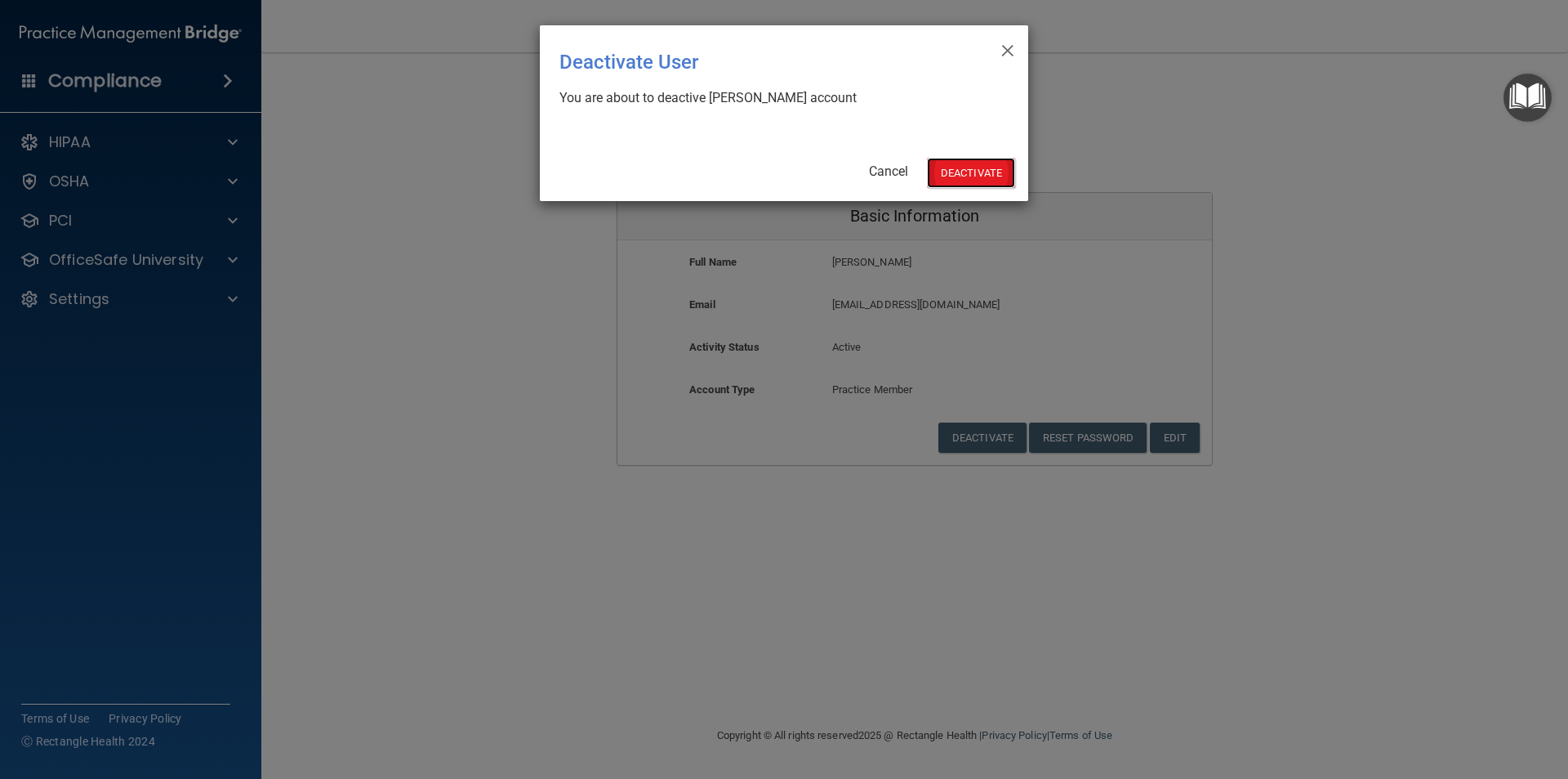
click at [952, 180] on button "Deactivate" at bounding box center [971, 172] width 88 height 30
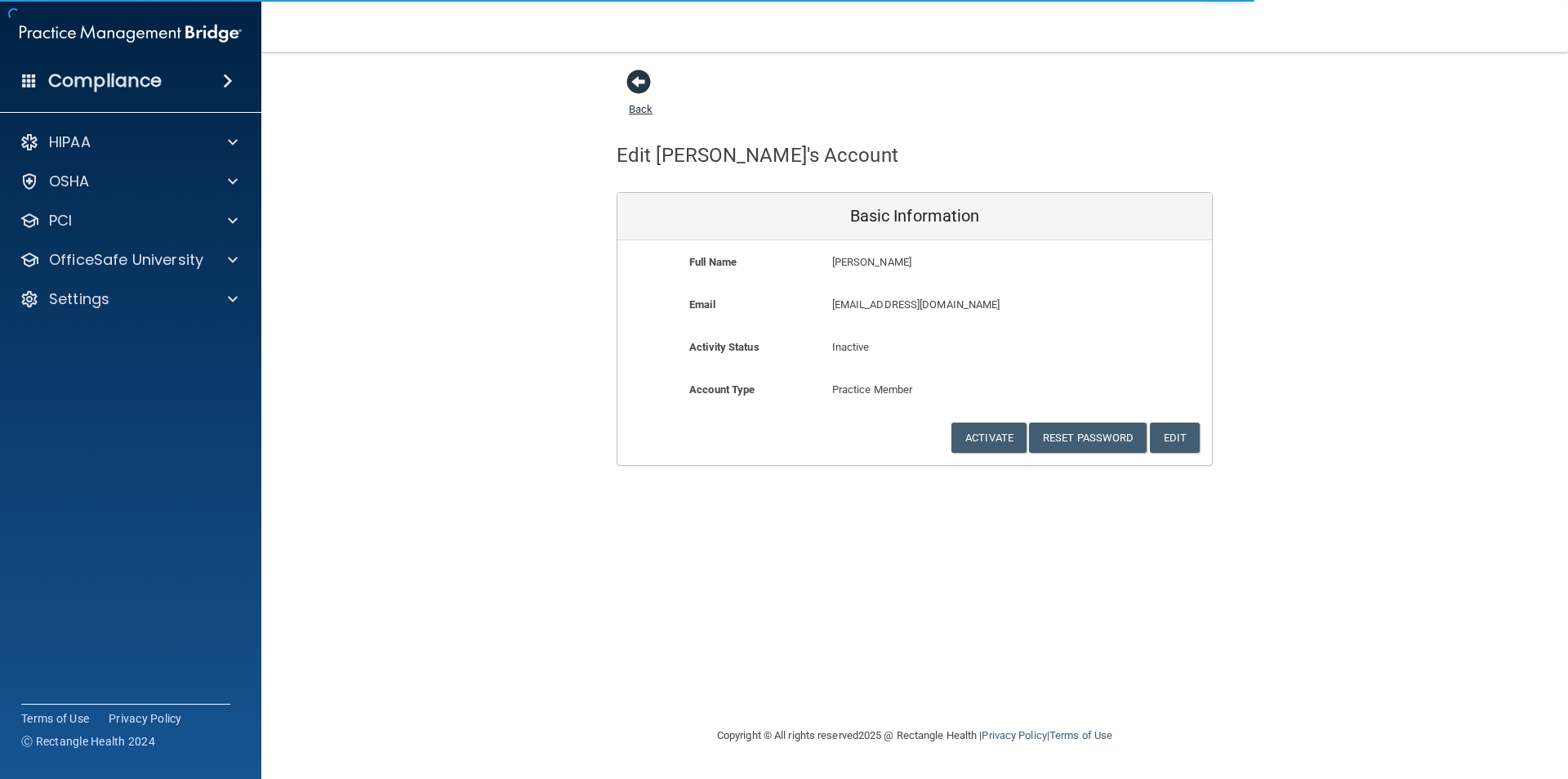
click at [643, 84] on span at bounding box center [639, 82] width 24 height 24
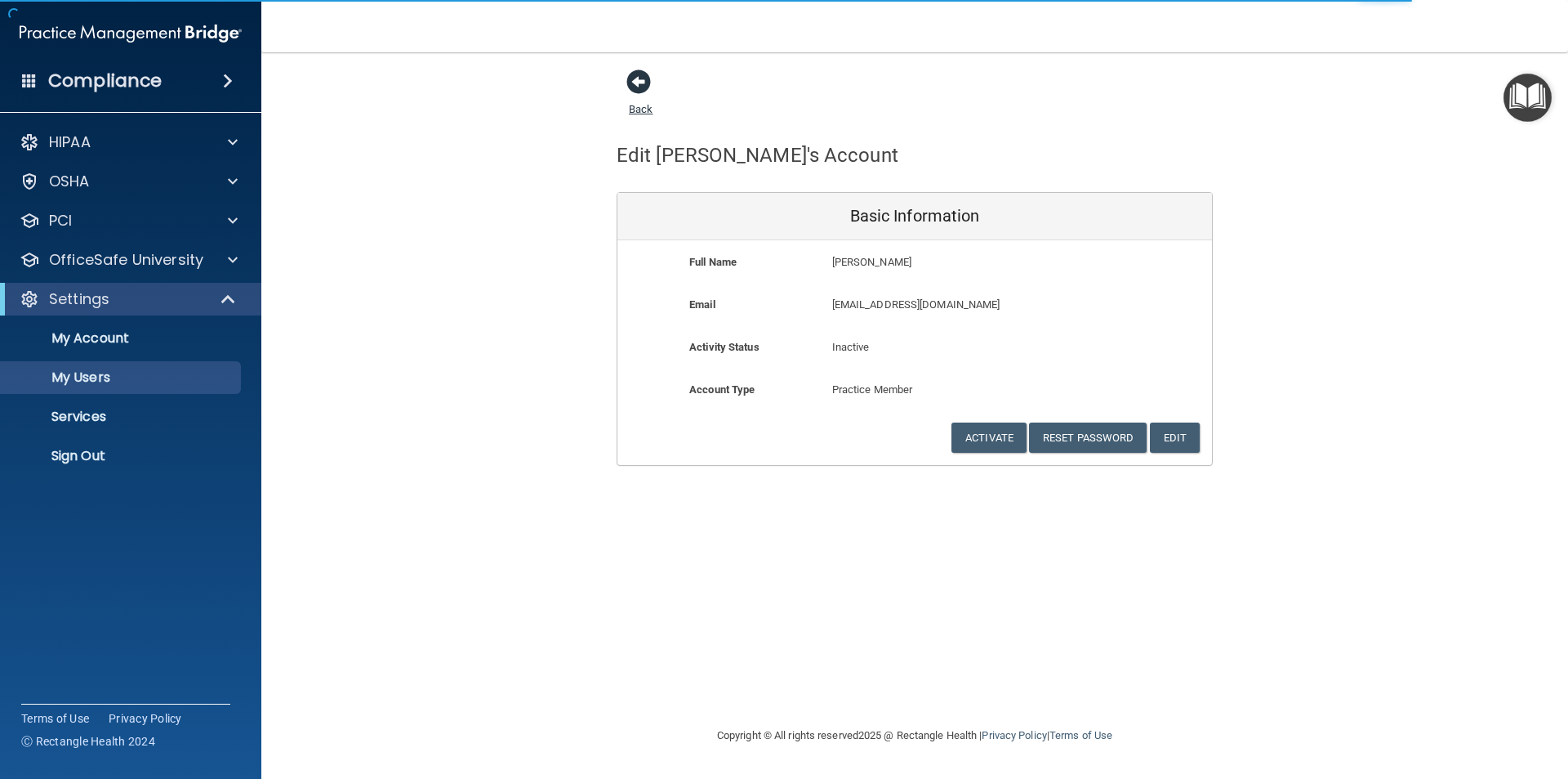
select select "20"
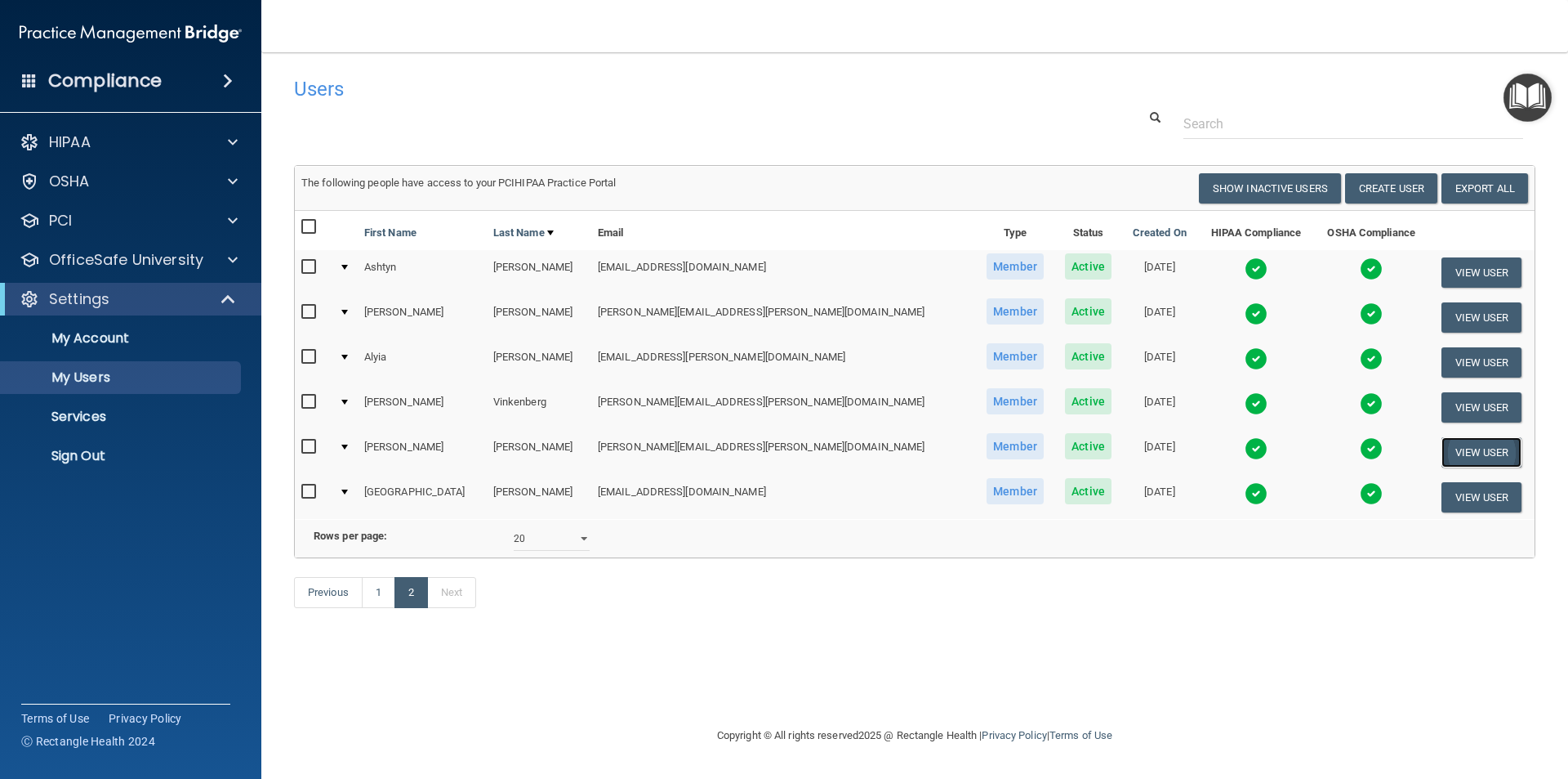
click at [1448, 447] on button "View User" at bounding box center [1482, 452] width 81 height 30
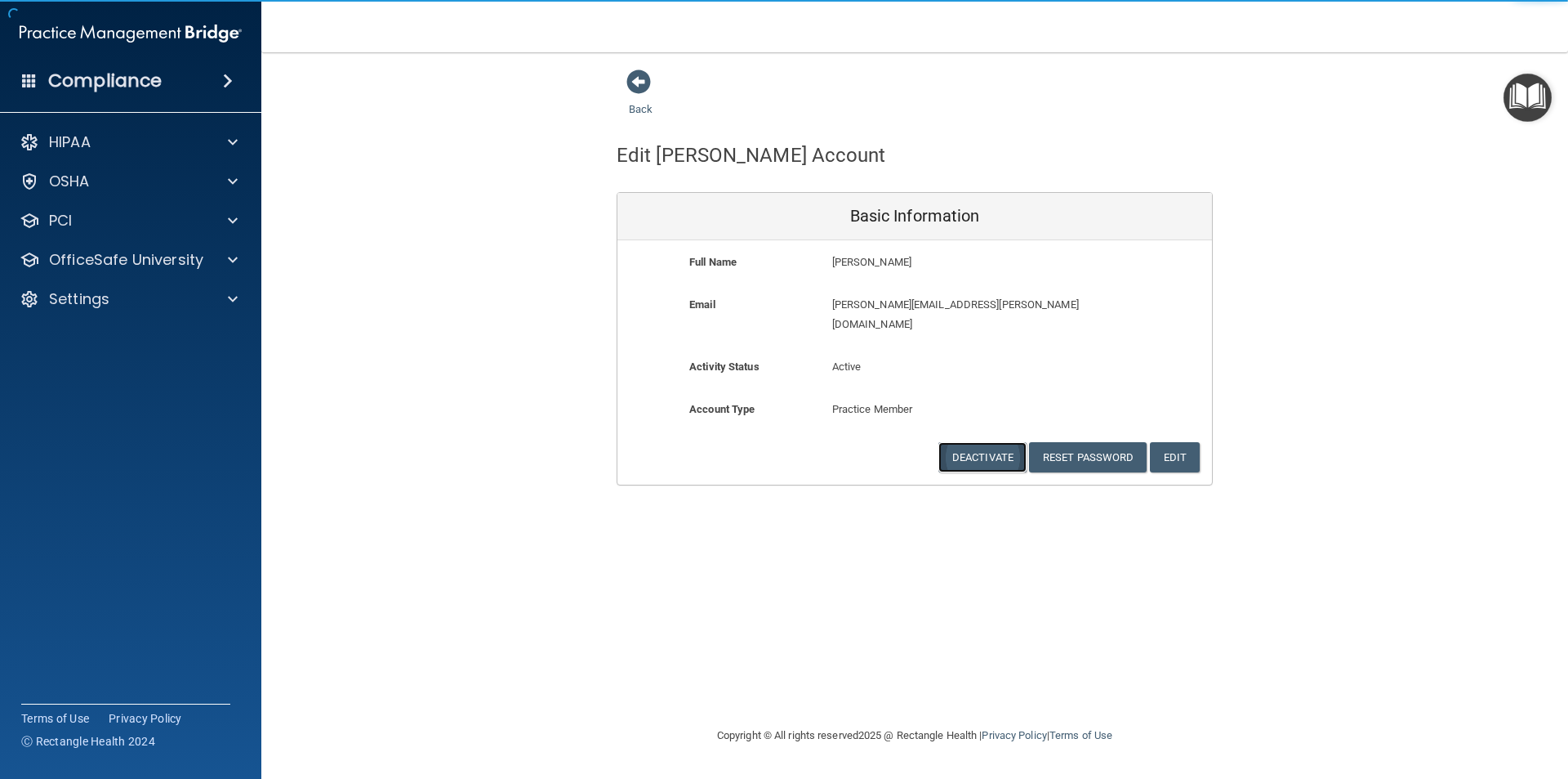
click at [959, 442] on button "Deactivate" at bounding box center [982, 457] width 88 height 30
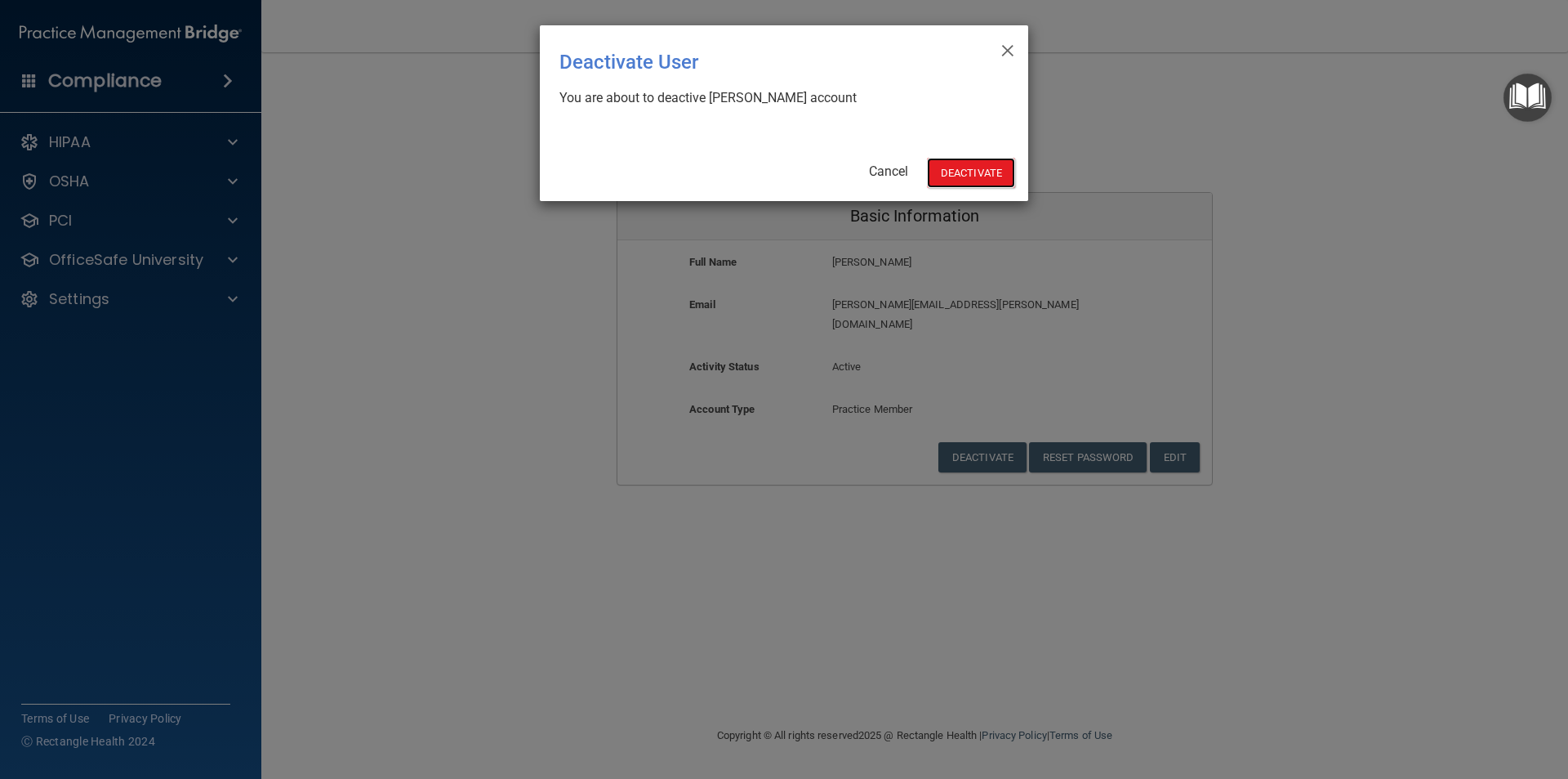
click at [941, 176] on button "Deactivate" at bounding box center [971, 172] width 88 height 30
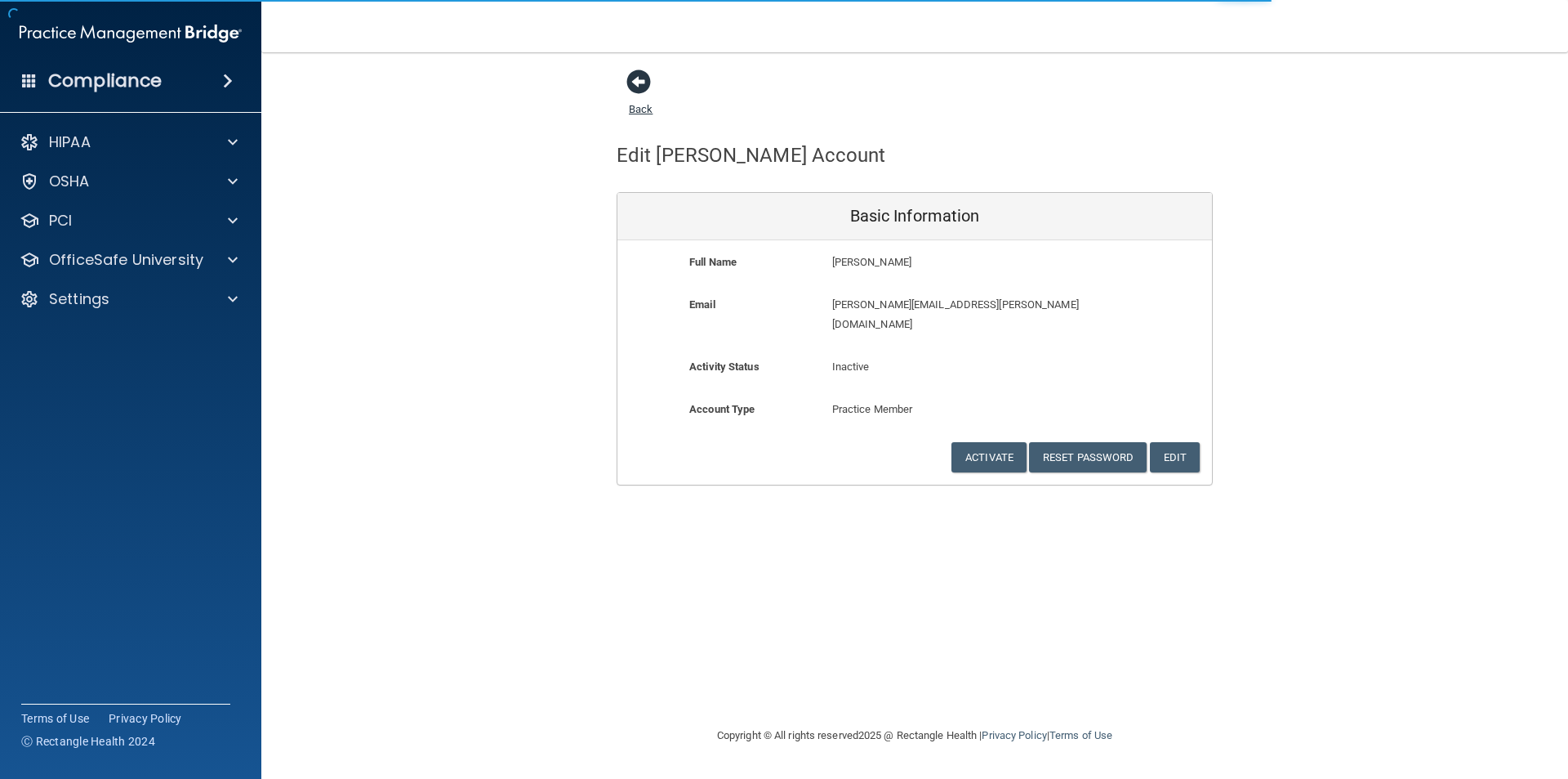
click at [633, 75] on span at bounding box center [639, 82] width 24 height 24
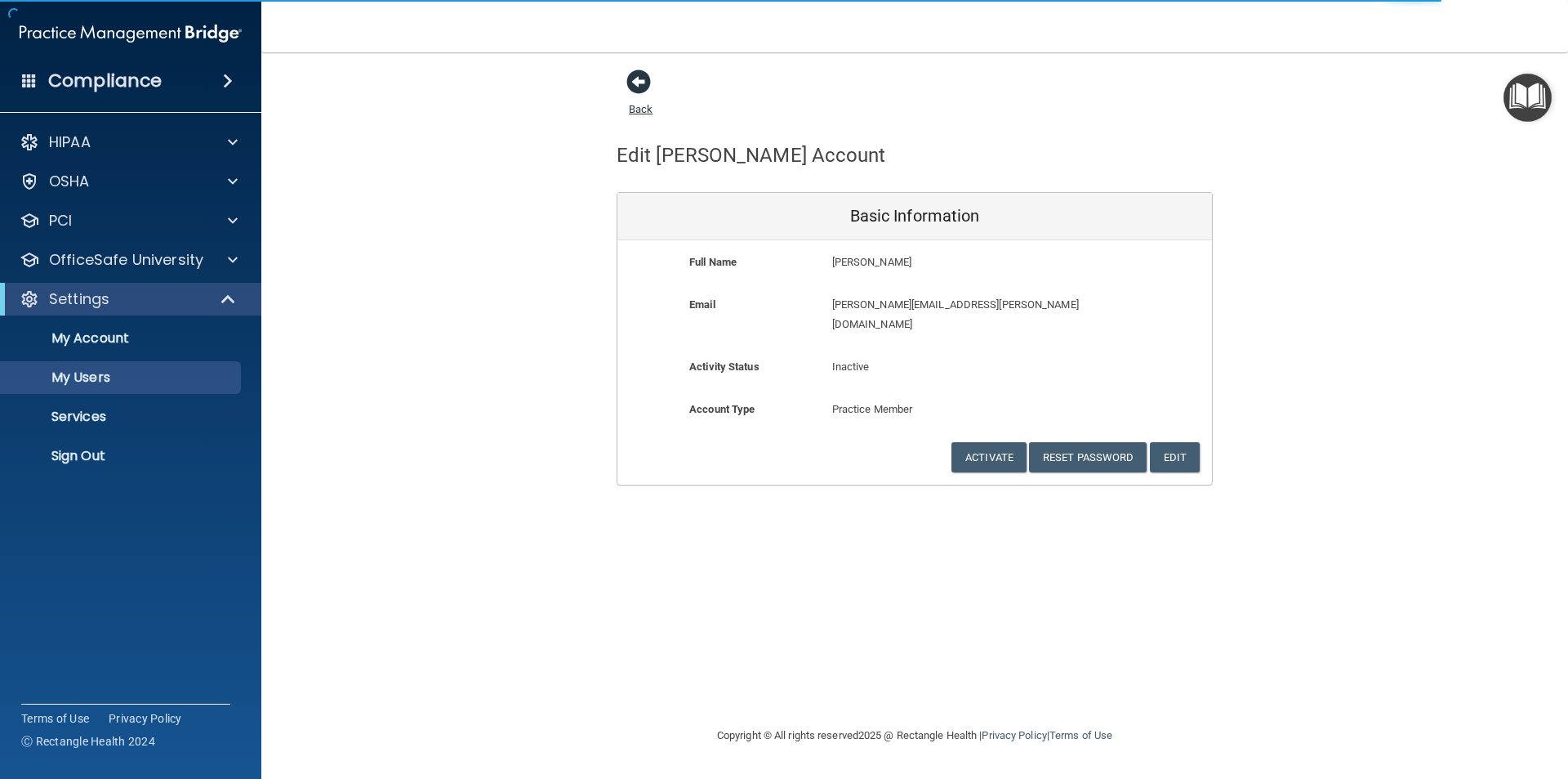
select select "20"
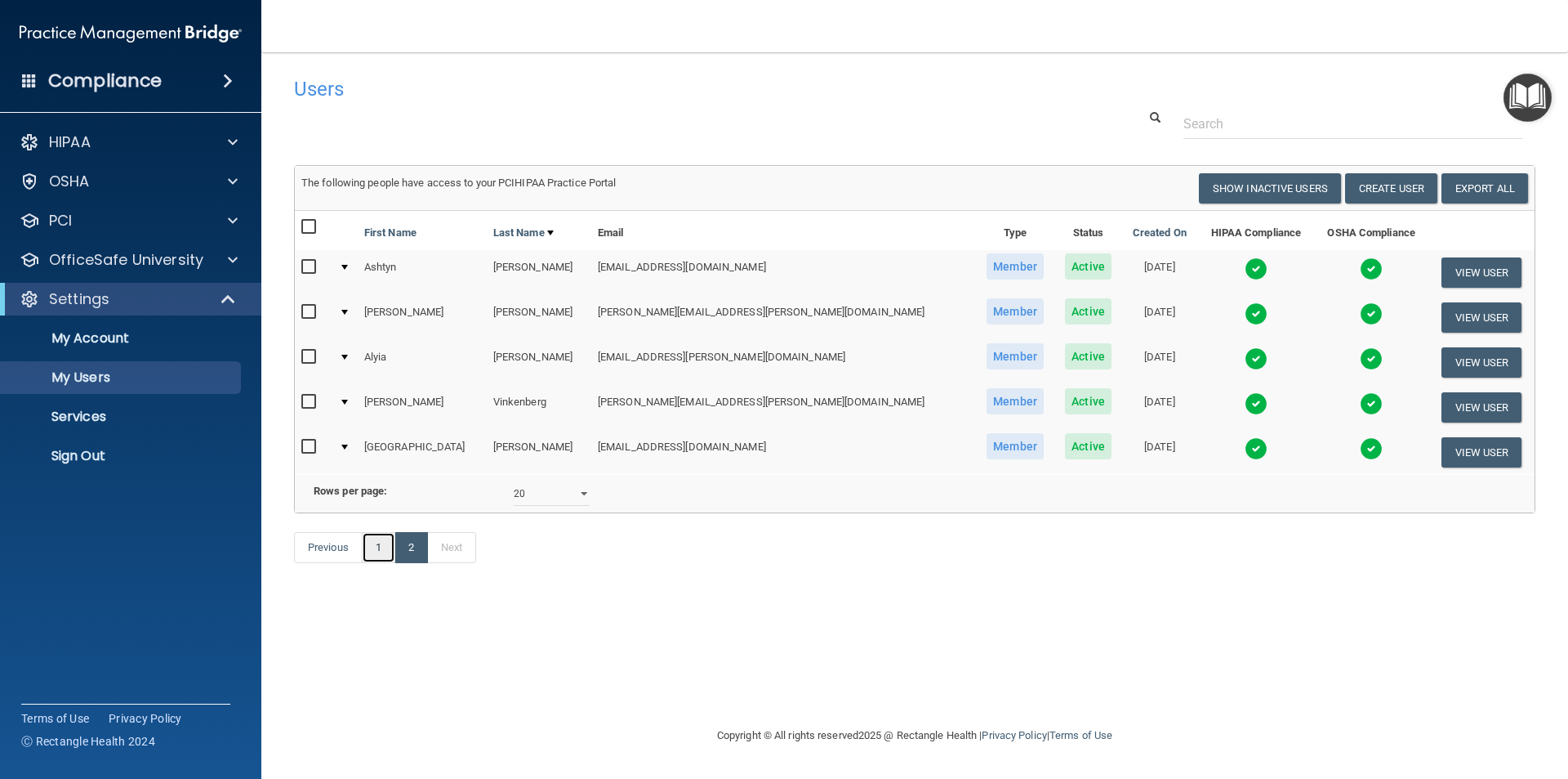
click at [381, 563] on link "1" at bounding box center [379, 547] width 33 height 31
select select "20"
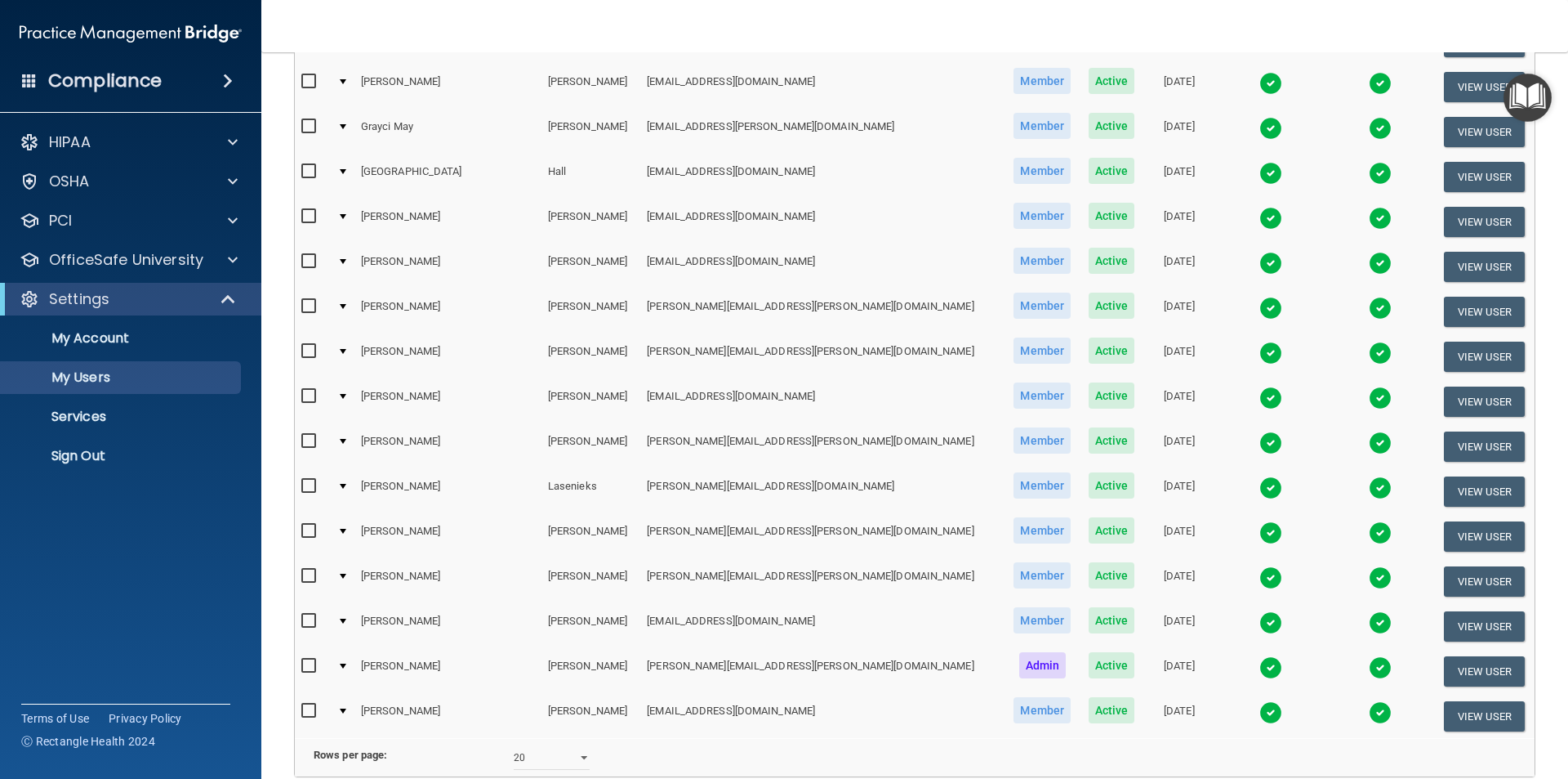
scroll to position [574, 0]
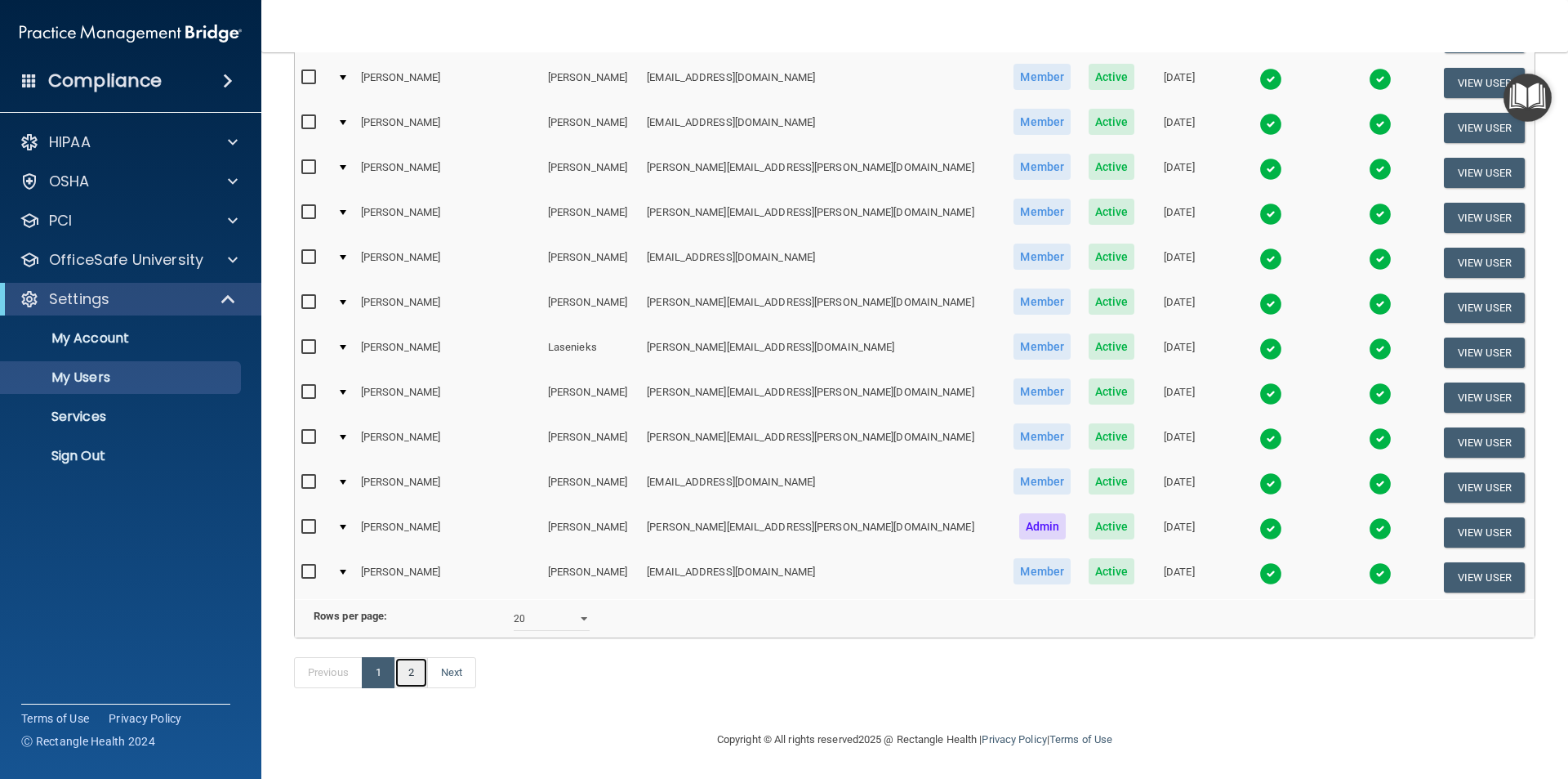
click at [405, 675] on link "2" at bounding box center [411, 673] width 33 height 31
select select "20"
